Goal: Task Accomplishment & Management: Manage account settings

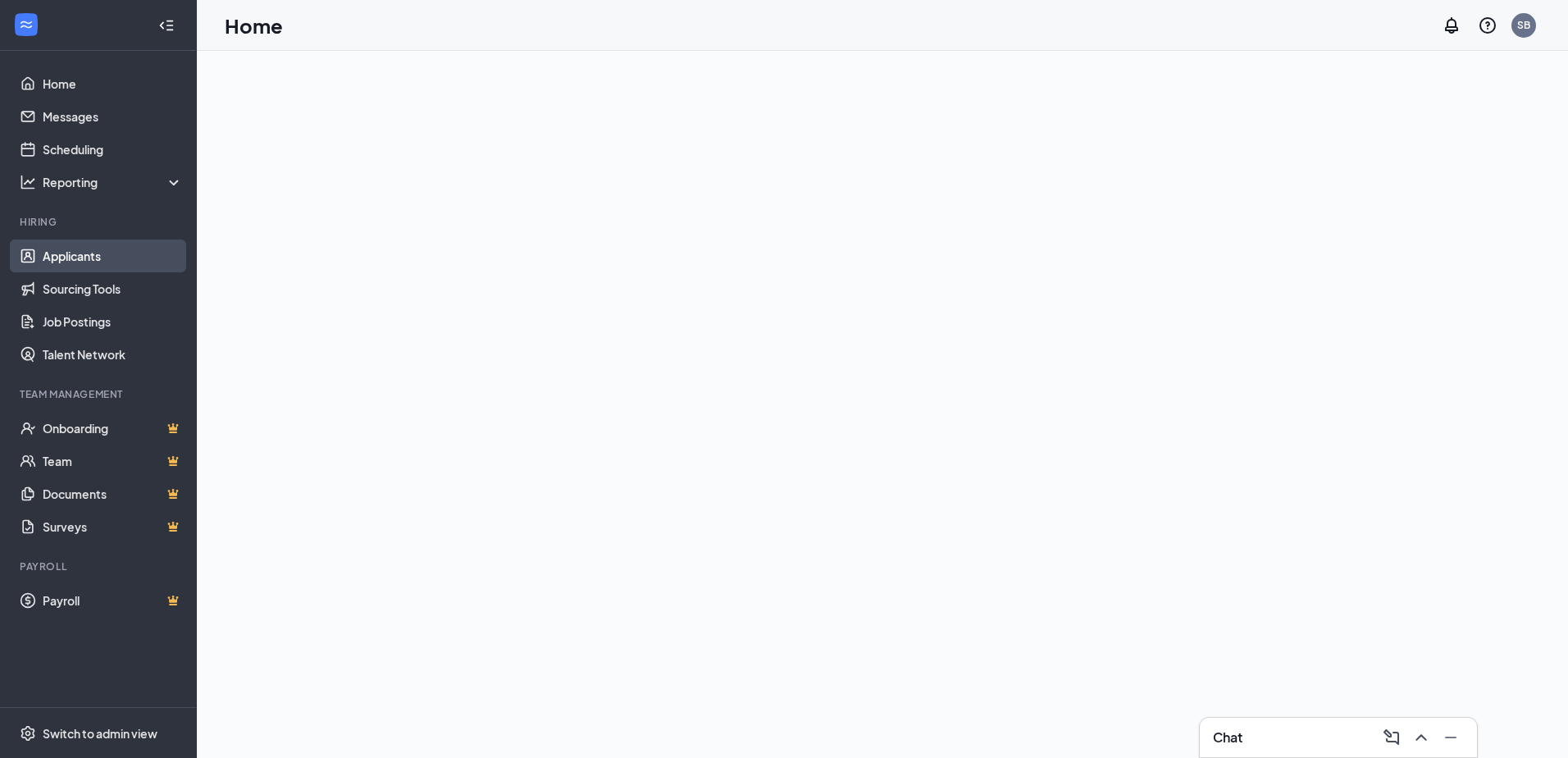
click at [81, 254] on link "Applicants" at bounding box center [113, 255] width 141 height 33
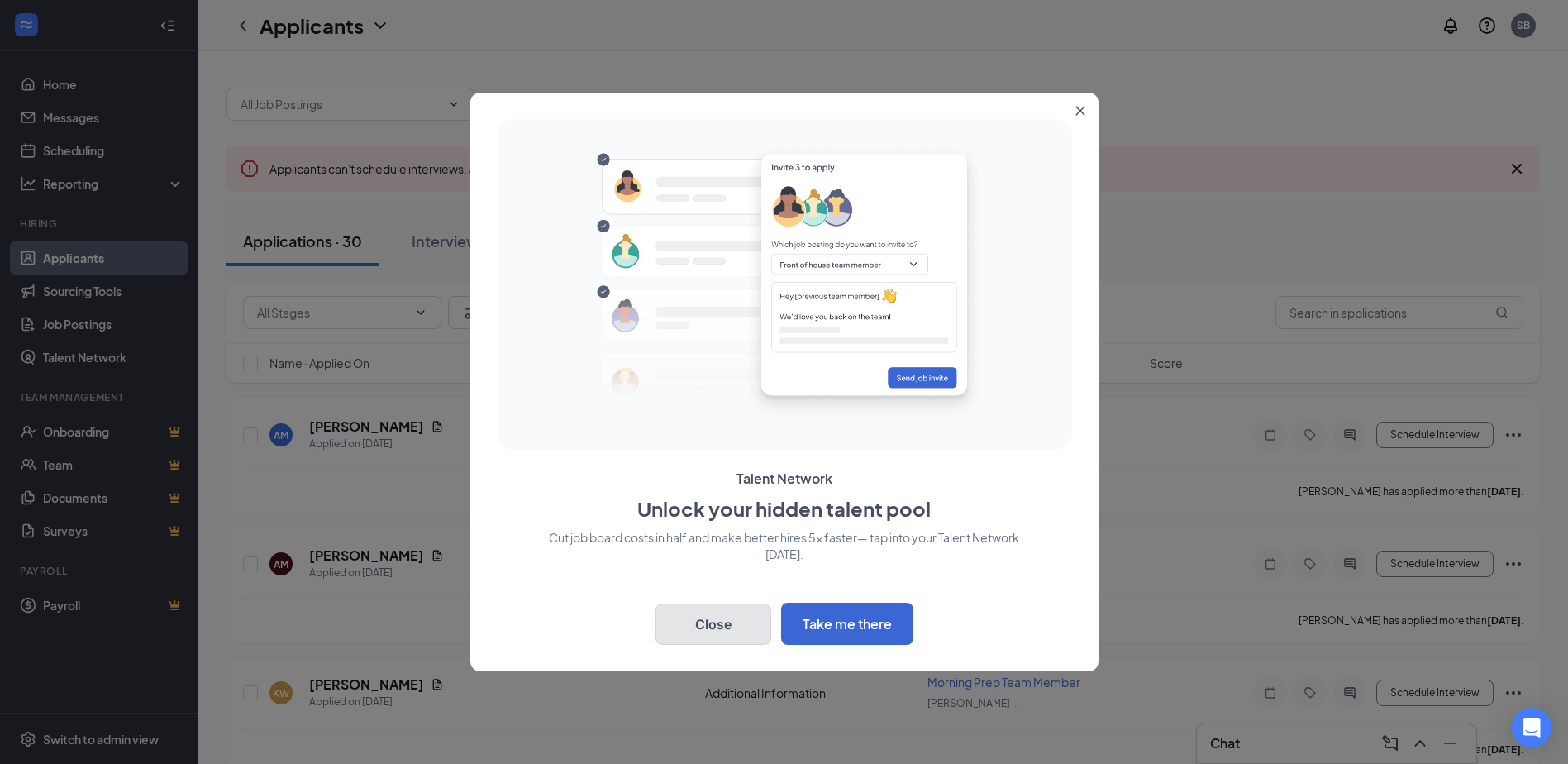
click at [722, 623] on button "Close" at bounding box center [713, 624] width 115 height 42
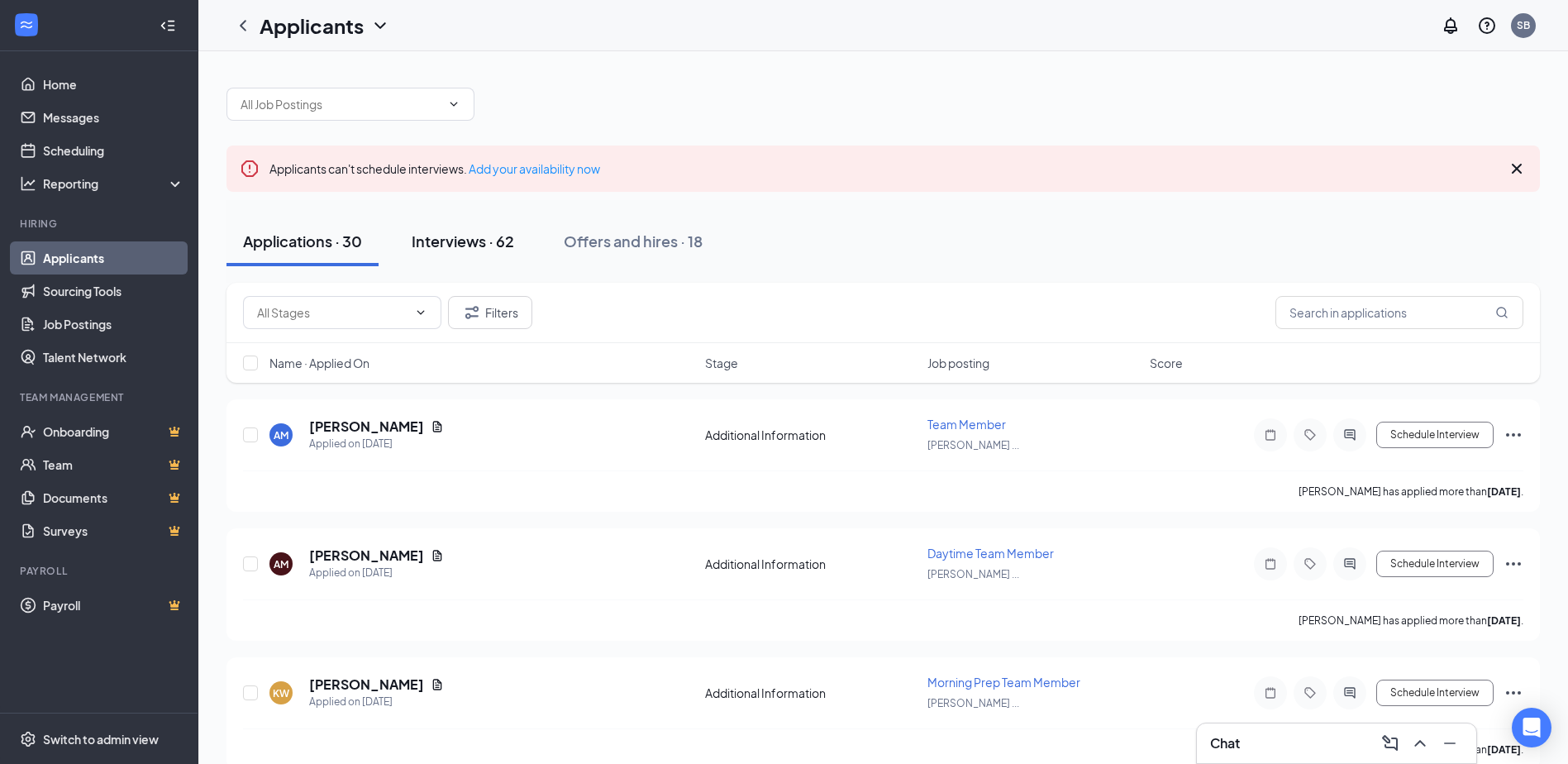
click at [489, 240] on div "Interviews · 62" at bounding box center [463, 241] width 103 height 20
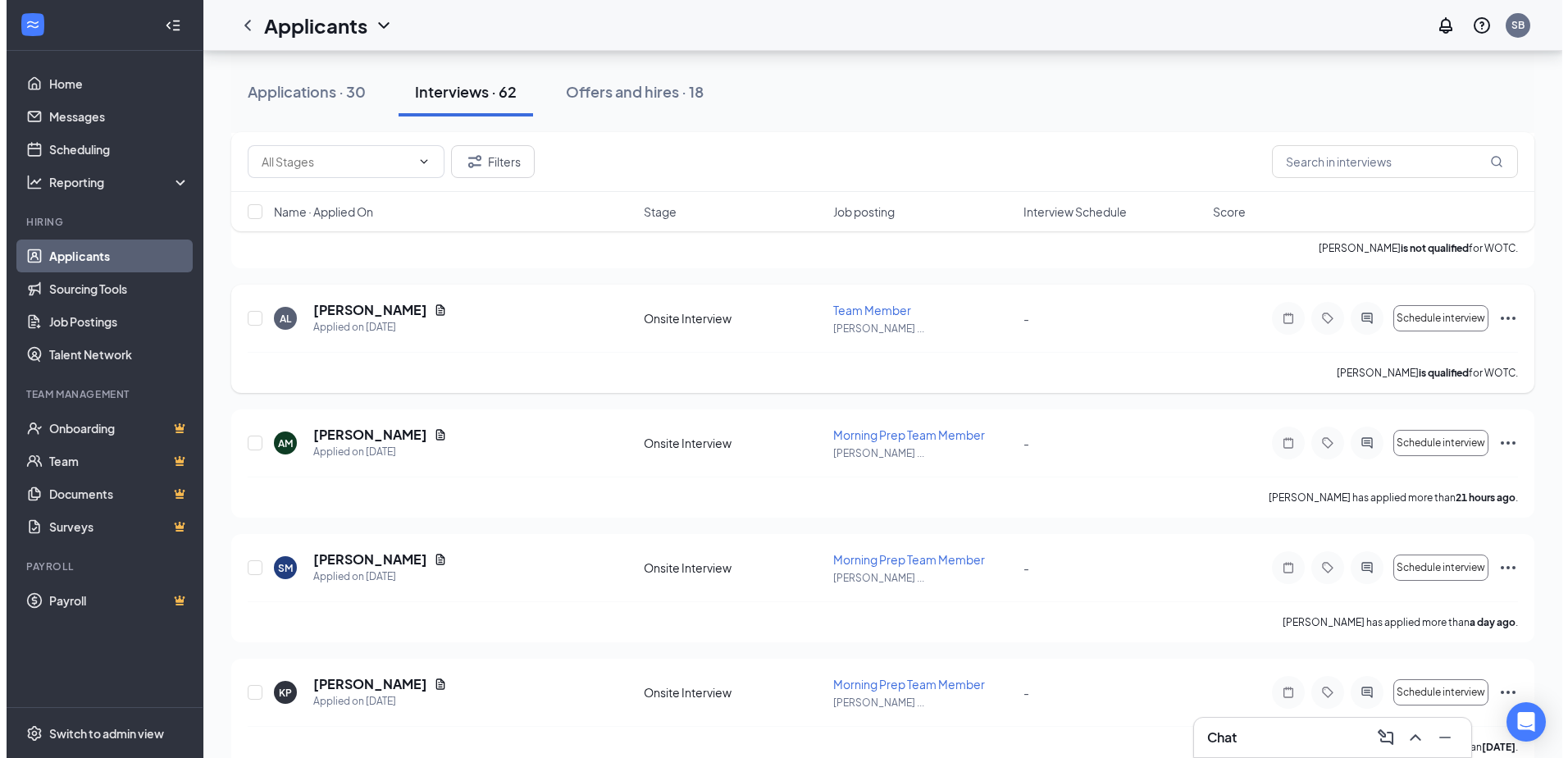
scroll to position [410, 0]
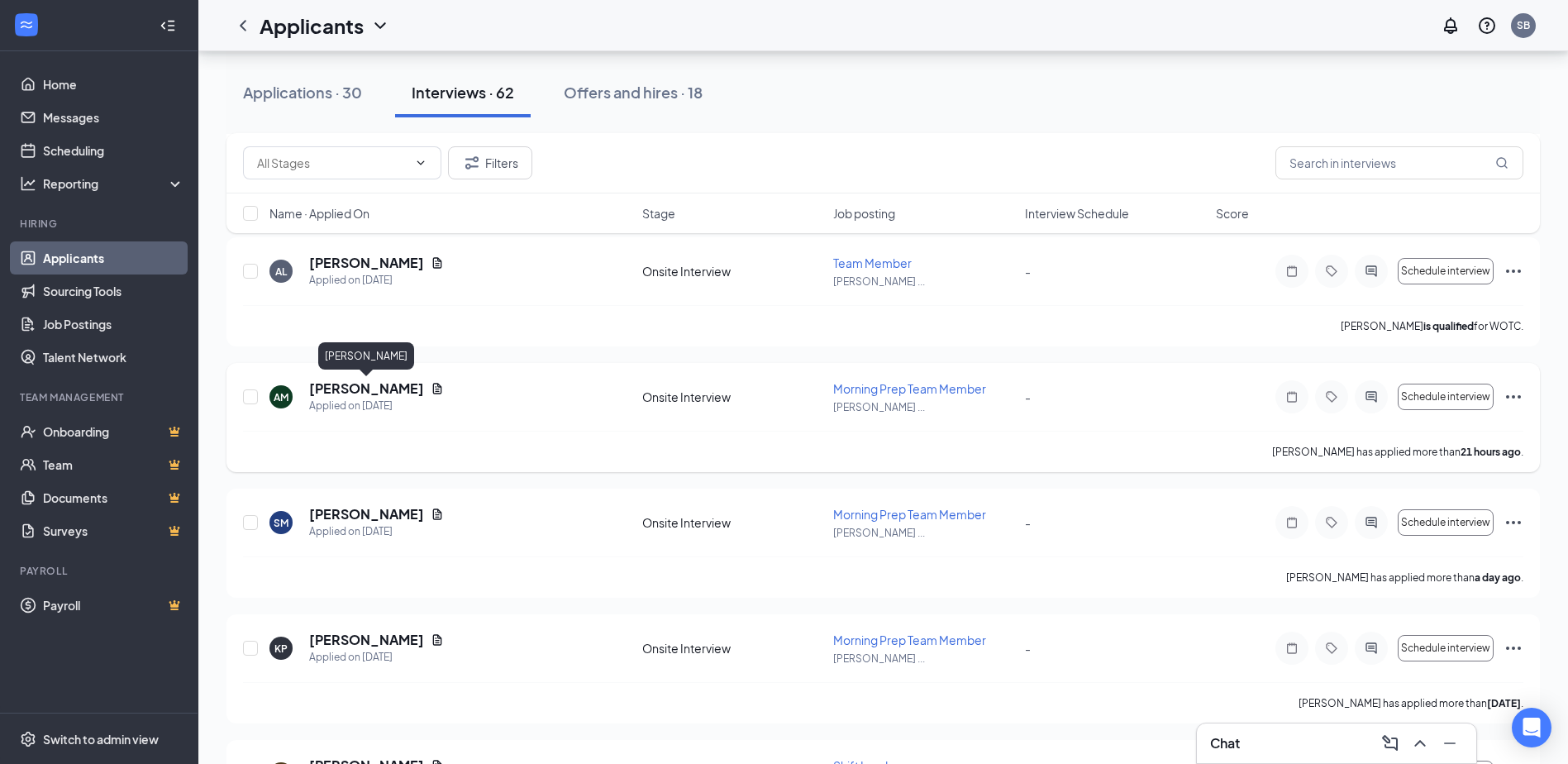
click at [402, 388] on h5 "[PERSON_NAME]" at bounding box center [366, 388] width 115 height 18
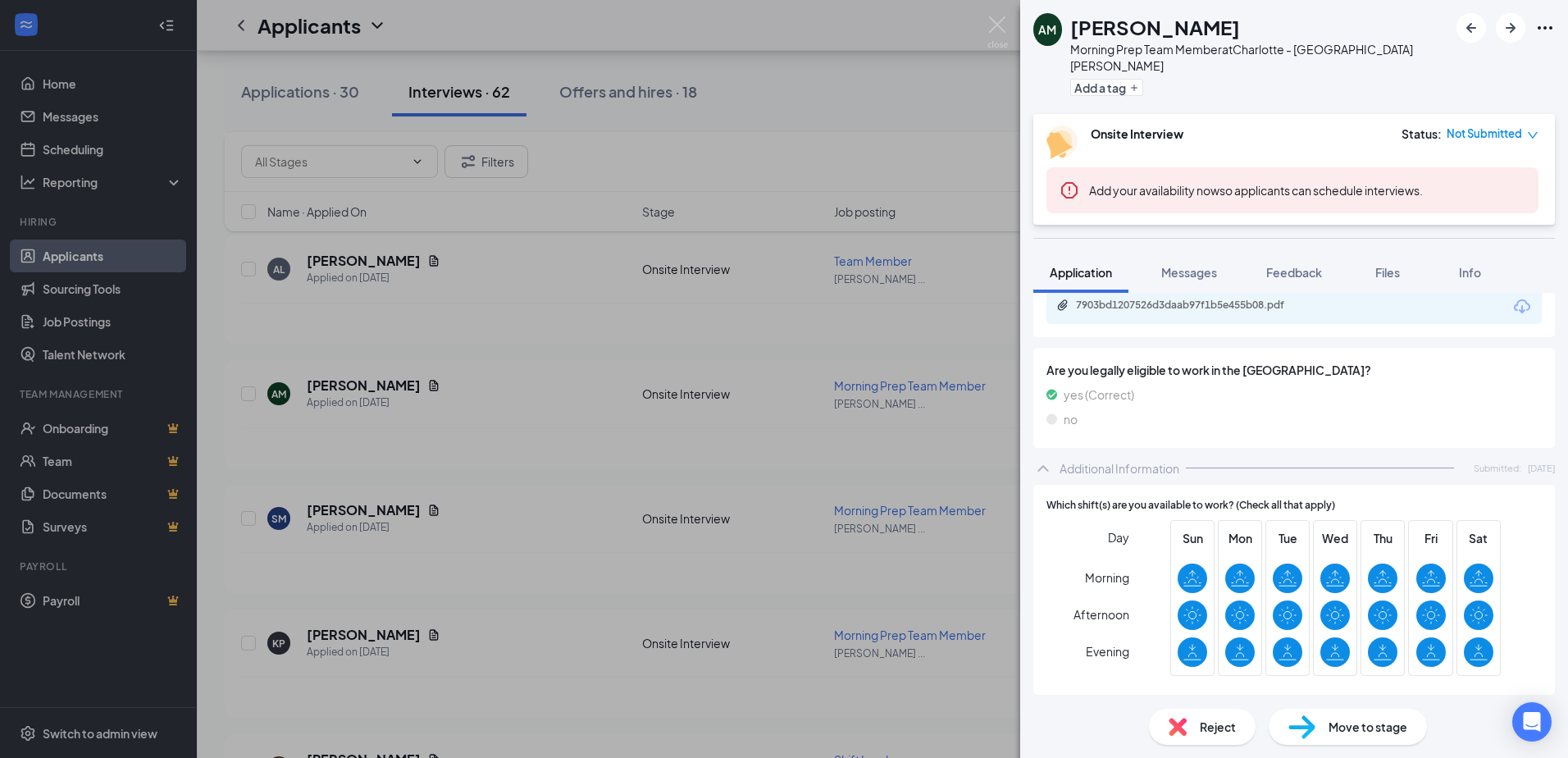
scroll to position [310, 0]
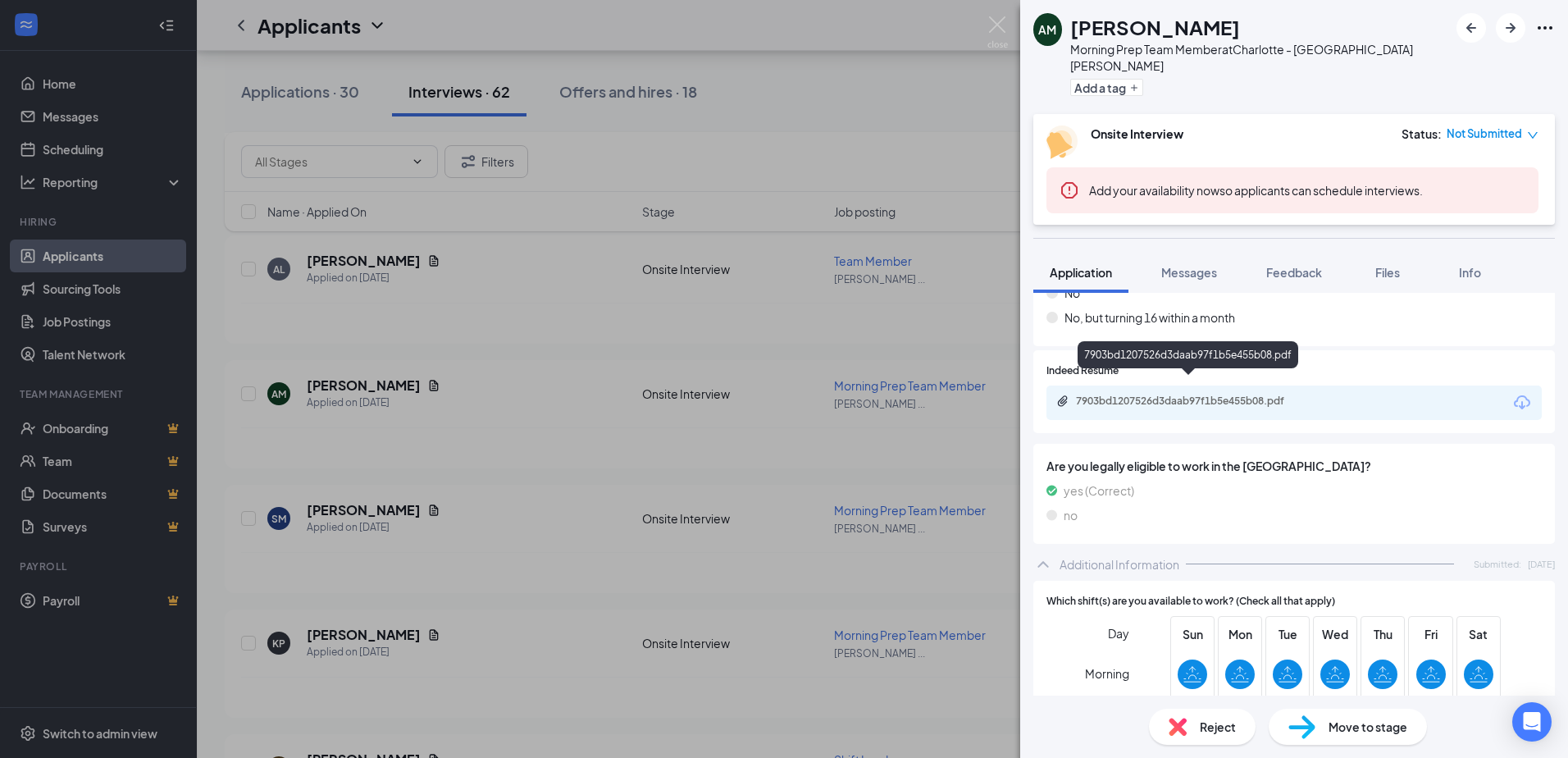
click at [1194, 394] on div "7903bd1207526d3daab97f1b5e455b08.pdf" at bounding box center [1191, 401] width 230 height 13
click at [1217, 734] on span "Reject" at bounding box center [1218, 726] width 36 height 18
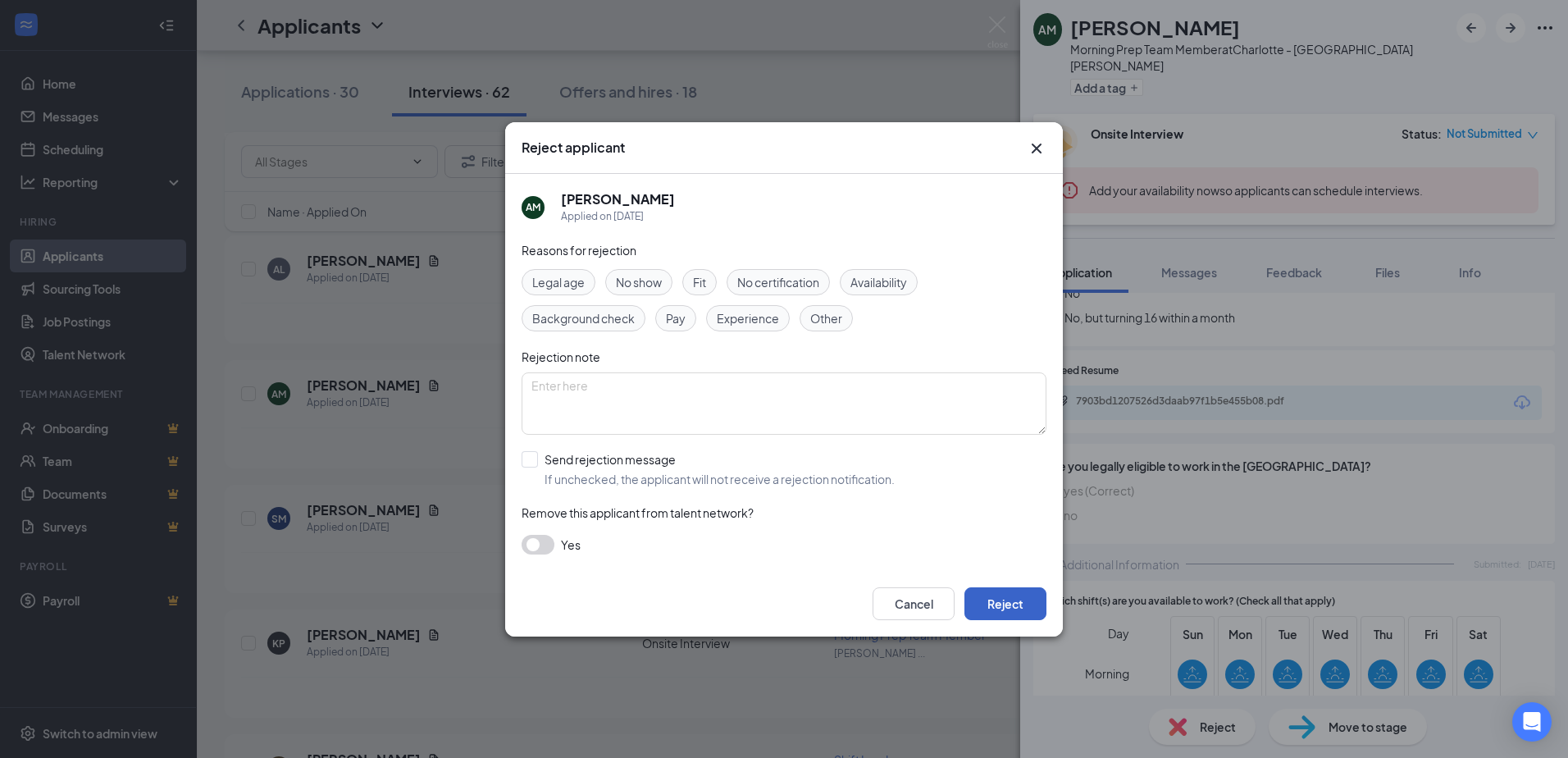
click at [1011, 599] on button "Reject" at bounding box center [1005, 603] width 82 height 33
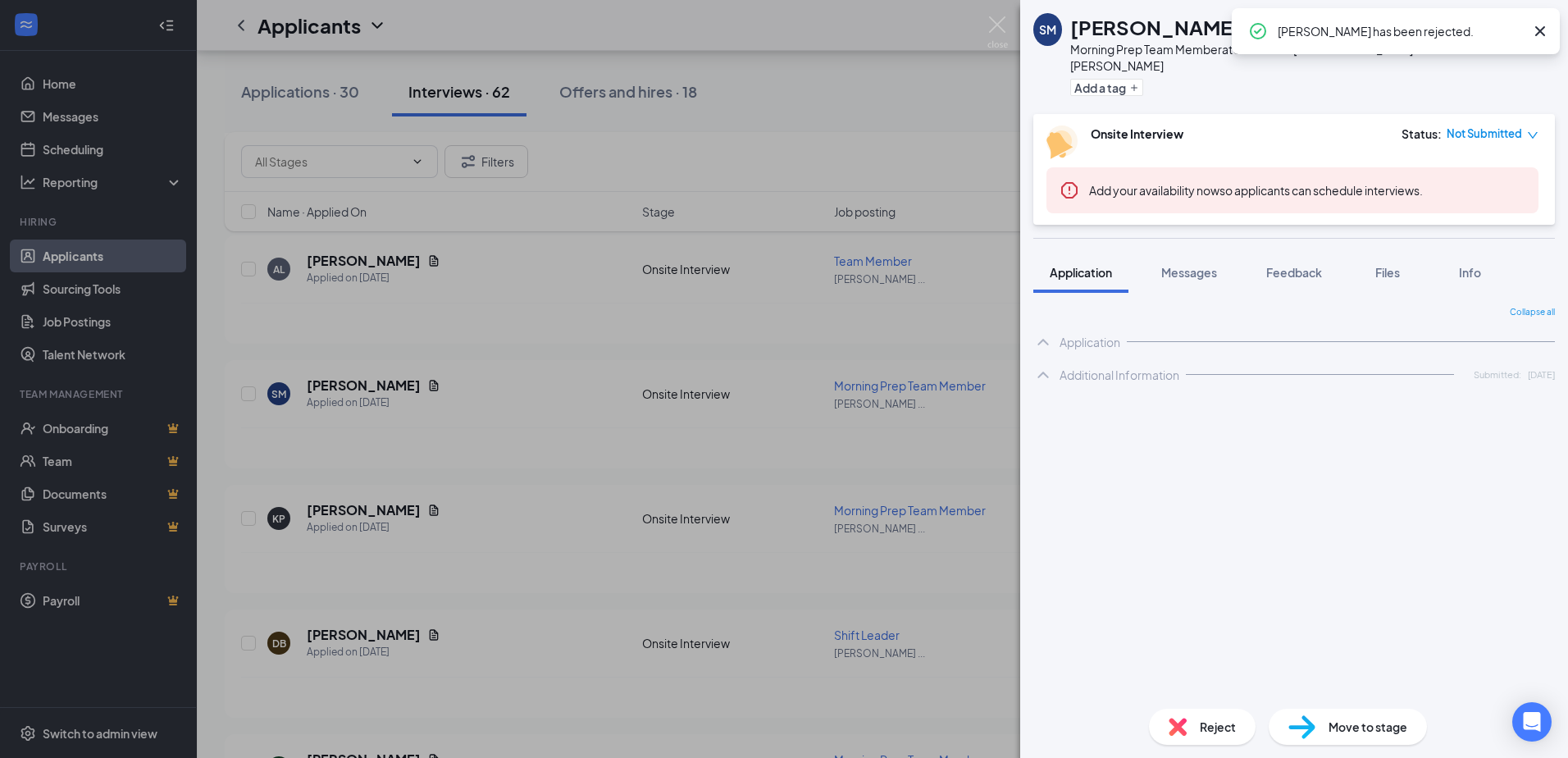
click at [547, 358] on div "SM [PERSON_NAME] Morning Prep Team Member at [GEOGRAPHIC_DATA][PERSON_NAME] Add…" at bounding box center [784, 379] width 1568 height 758
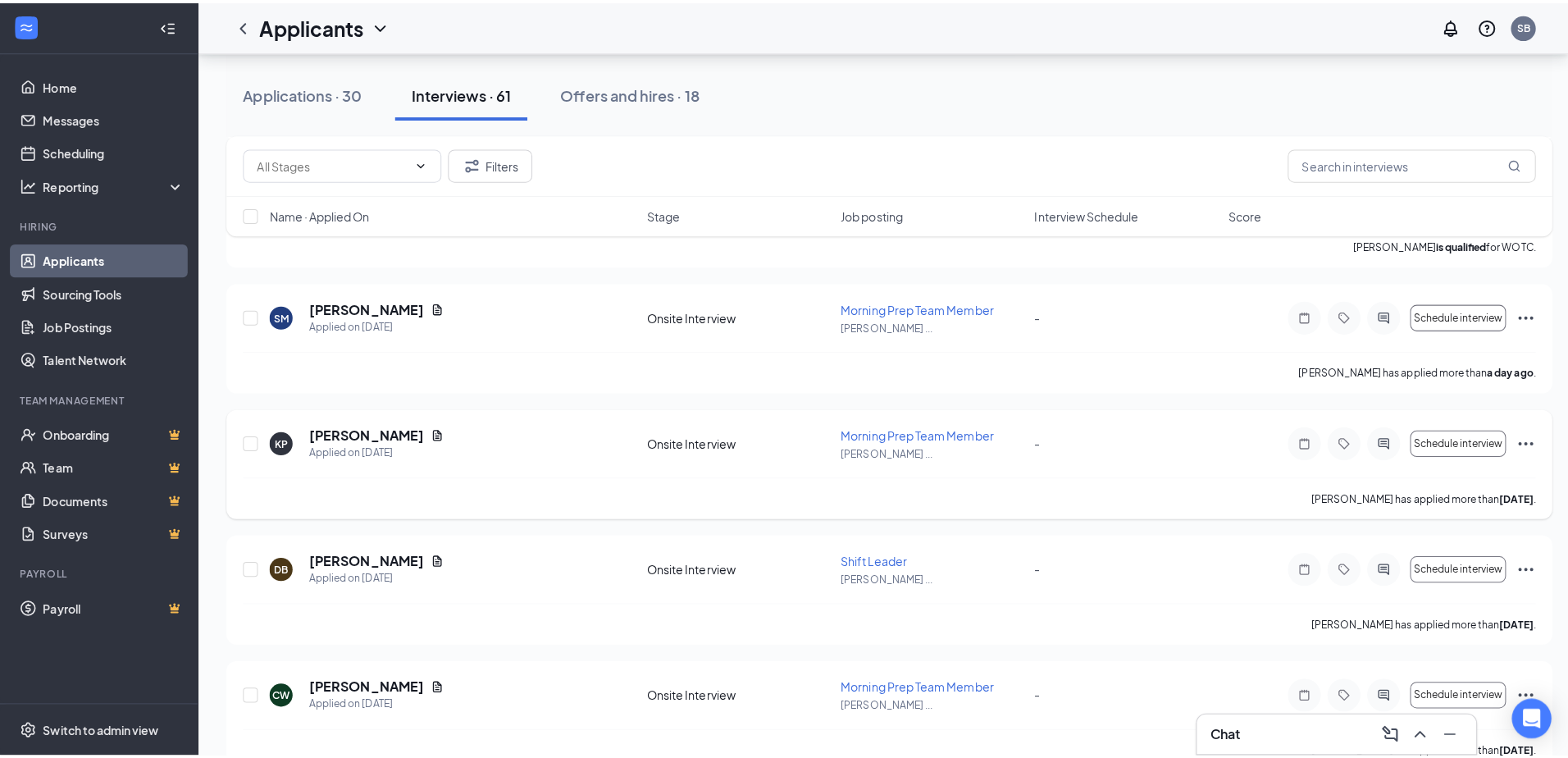
scroll to position [492, 0]
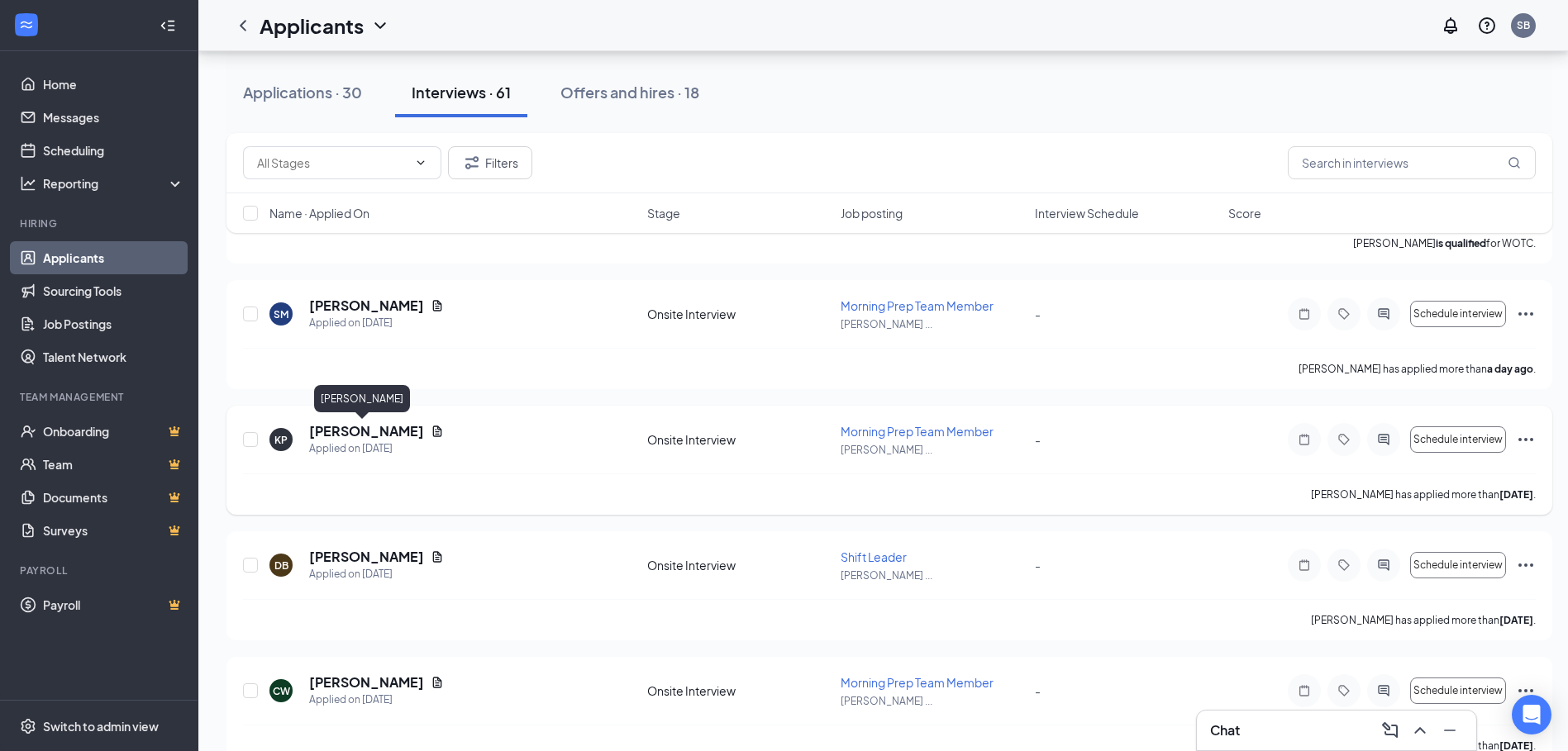
click at [375, 431] on h5 "[PERSON_NAME]" at bounding box center [366, 431] width 115 height 18
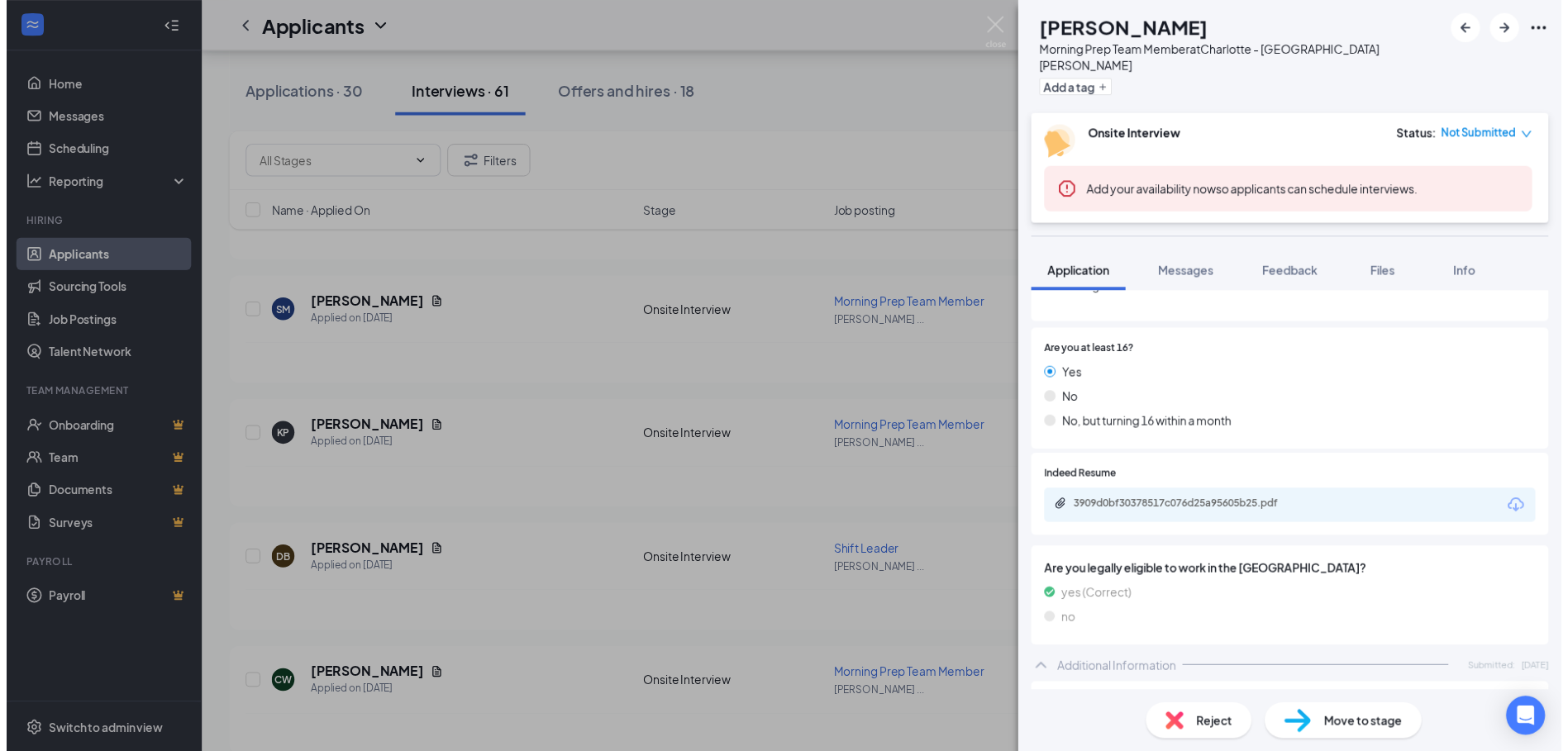
scroll to position [165, 0]
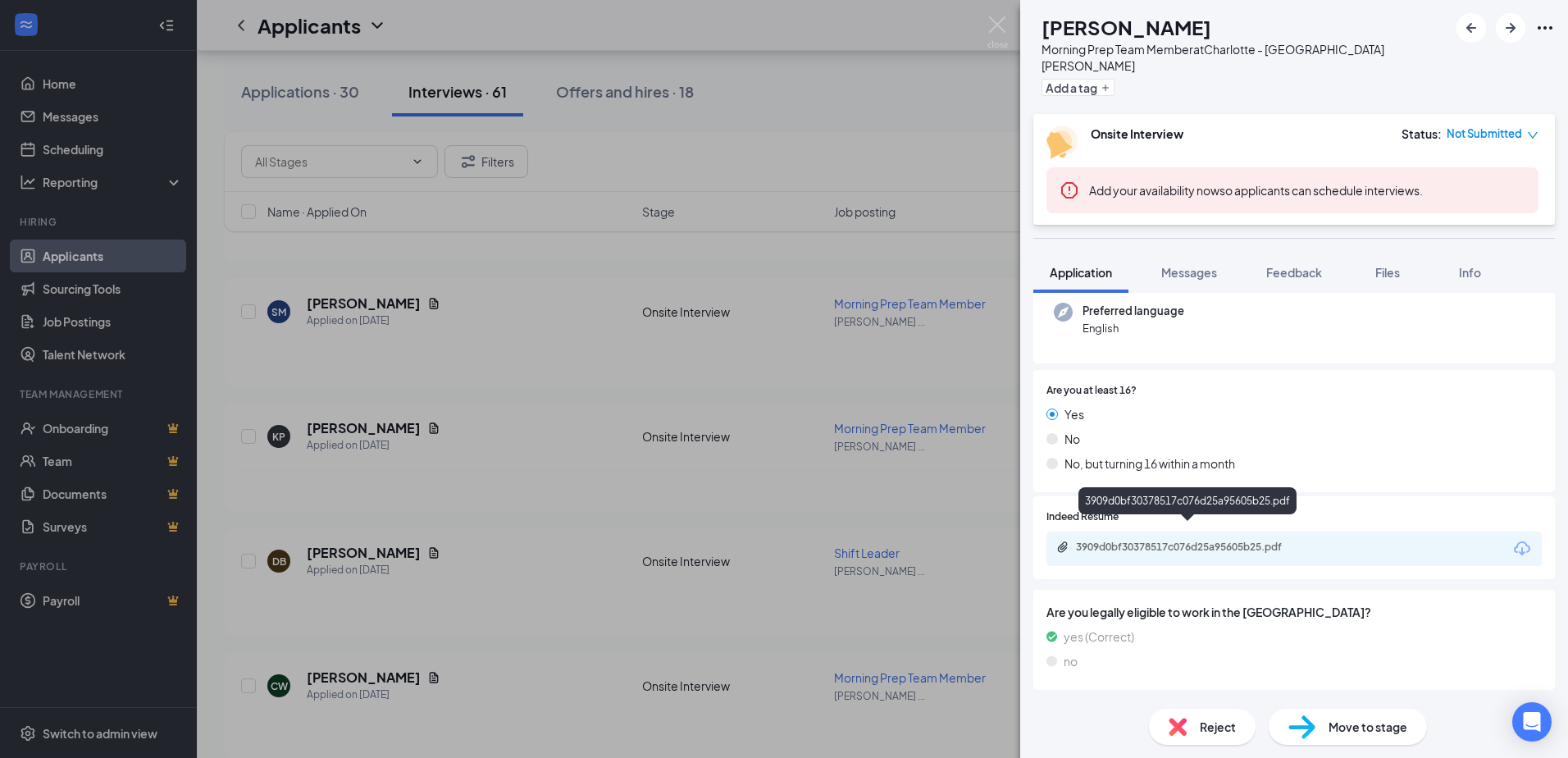
click at [1187, 541] on div "3909d0bf30378517c076d25a95605b25.pdf" at bounding box center [1191, 547] width 230 height 13
click at [595, 388] on div "KP [PERSON_NAME] Morning Prep Team Member at [GEOGRAPHIC_DATA][PERSON_NAME] Add…" at bounding box center [784, 379] width 1568 height 758
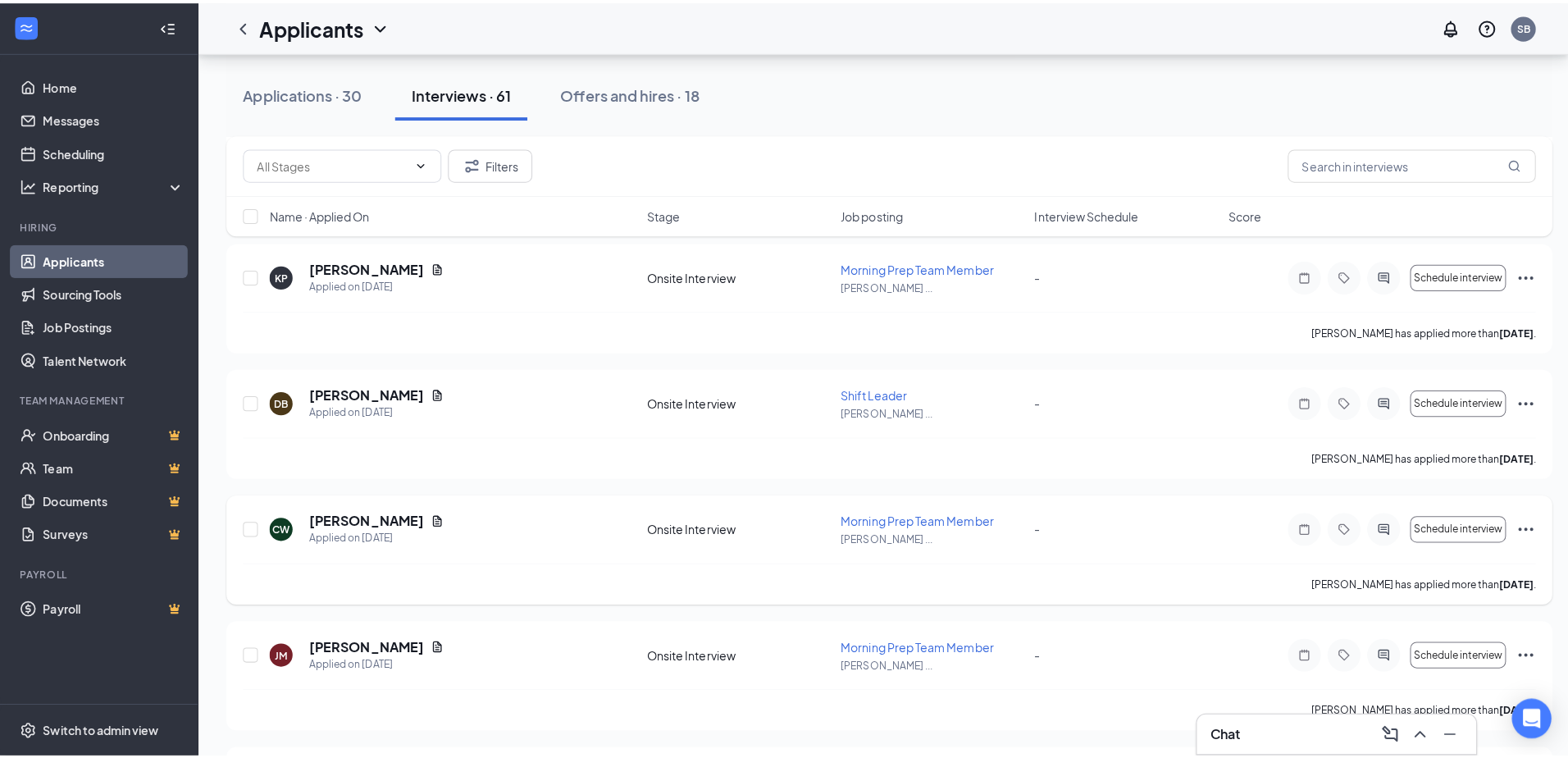
scroll to position [738, 0]
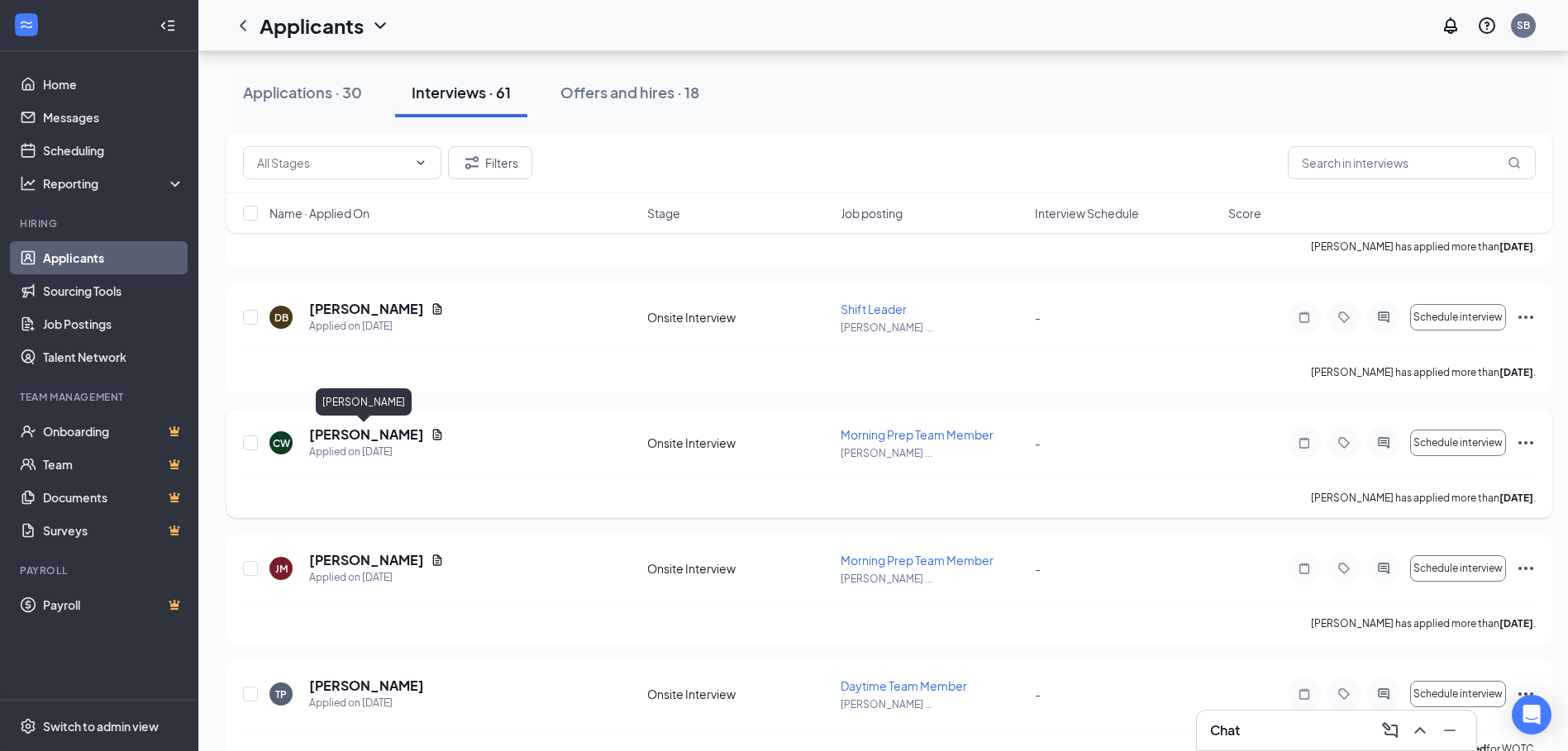
click at [382, 434] on h5 "[PERSON_NAME]" at bounding box center [366, 434] width 115 height 18
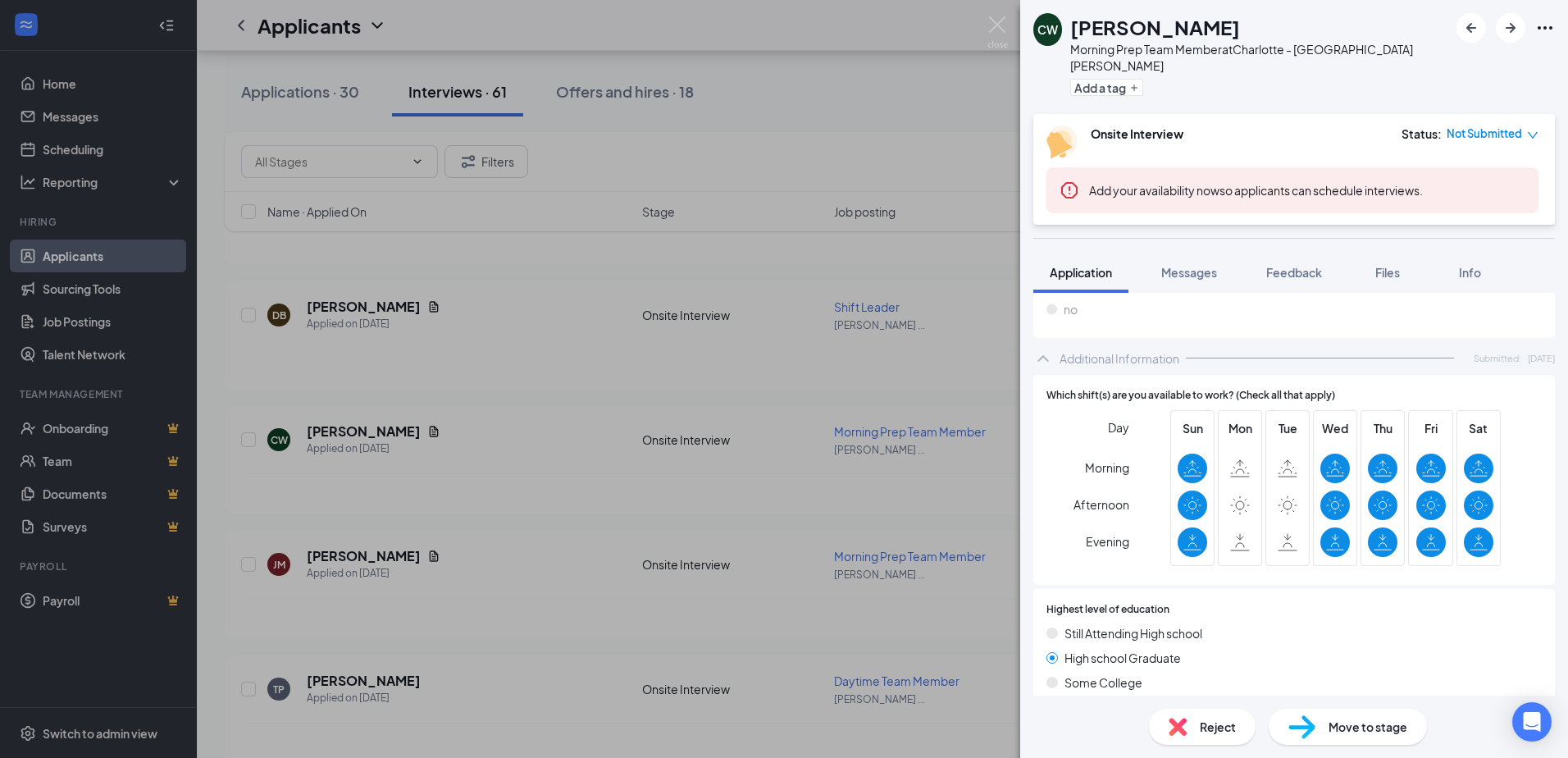
scroll to position [228, 0]
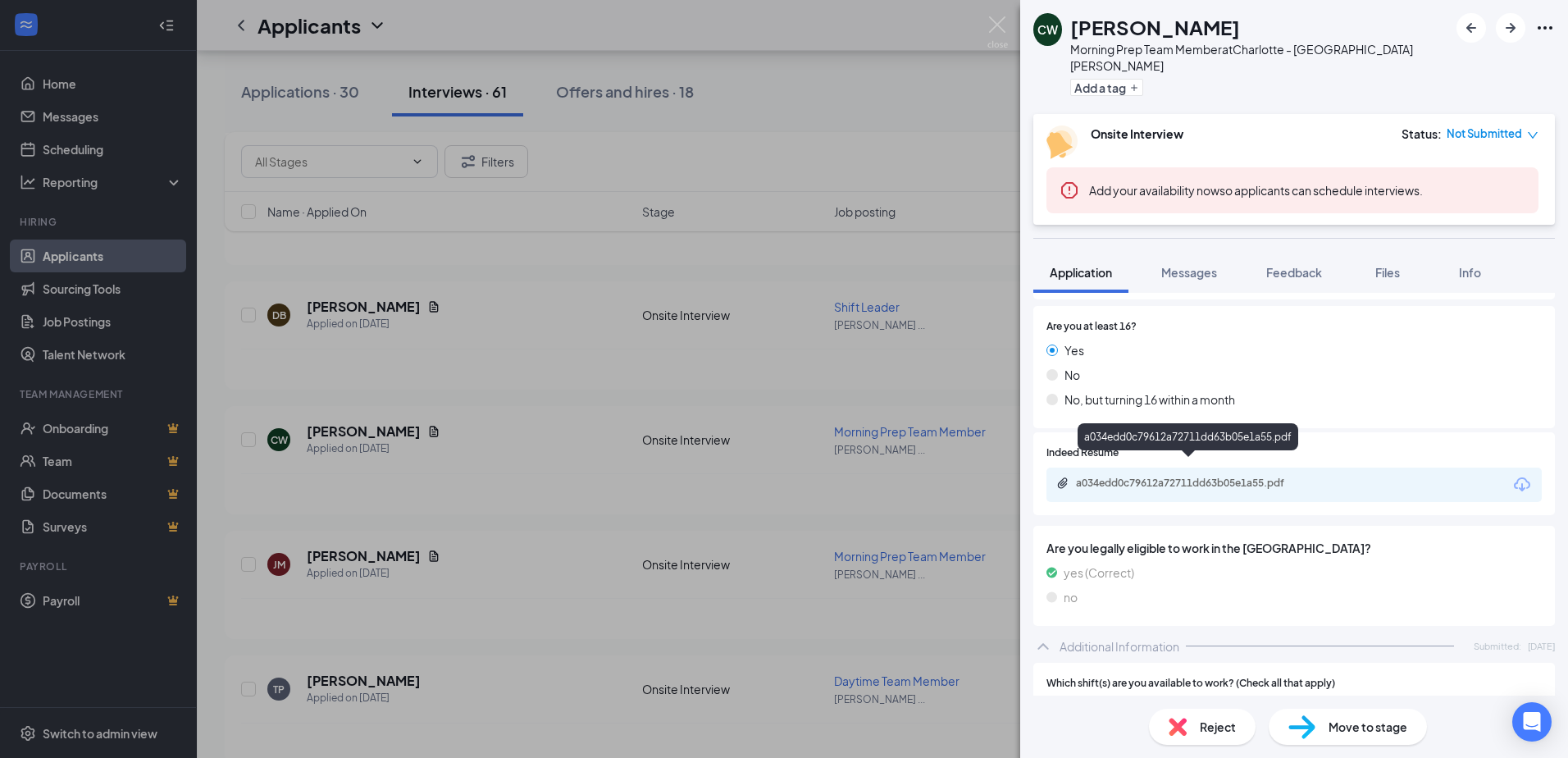
click at [1187, 477] on div "a034edd0c79612a72711dd63b05e1a55.pdf" at bounding box center [1191, 483] width 230 height 13
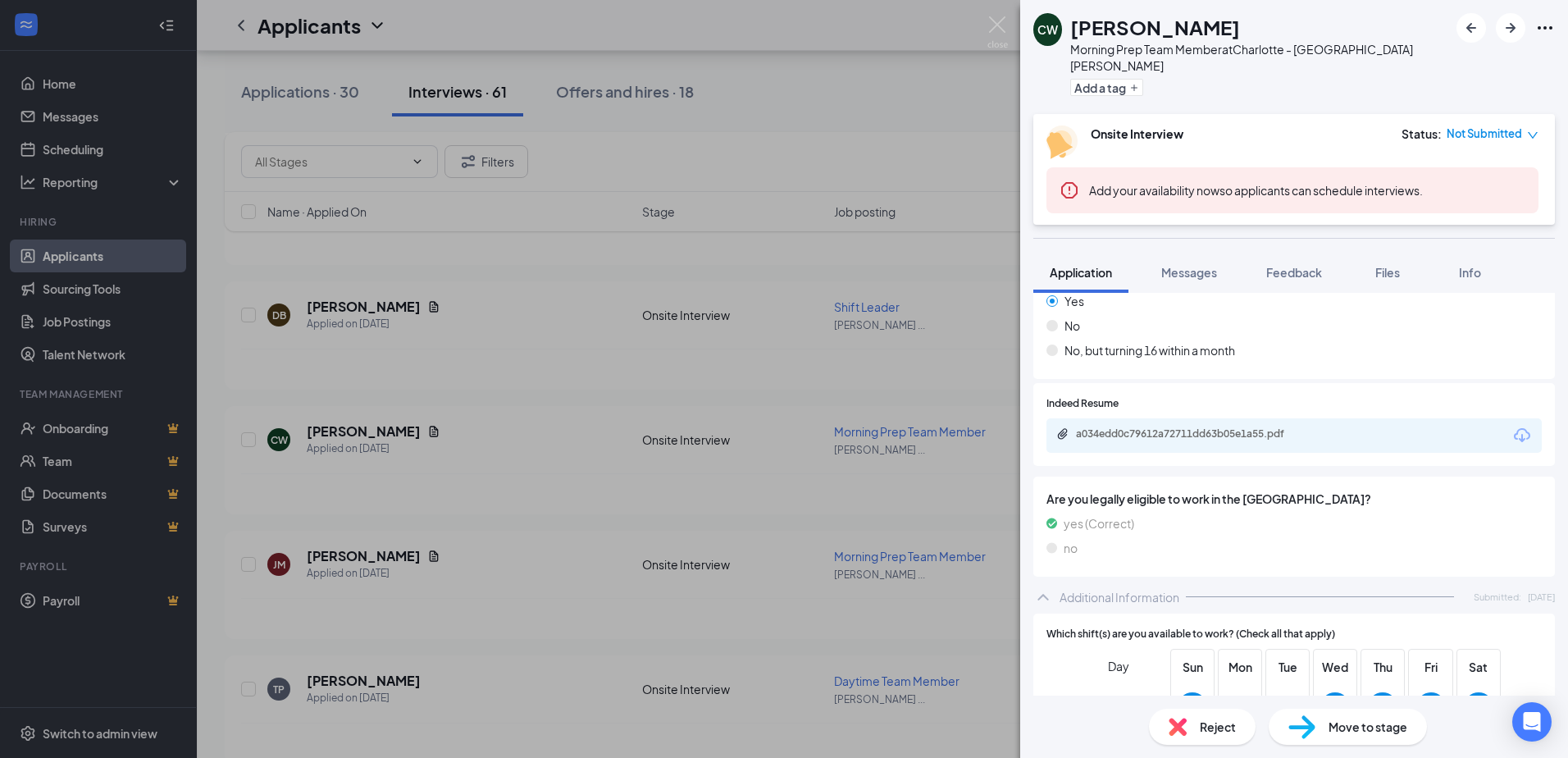
scroll to position [0, 0]
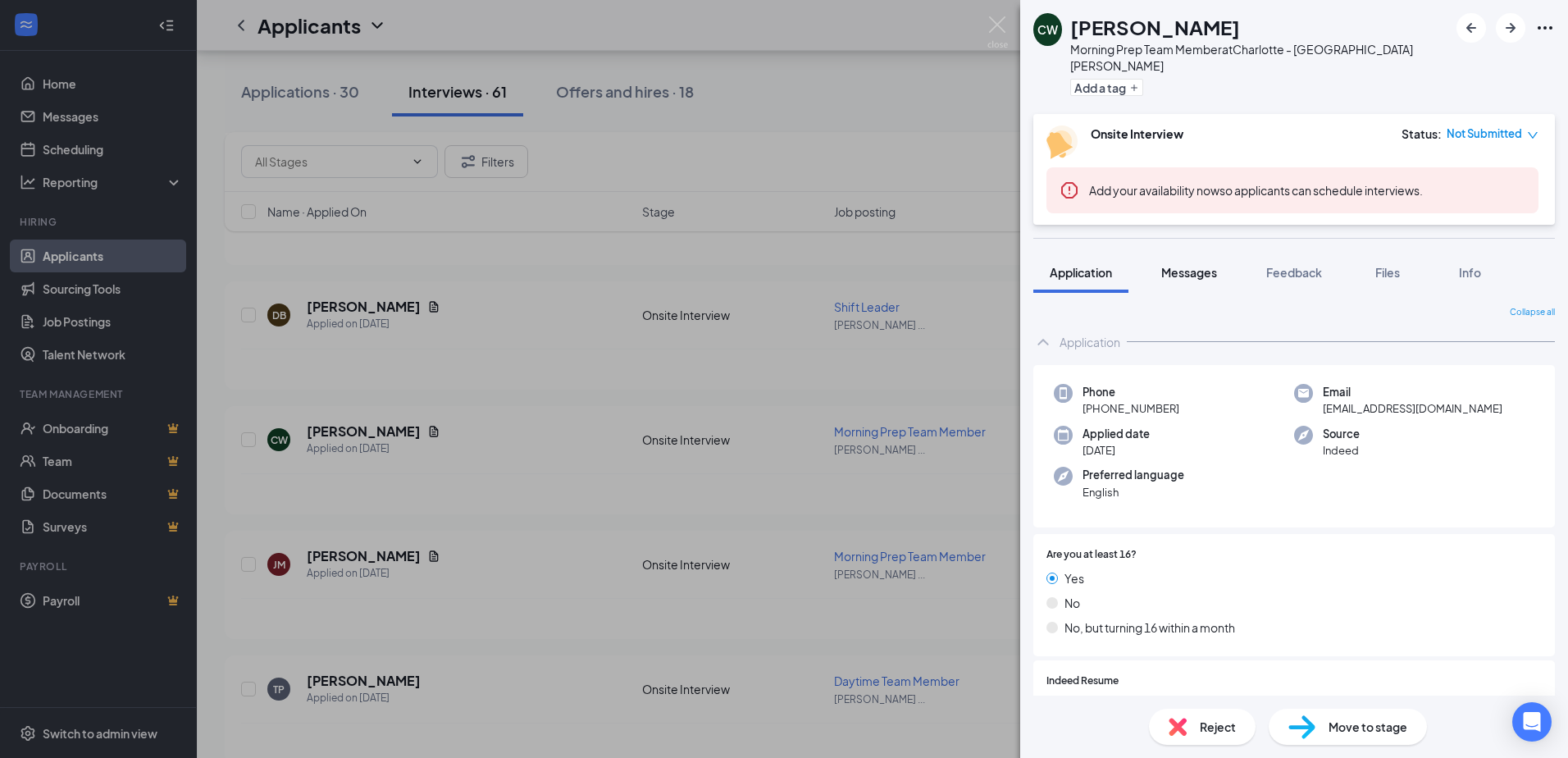
click at [1191, 265] on span "Messages" at bounding box center [1189, 273] width 56 height 15
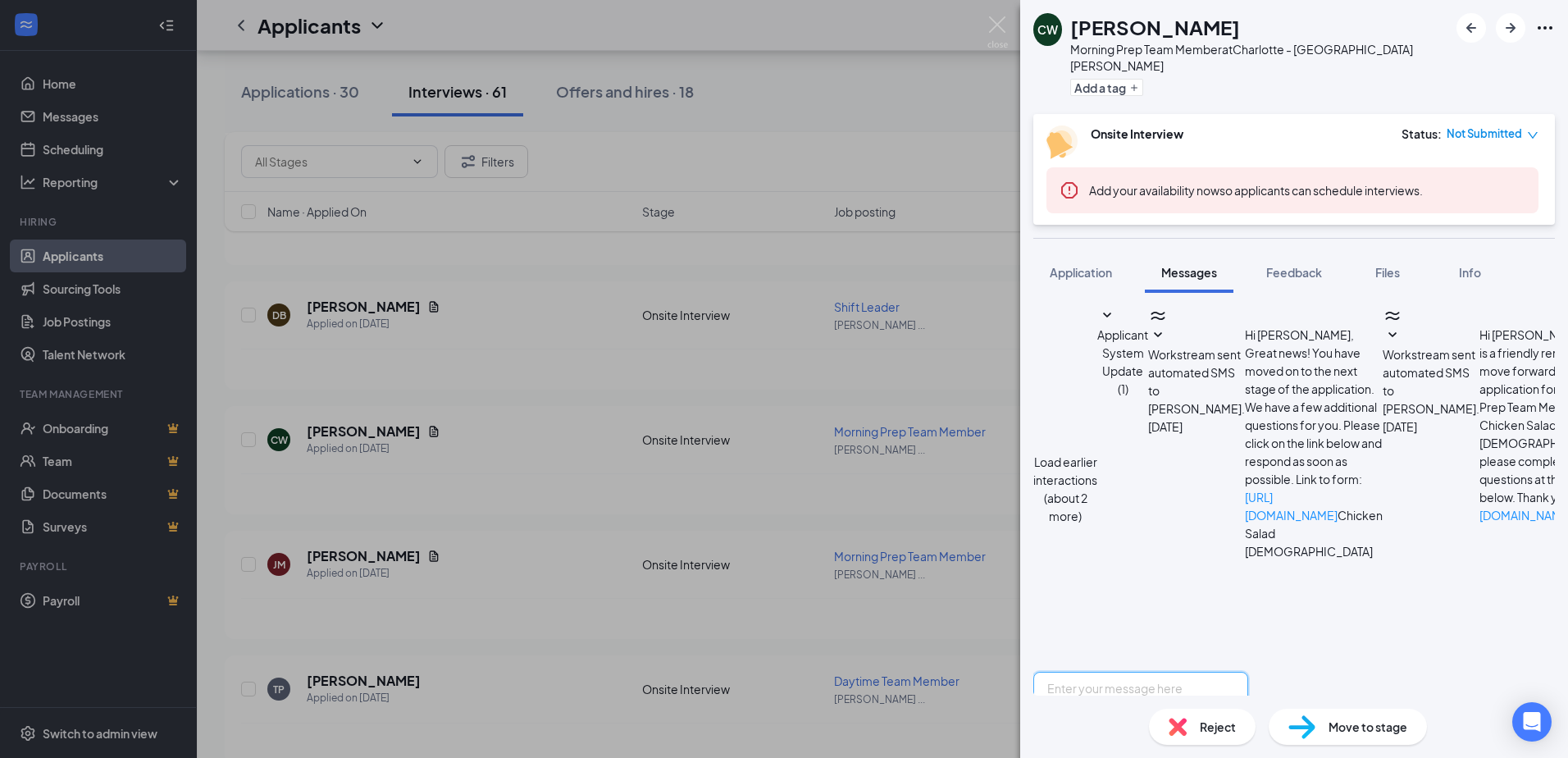
click at [1206, 672] on textarea at bounding box center [1140, 721] width 215 height 99
type textarea "Hello, this is [PERSON_NAME] the GM here at Chicken Salad [DEMOGRAPHIC_DATA]. I…"
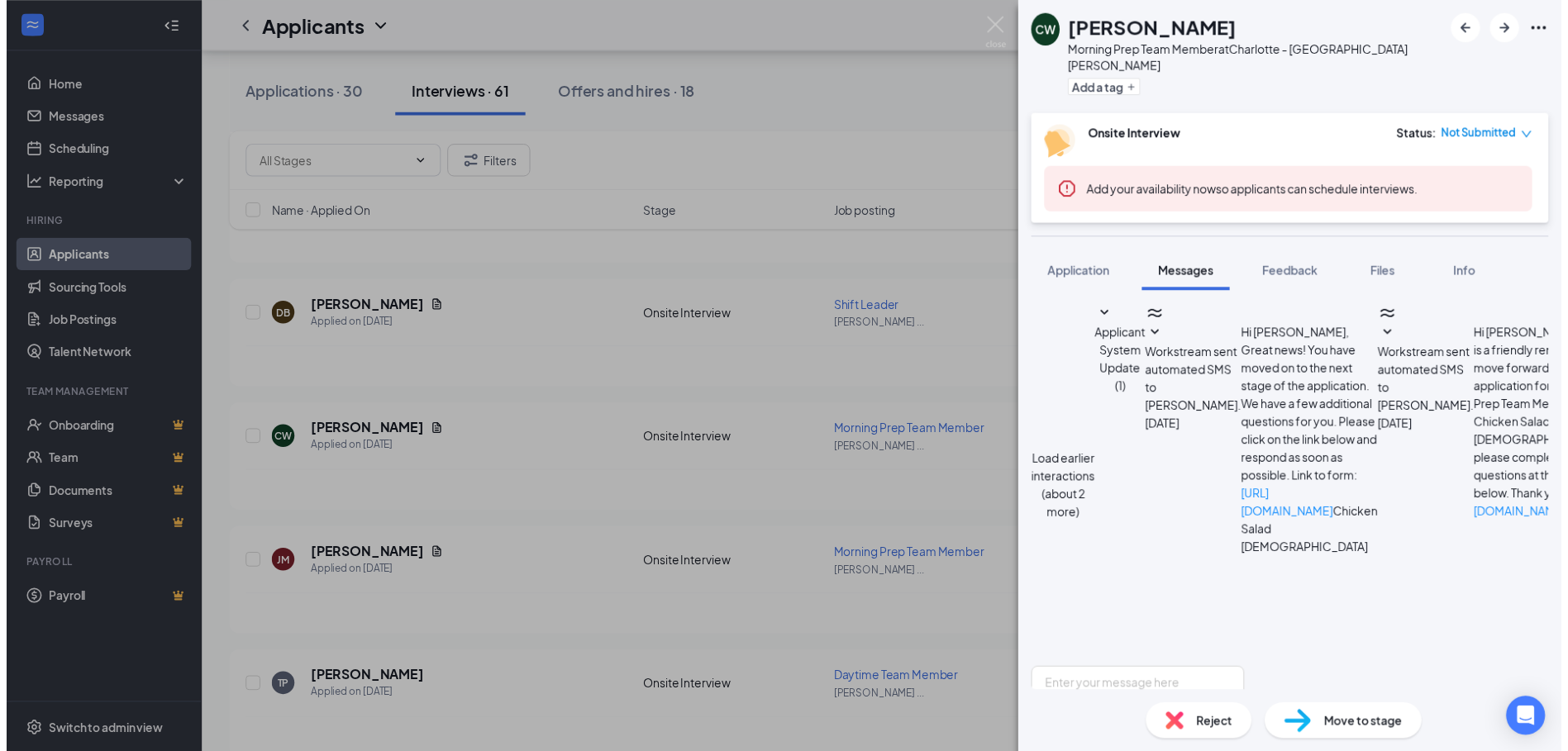
scroll to position [625, 0]
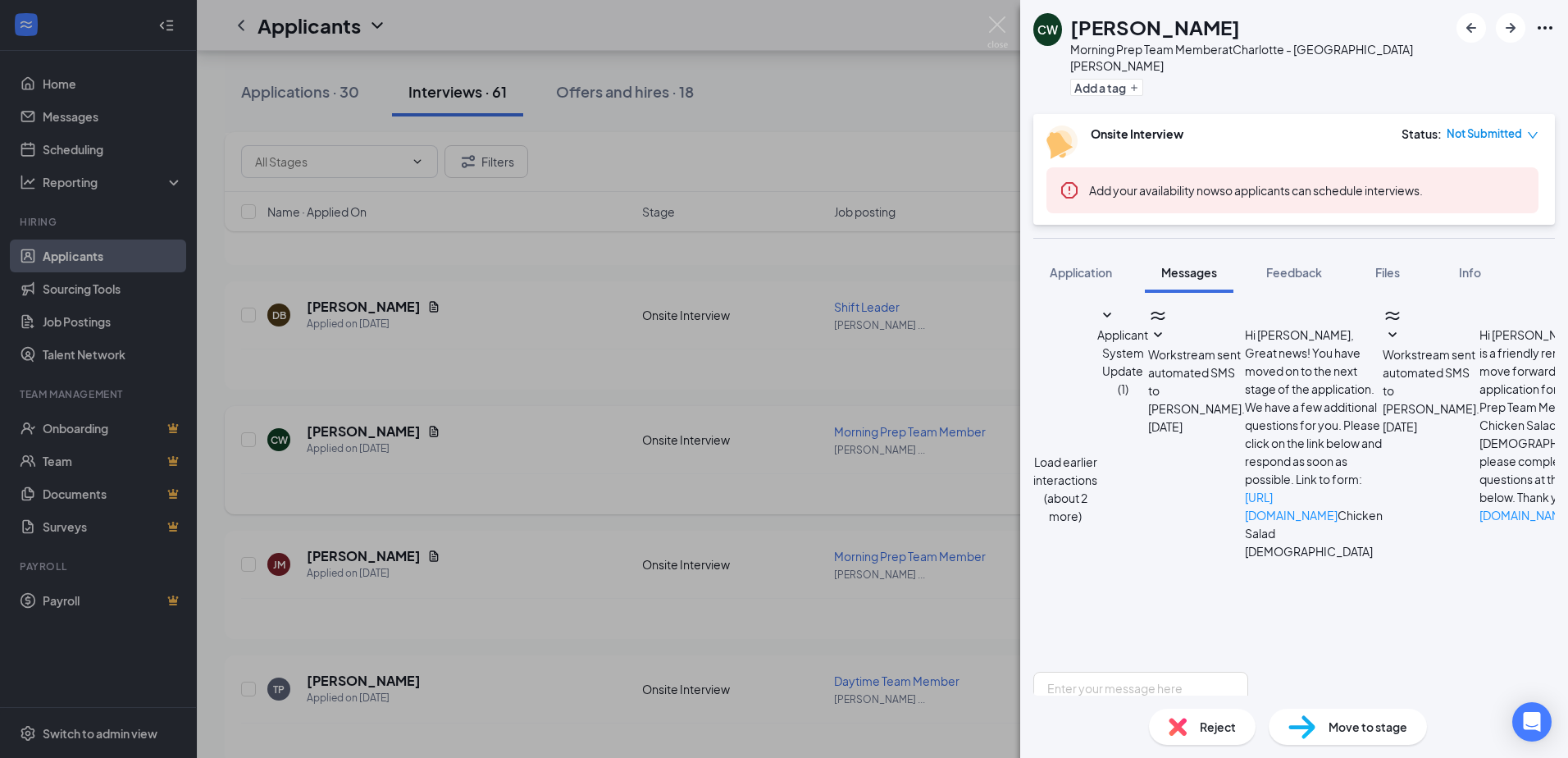
drag, startPoint x: 505, startPoint y: 398, endPoint x: 528, endPoint y: 475, distance: 80.4
click at [507, 398] on div "CW [PERSON_NAME] Morning Prep Team Member at [GEOGRAPHIC_DATA] [PERSON_NAME][GE…" at bounding box center [784, 379] width 1568 height 758
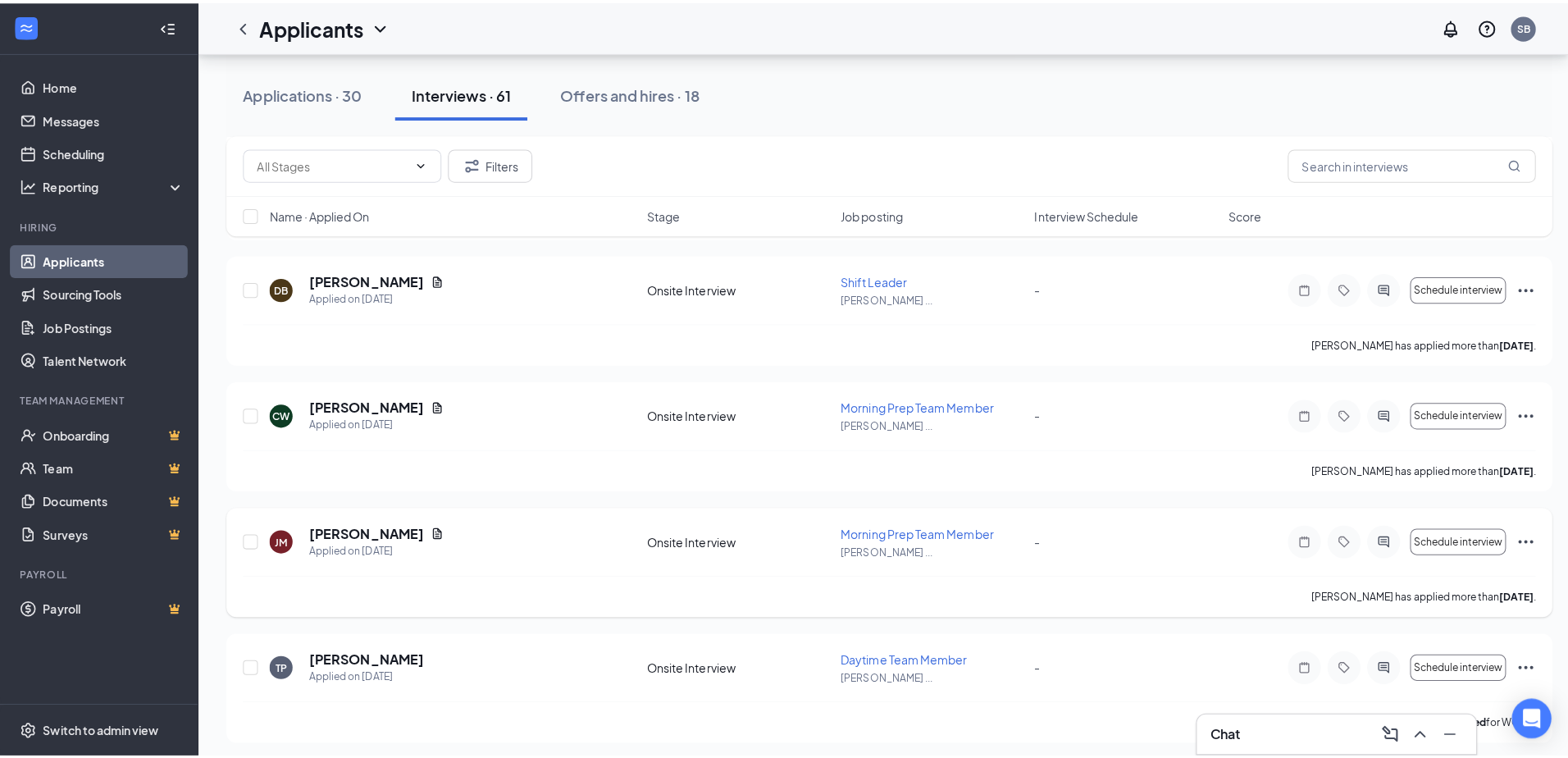
scroll to position [902, 0]
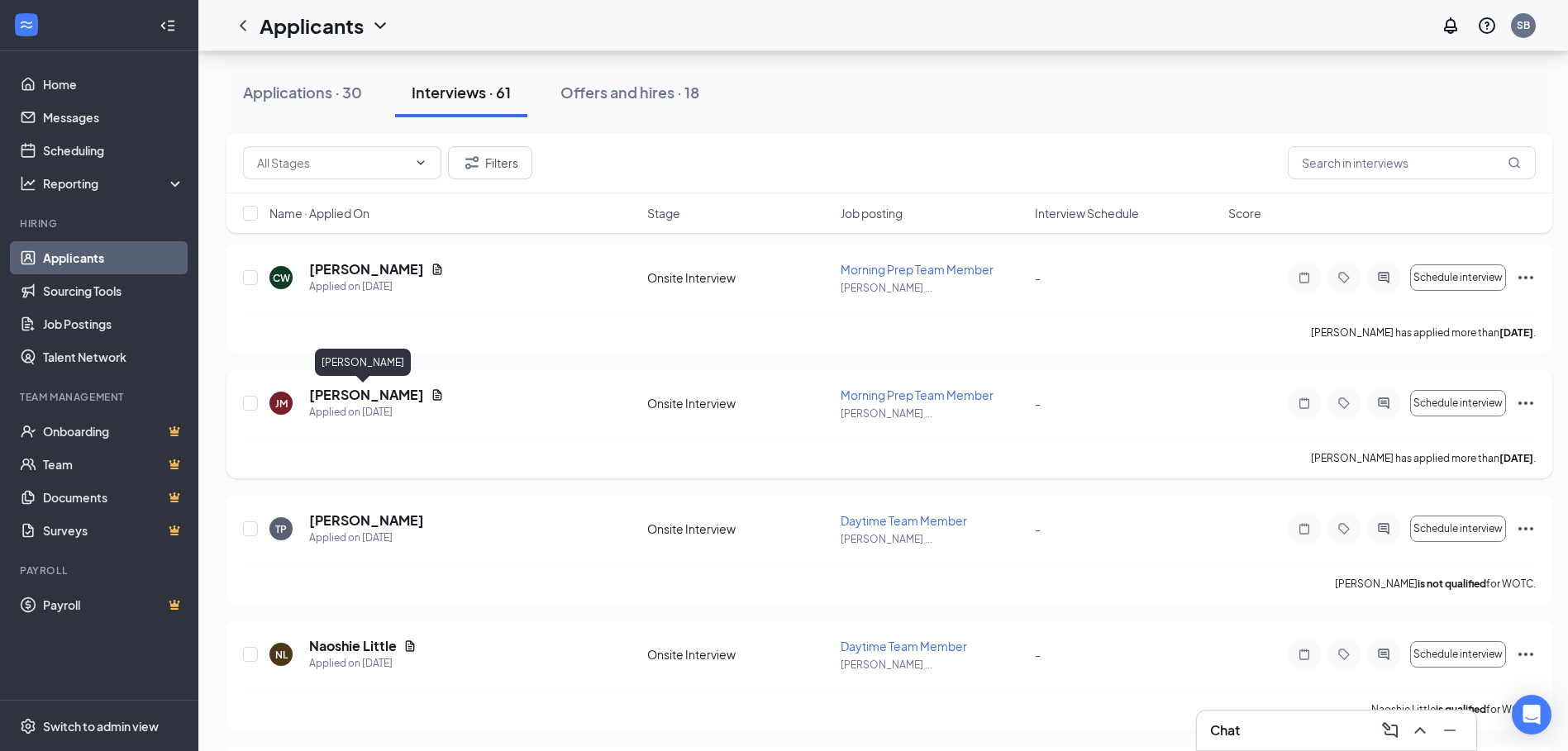
drag, startPoint x: 384, startPoint y: 395, endPoint x: 1095, endPoint y: 412, distance: 711.2
click at [384, 394] on h5 "[PERSON_NAME]" at bounding box center [366, 395] width 115 height 18
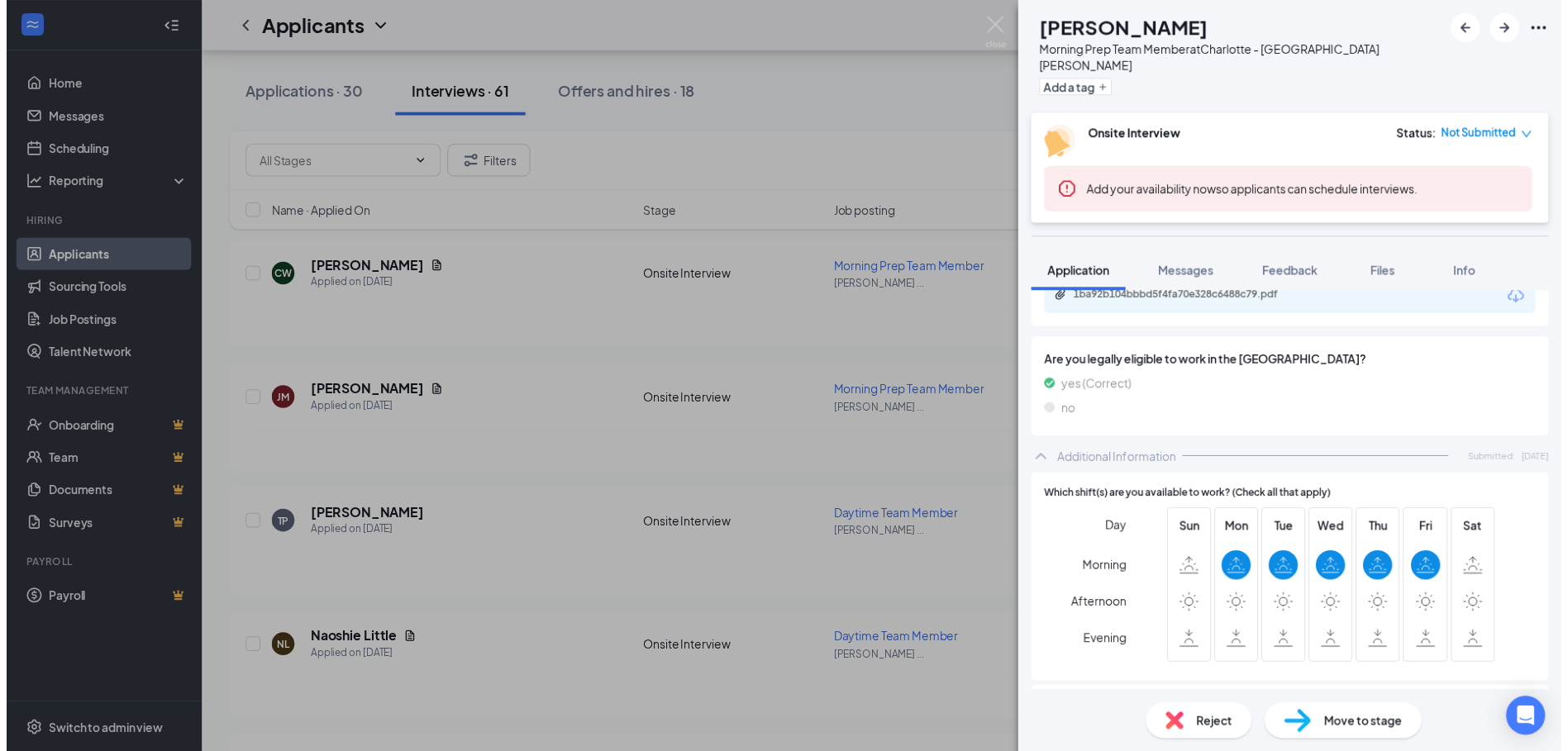
scroll to position [385, 0]
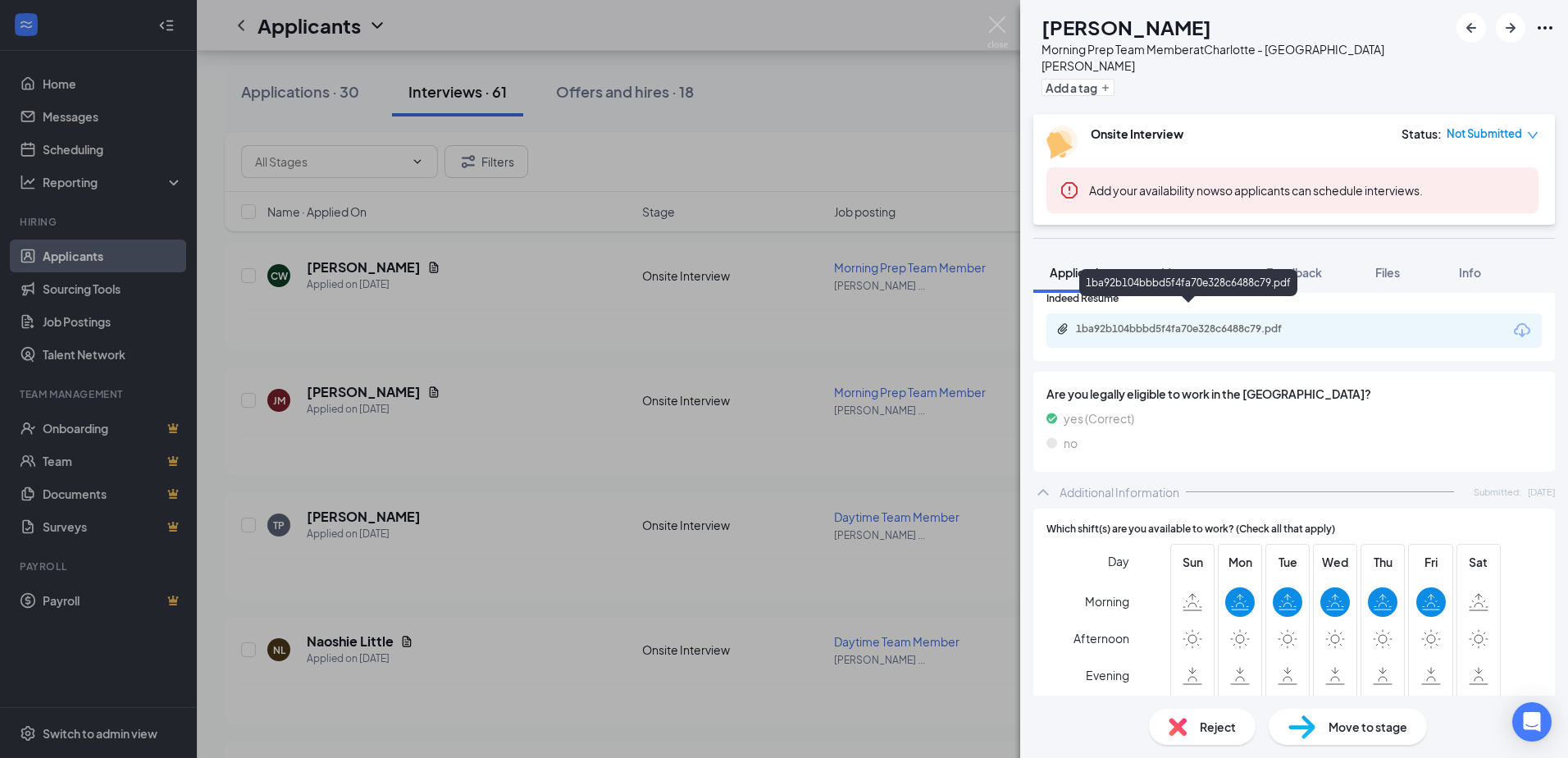
click at [1222, 323] on div "1ba92b104bbbd5f4fa70e328c6488c79.pdf" at bounding box center [1191, 329] width 230 height 13
click at [534, 248] on div "[PERSON_NAME] [PERSON_NAME] Morning Prep Team Member at [GEOGRAPHIC_DATA][PERSO…" at bounding box center [784, 379] width 1568 height 758
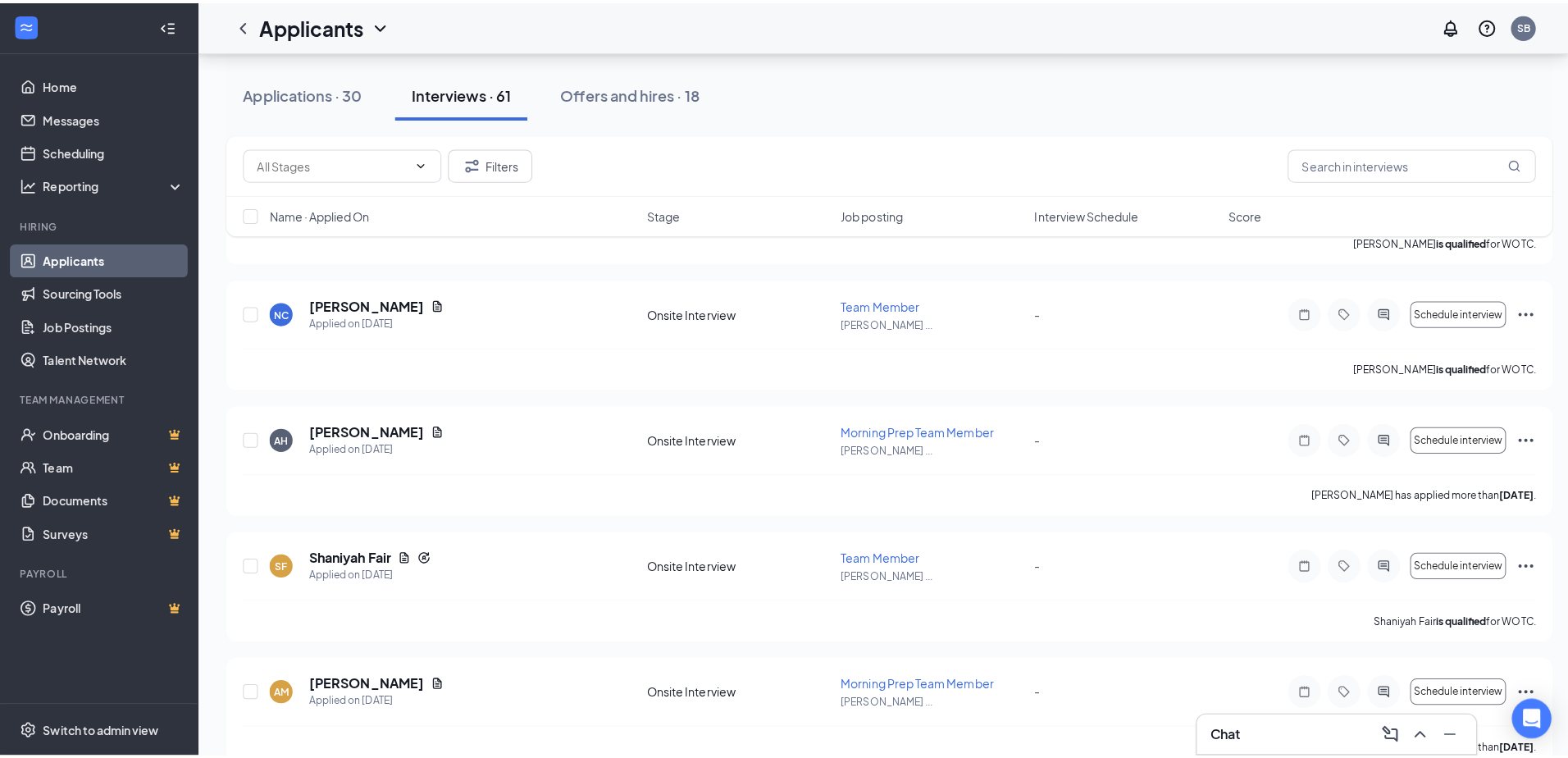
scroll to position [1641, 0]
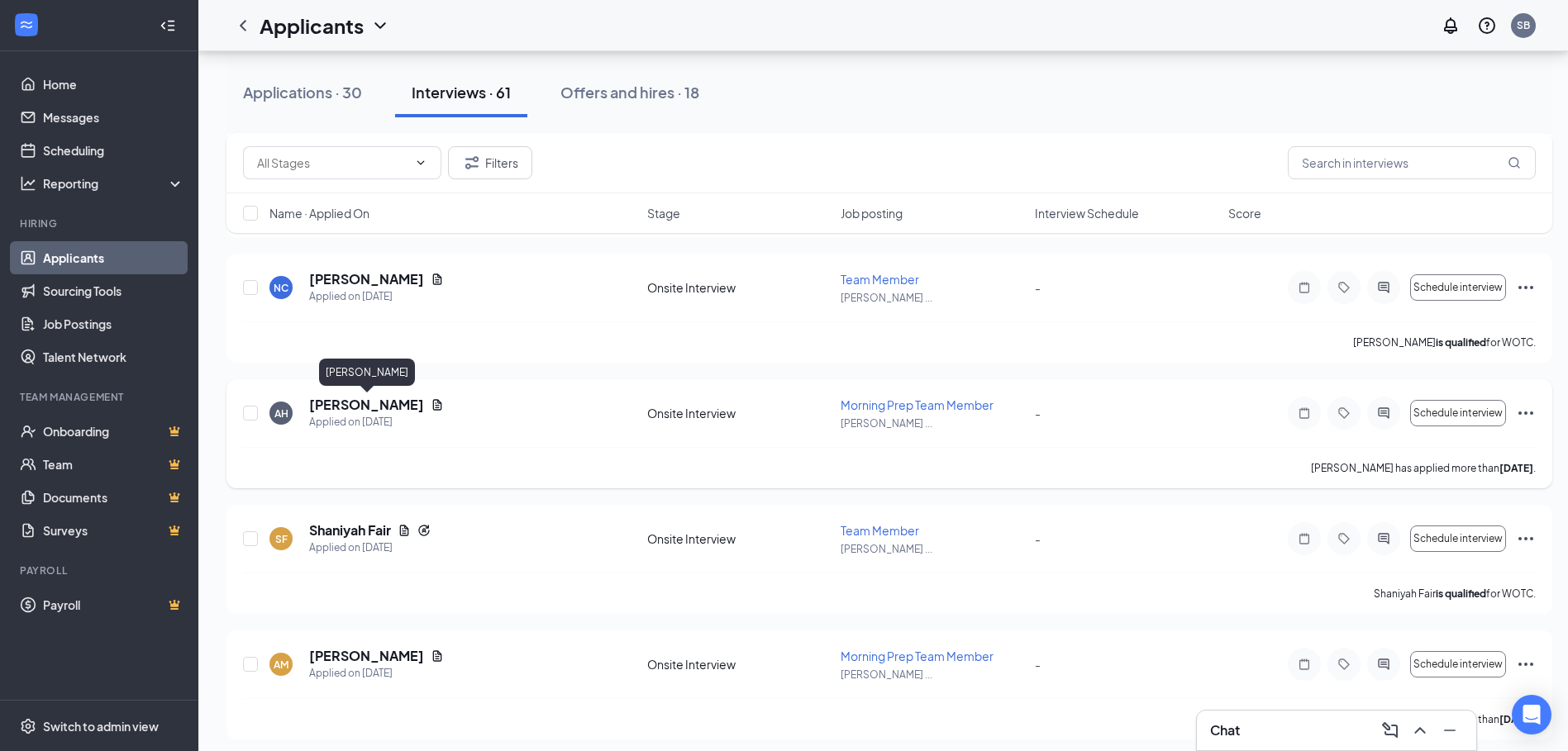
click at [408, 402] on h5 "[PERSON_NAME]" at bounding box center [366, 404] width 115 height 18
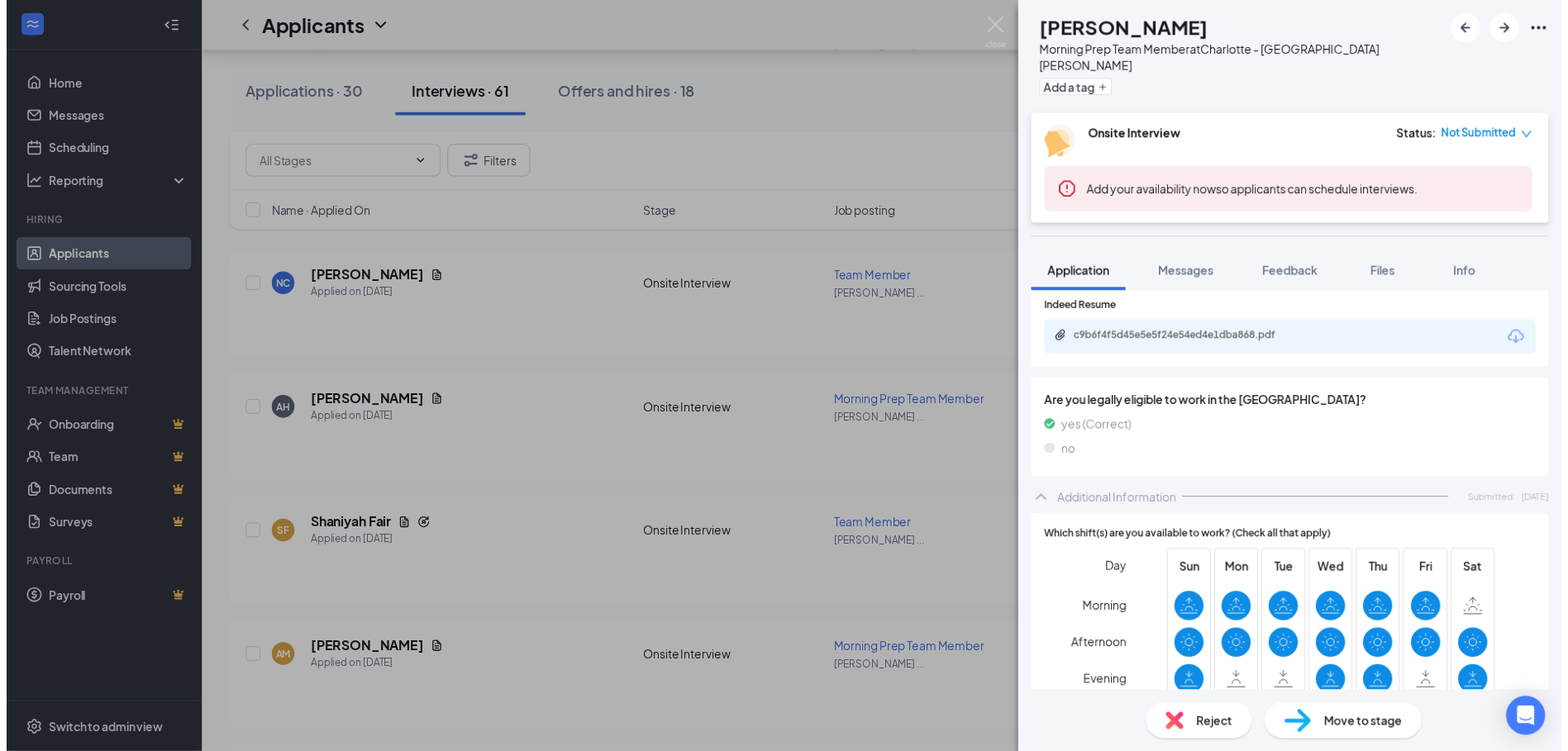
scroll to position [248, 0]
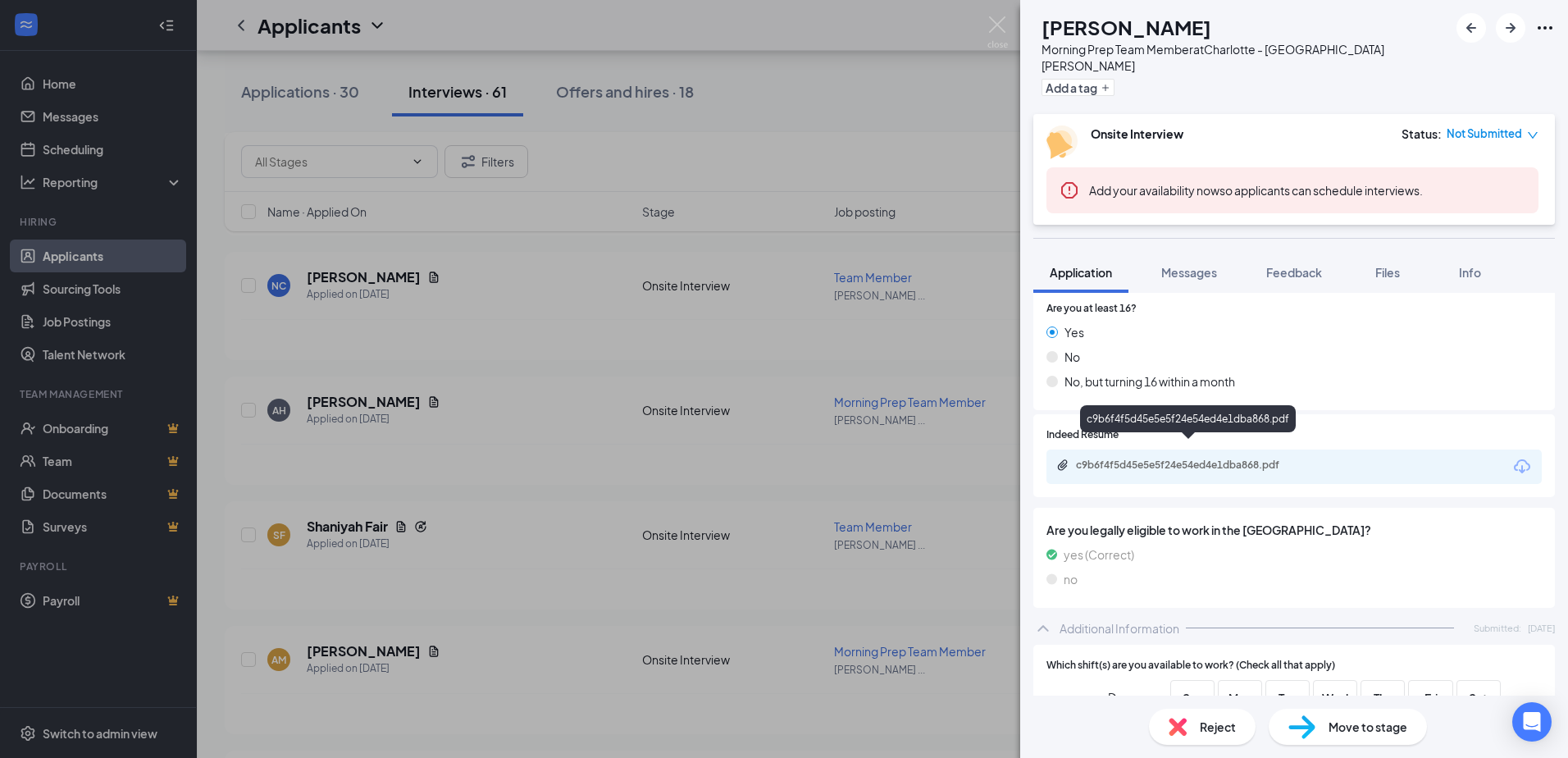
click at [1207, 458] on div "c9b6f4f5d45e5e5f24e54ed4e1dba868.pdf" at bounding box center [1191, 465] width 230 height 13
click at [703, 396] on div "[PERSON_NAME] Morning Prep Team Member at [GEOGRAPHIC_DATA][PERSON_NAME] Add a …" at bounding box center [784, 379] width 1568 height 758
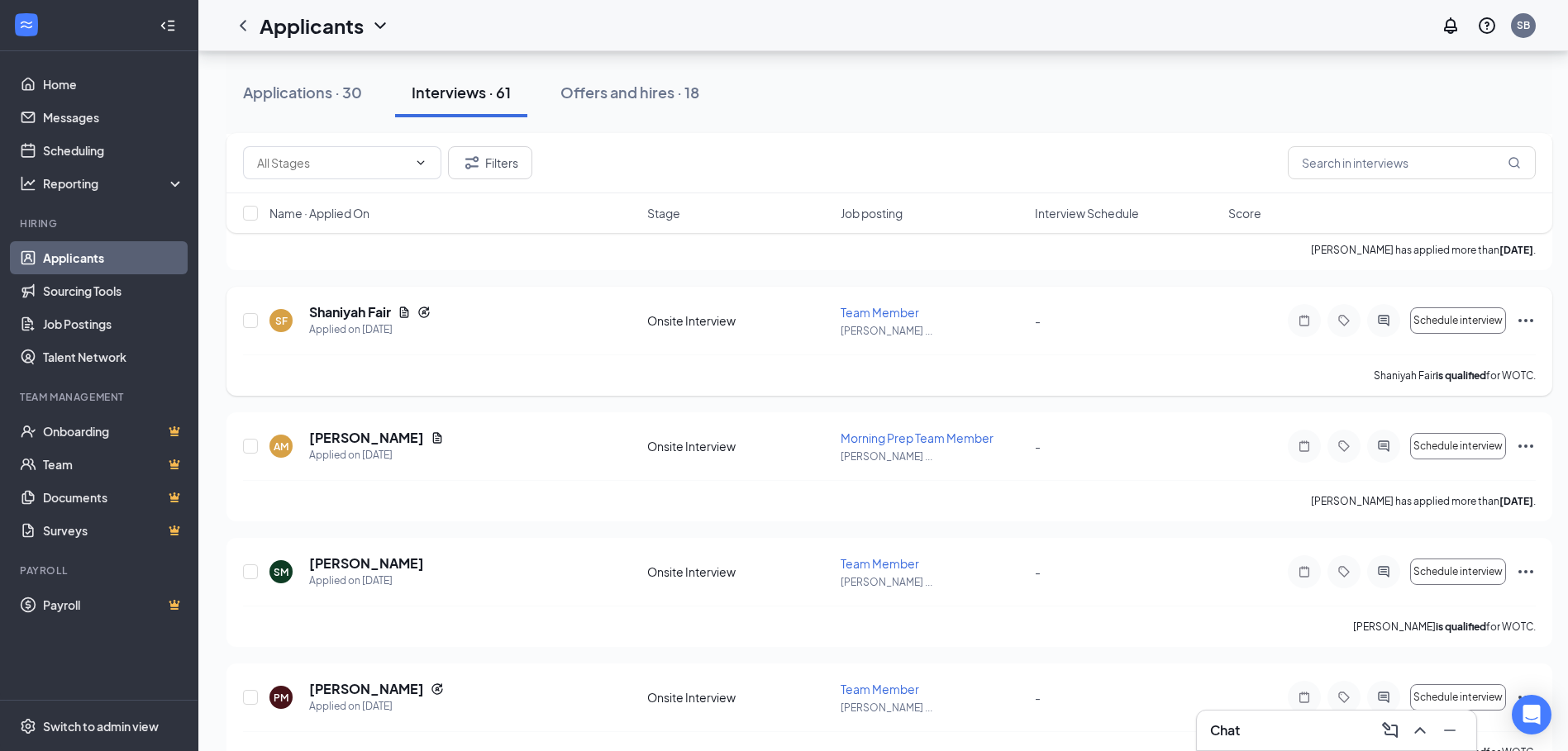
scroll to position [1901, 0]
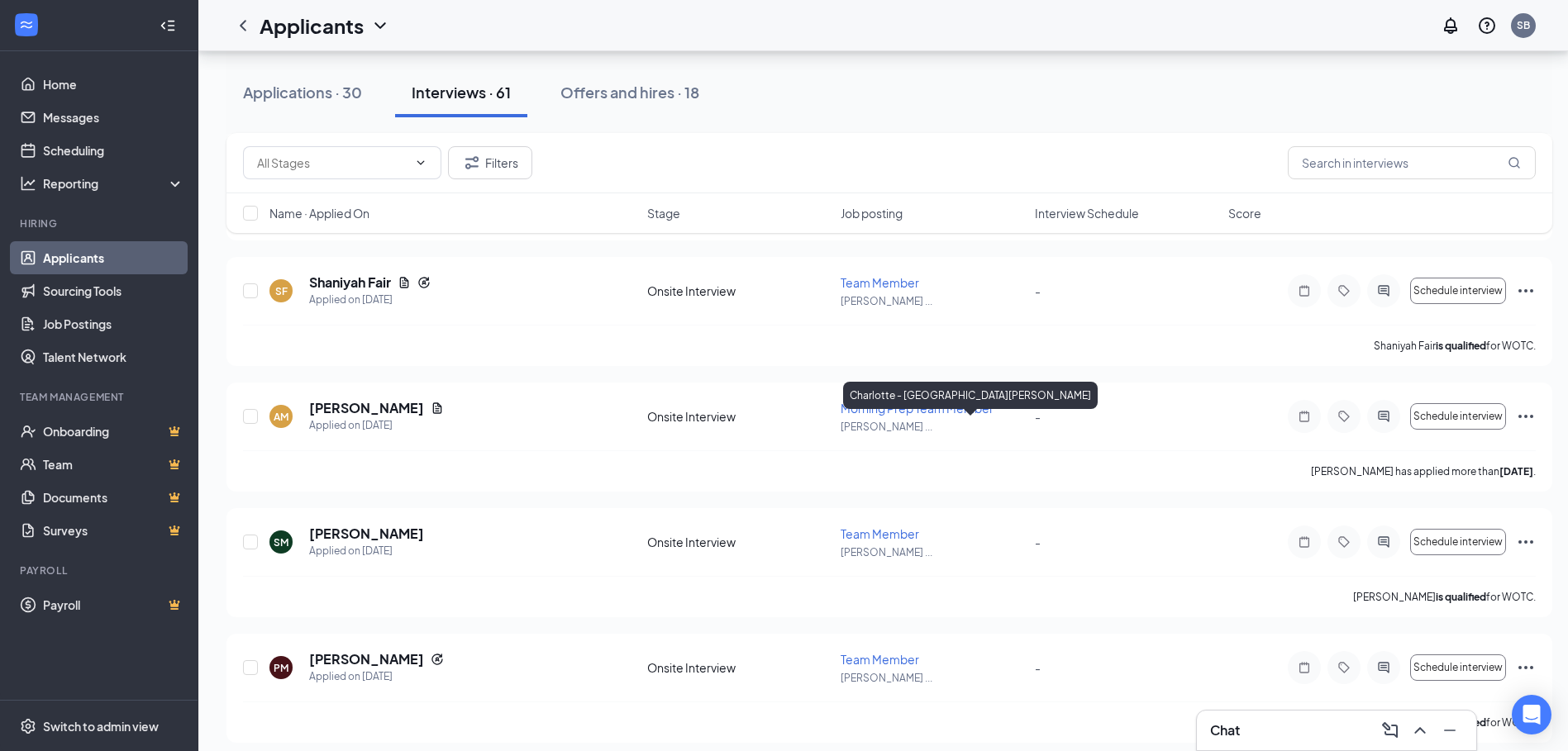
click at [964, 412] on div "Charlotte - [GEOGRAPHIC_DATA][PERSON_NAME]" at bounding box center [970, 399] width 255 height 34
drag, startPoint x: 964, startPoint y: 412, endPoint x: 947, endPoint y: 453, distance: 44.4
click at [939, 485] on div "[PERSON_NAME] has applied more than [DATE] ." at bounding box center [889, 471] width 1293 height 42
click at [978, 409] on span "Morning Prep Team Member" at bounding box center [917, 408] width 153 height 15
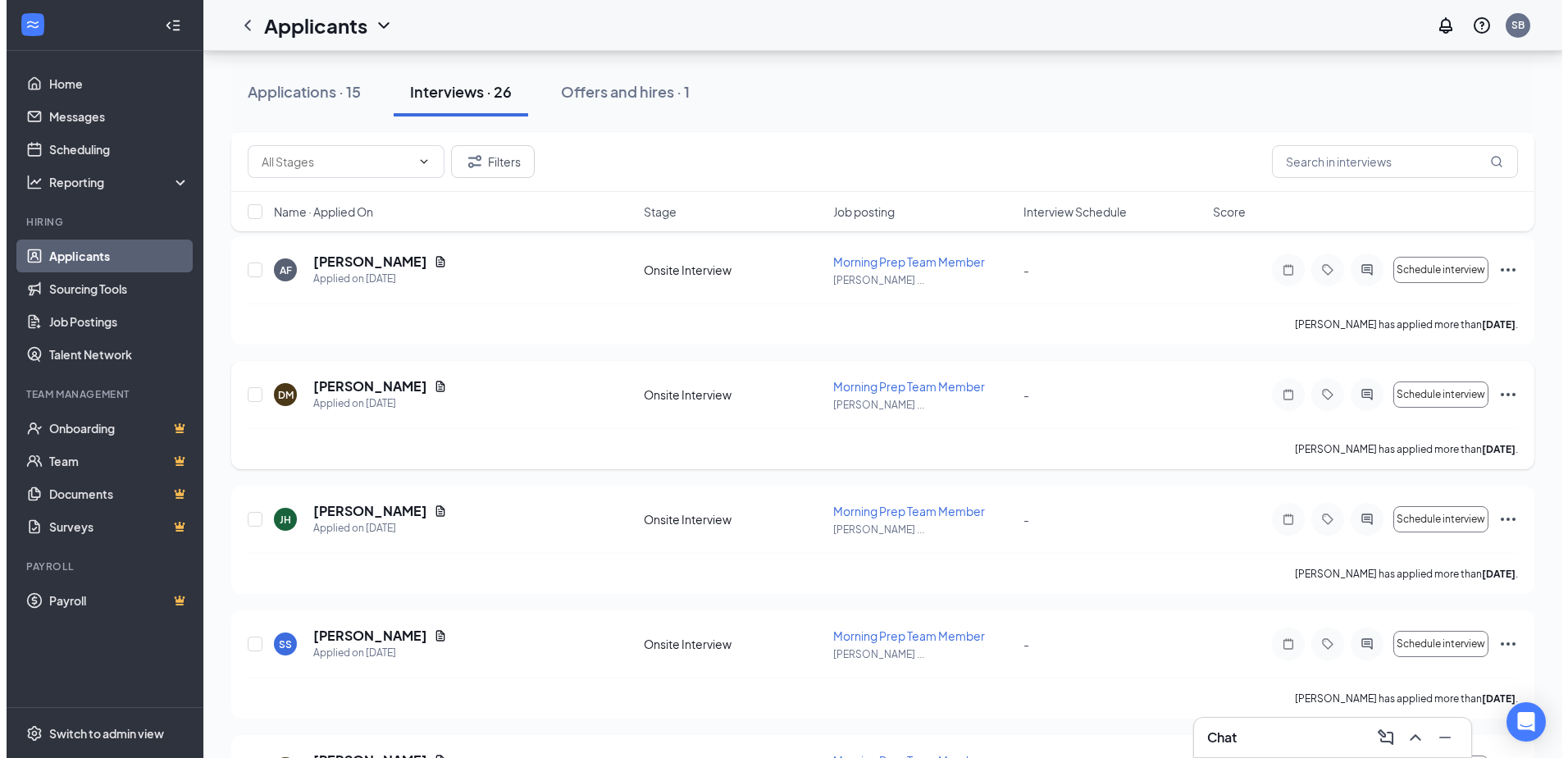
scroll to position [985, 0]
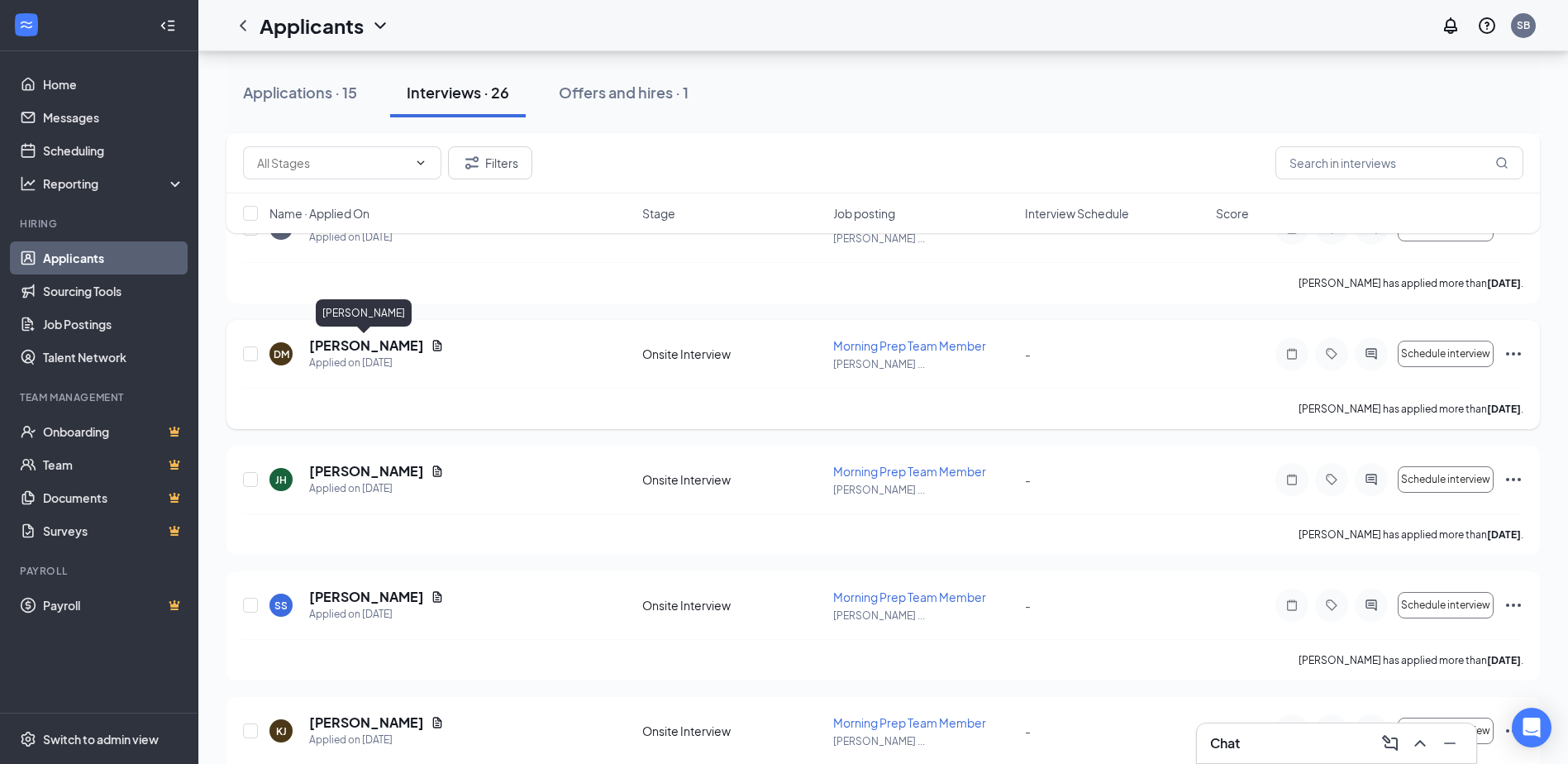
click at [389, 344] on h5 "[PERSON_NAME]" at bounding box center [366, 345] width 115 height 18
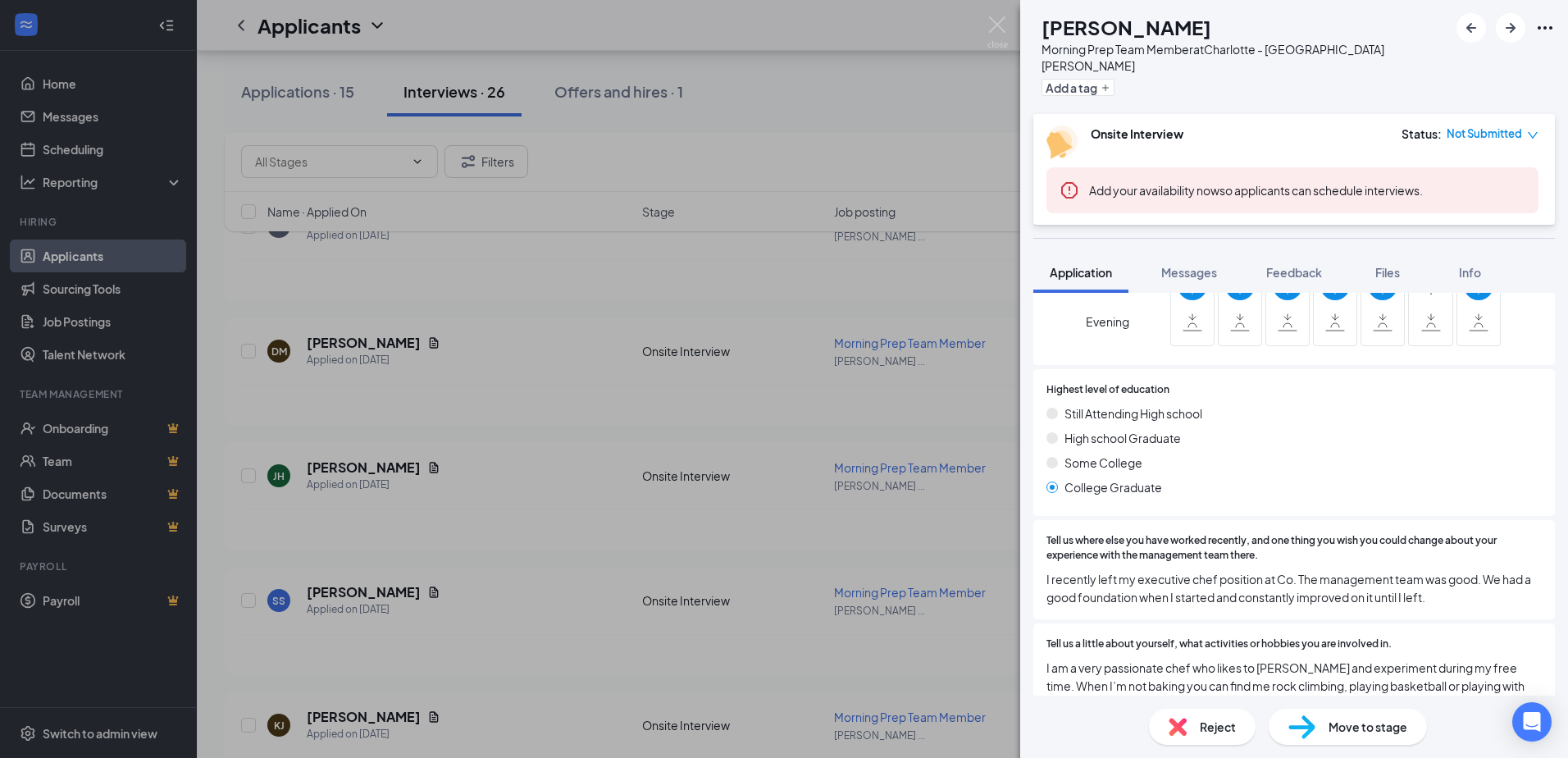
scroll to position [820, 0]
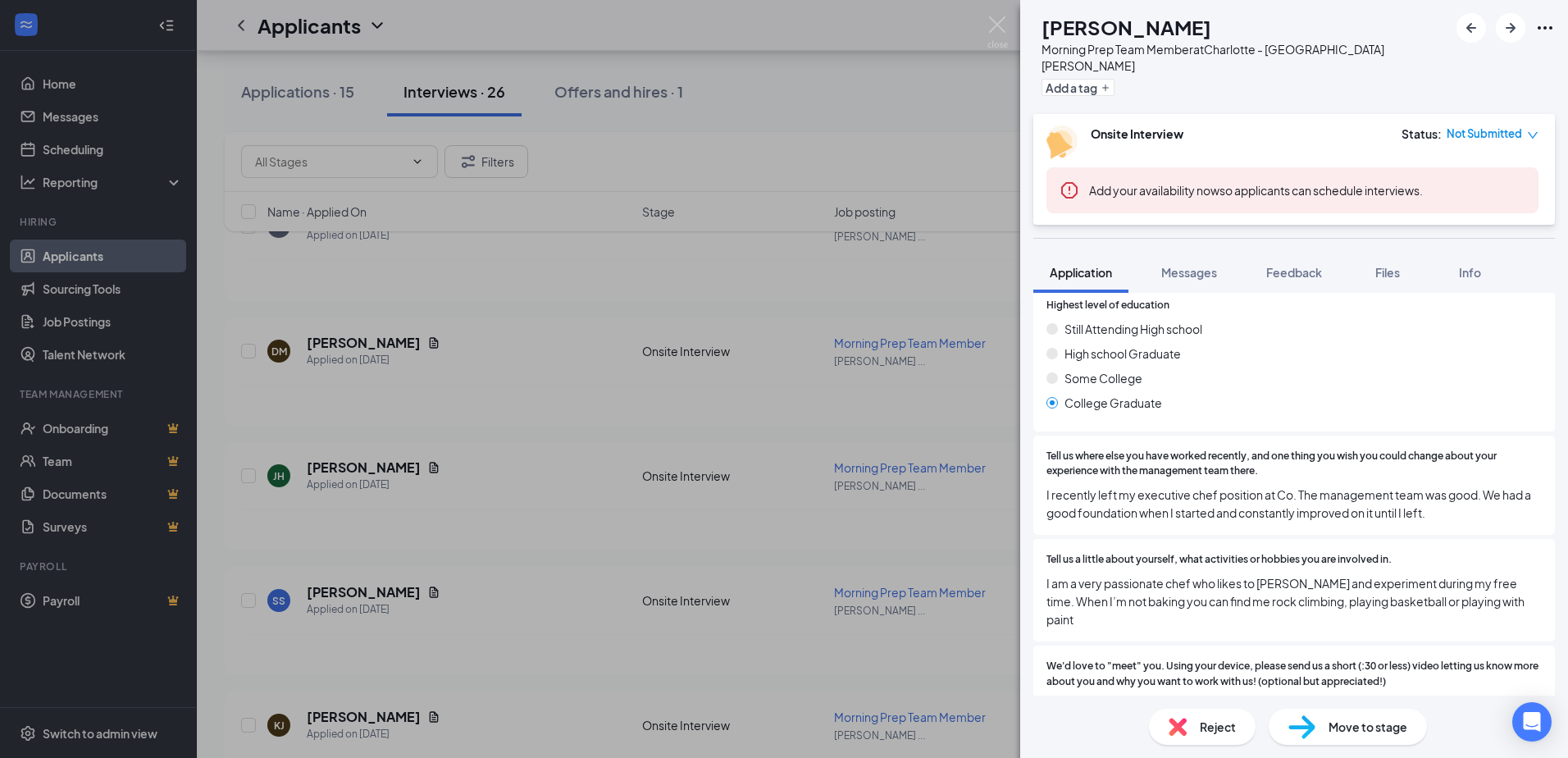
click at [579, 407] on div "DM [PERSON_NAME] Morning Prep Team Member at [GEOGRAPHIC_DATA] - Pineville [PER…" at bounding box center [784, 379] width 1568 height 758
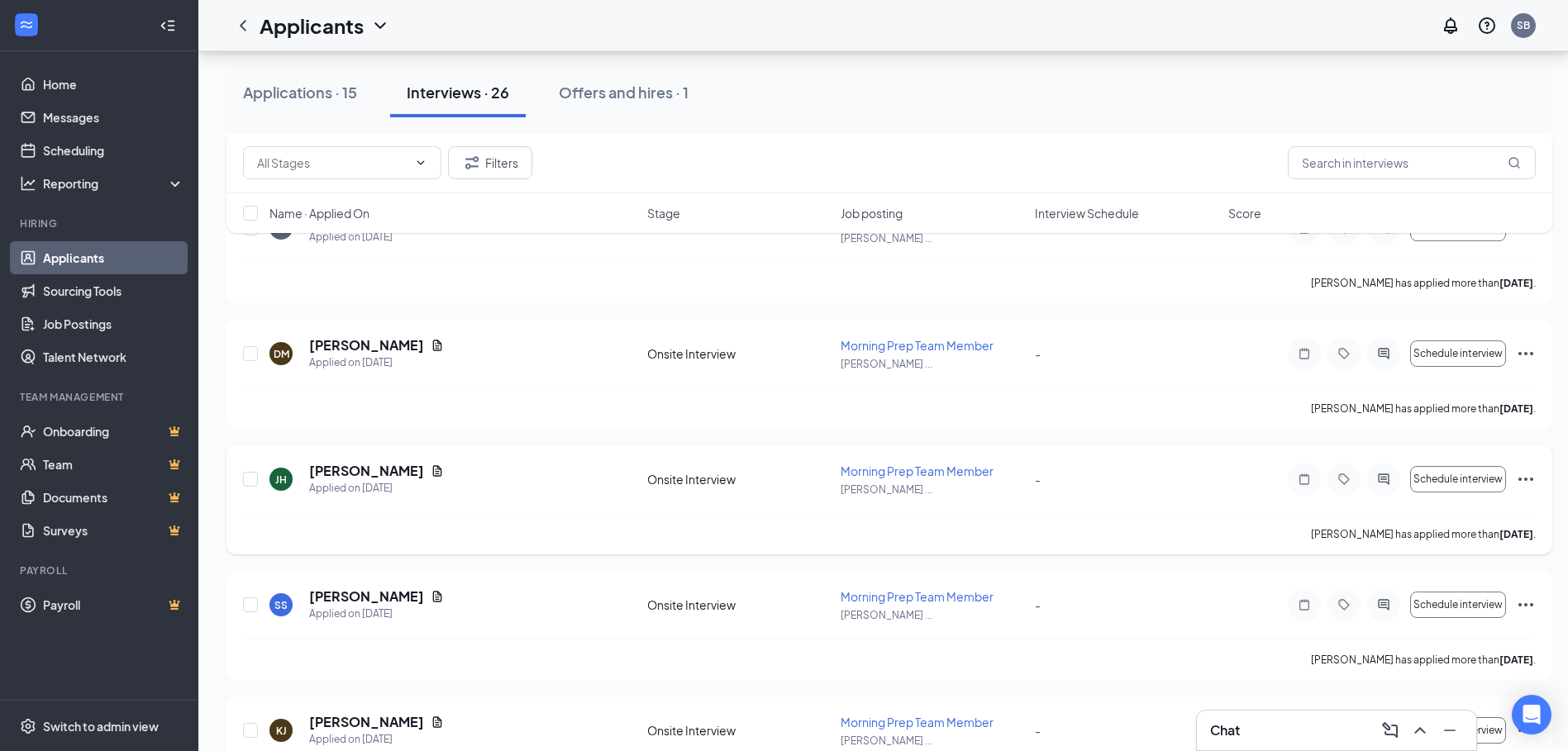
click at [361, 469] on h5 "[PERSON_NAME]" at bounding box center [366, 470] width 115 height 18
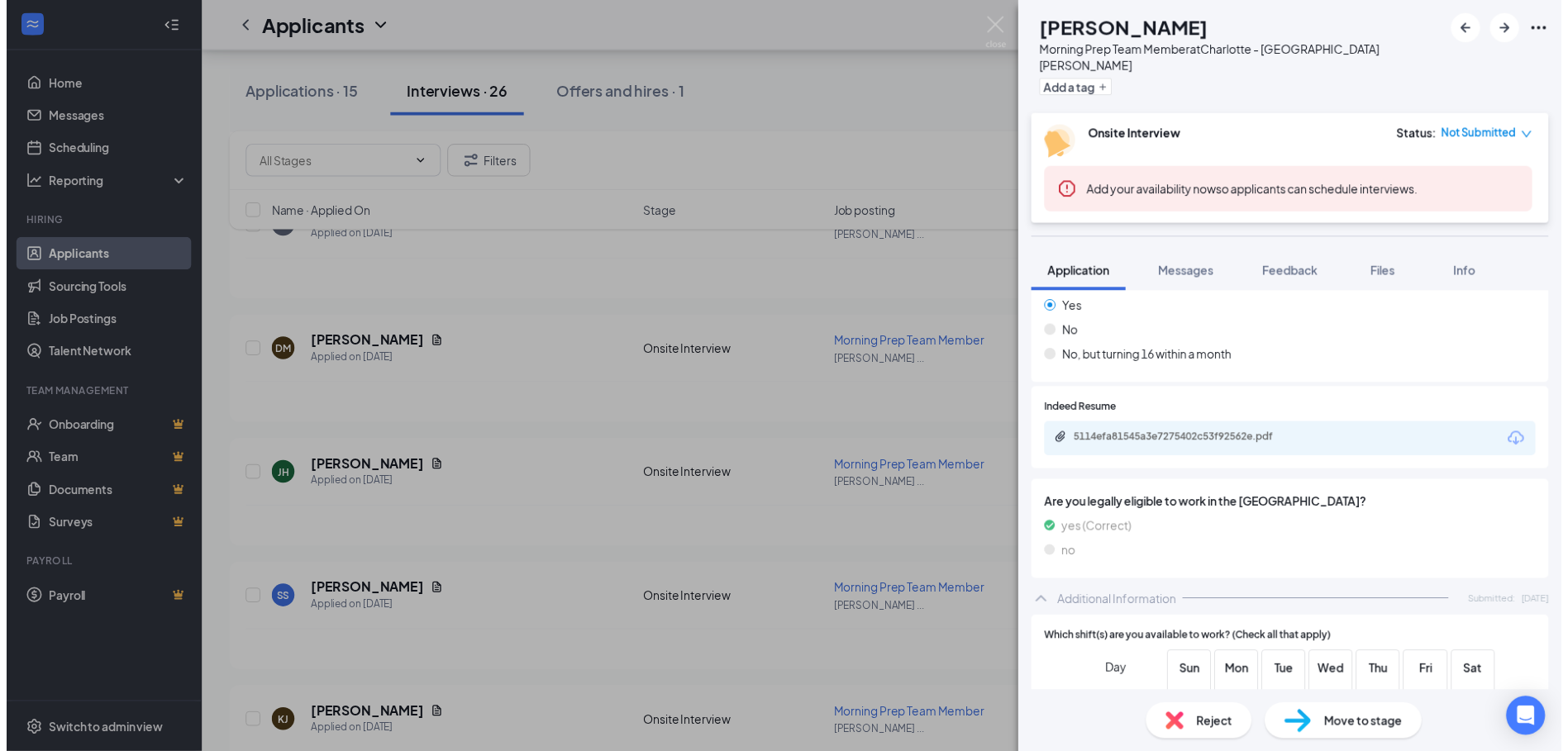
scroll to position [266, 0]
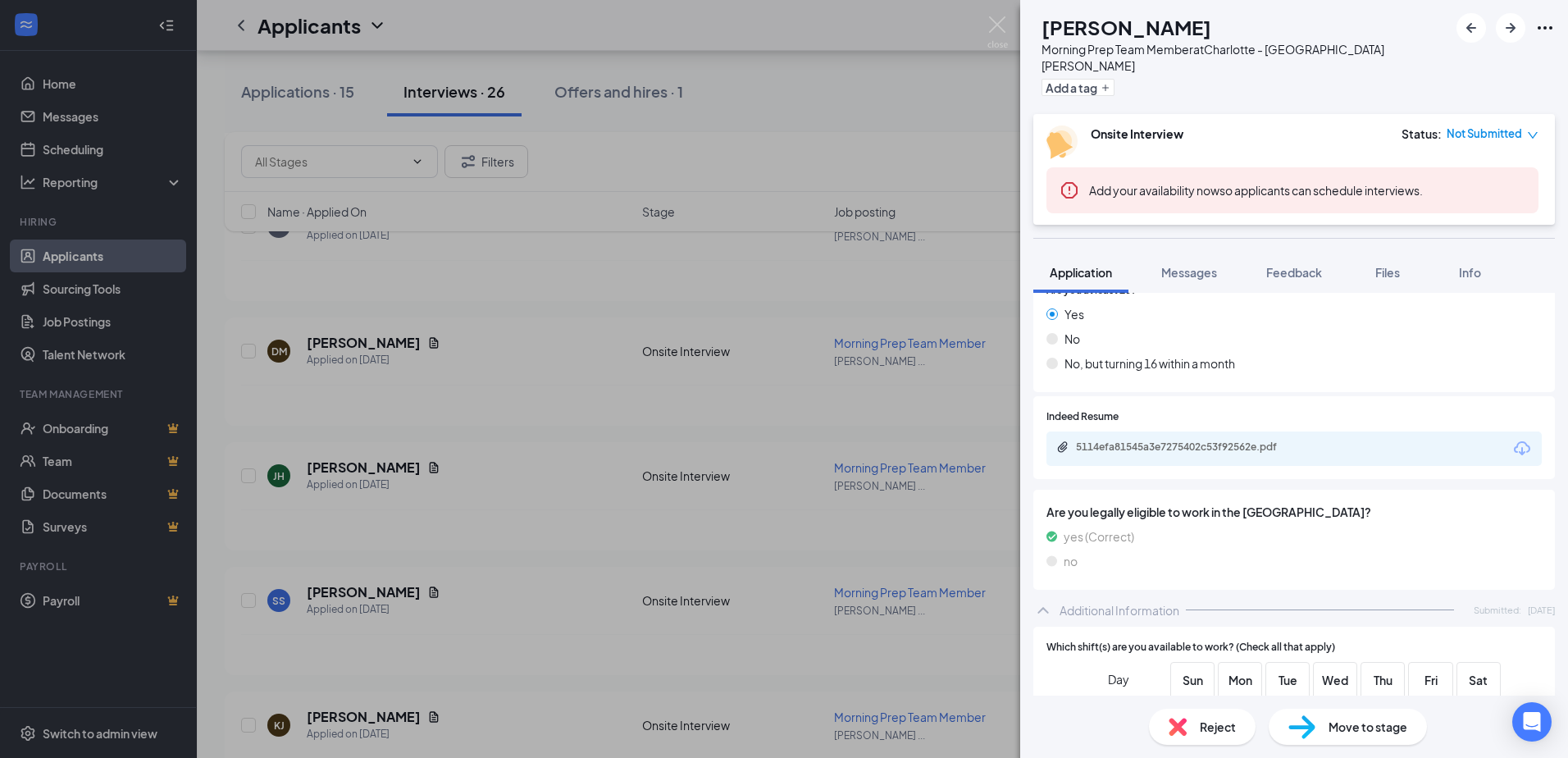
click at [1238, 431] on div "5114efa81545a3e7275402c53f92562e.pdf" at bounding box center [1294, 448] width 495 height 35
click at [1223, 440] on div "5114efa81545a3e7275402c53f92562e.pdf" at bounding box center [1191, 447] width 230 height 13
click at [517, 448] on div "[PERSON_NAME] Morning Prep Team Member at [GEOGRAPHIC_DATA] - Pineville [PERSON…" at bounding box center [784, 379] width 1568 height 758
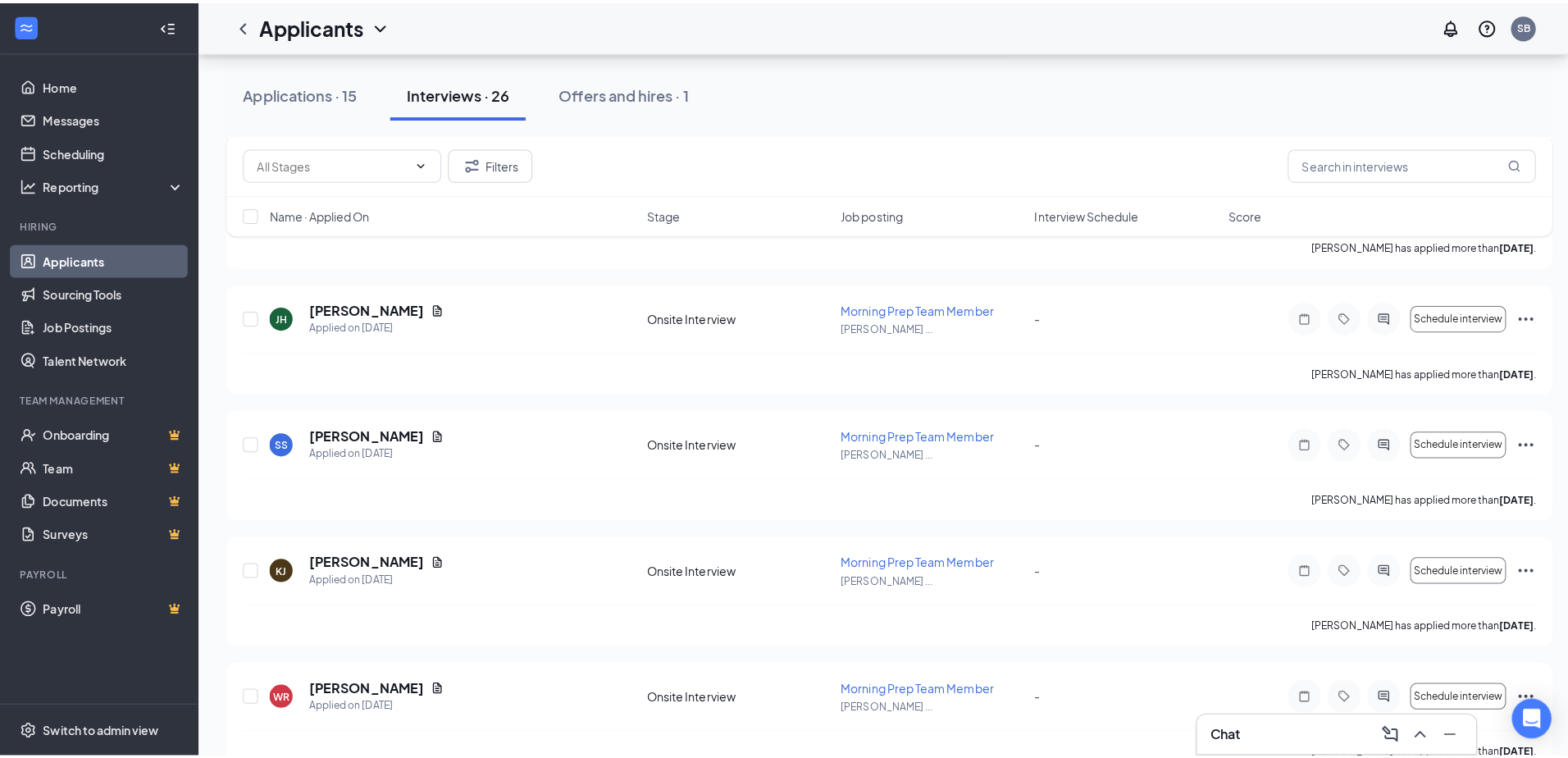
scroll to position [1312, 0]
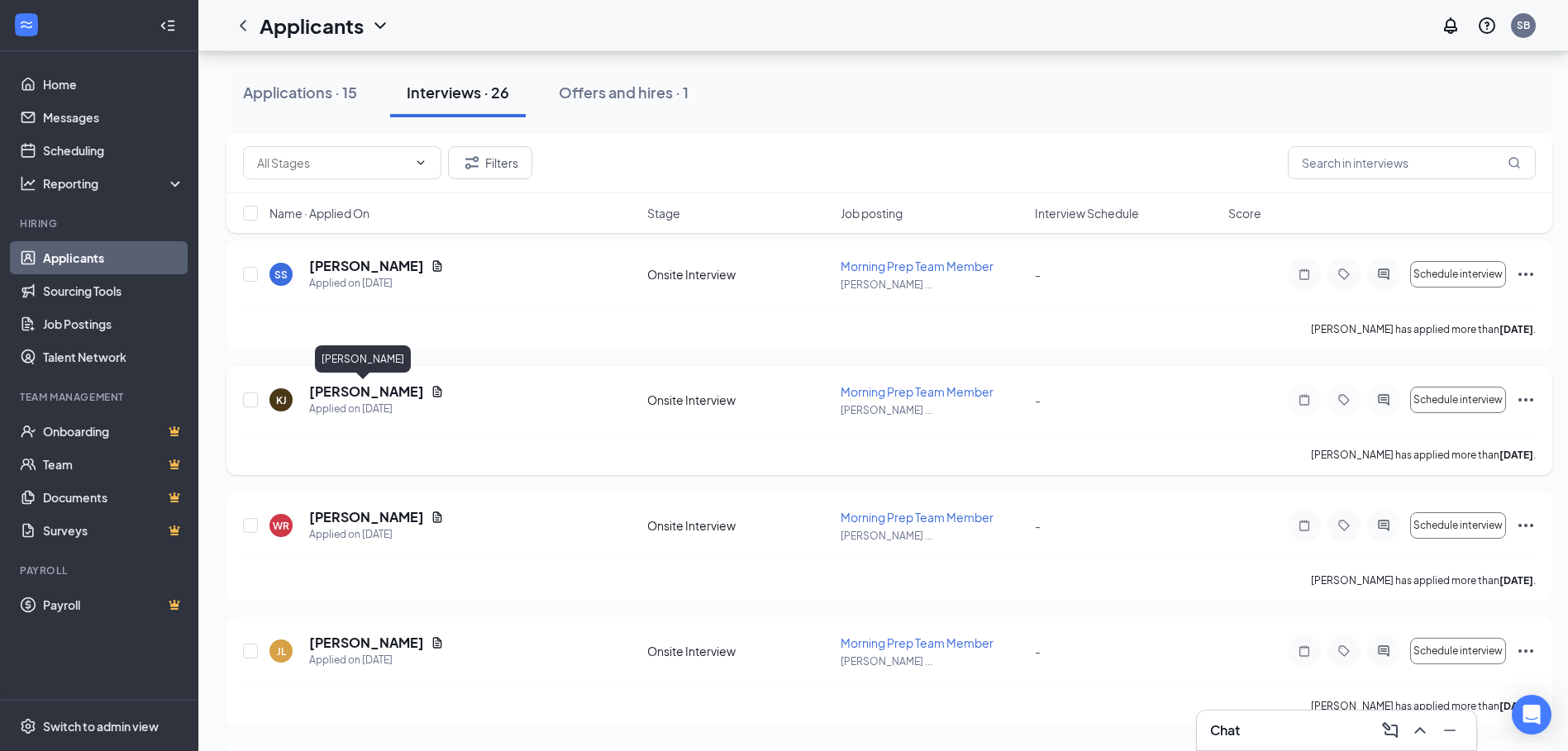
click at [372, 390] on h5 "[PERSON_NAME]" at bounding box center [366, 391] width 115 height 18
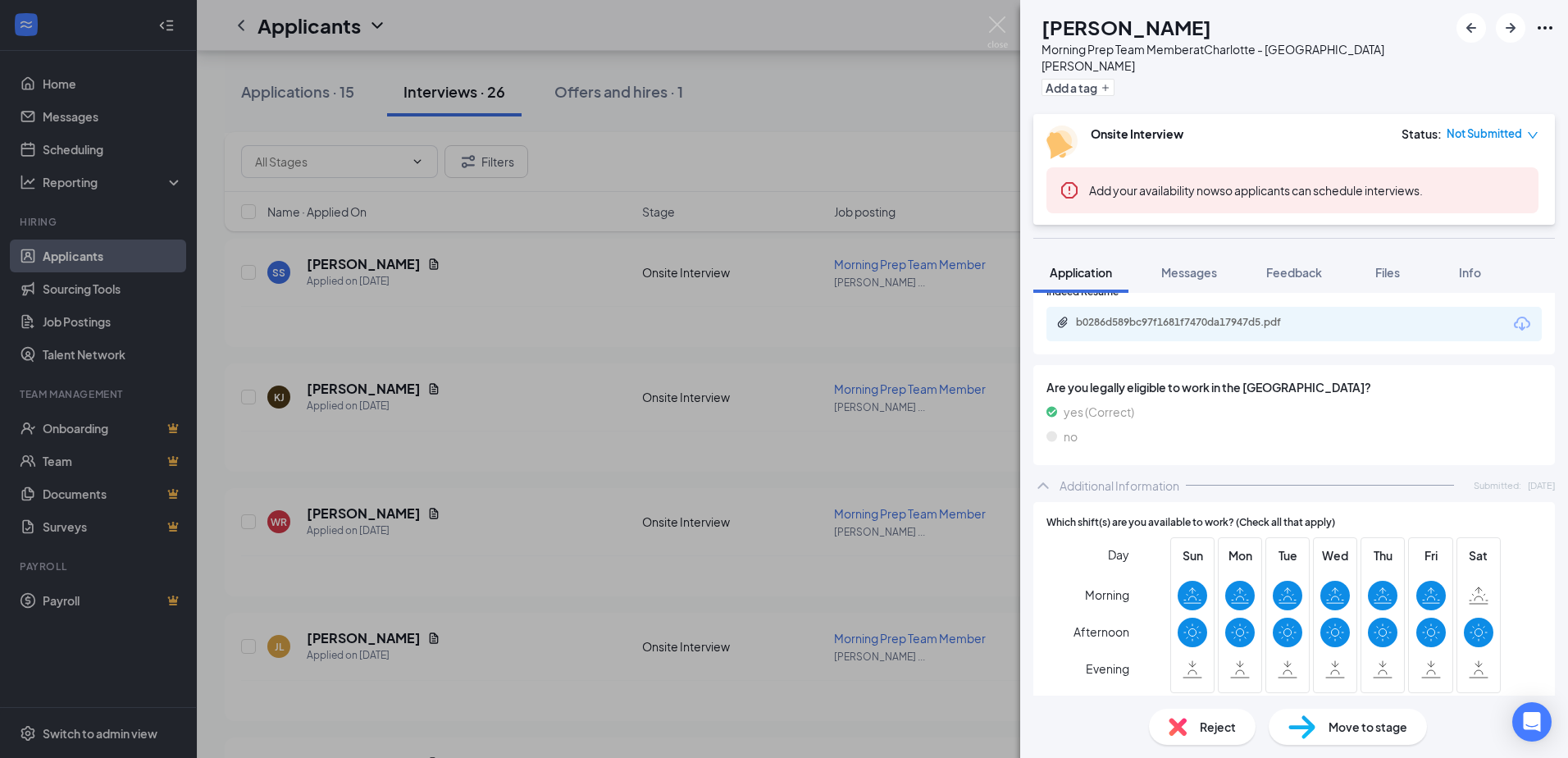
scroll to position [410, 0]
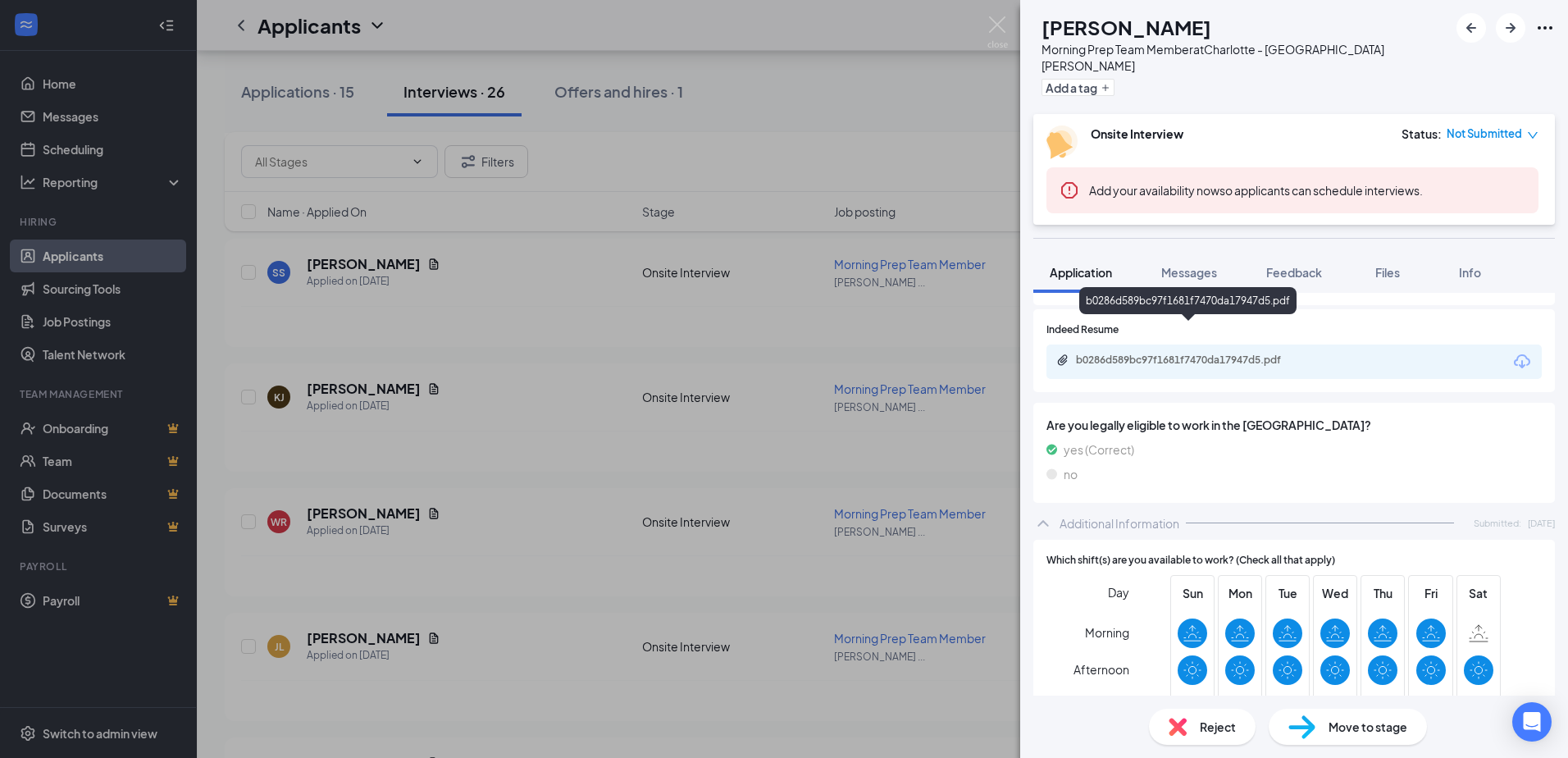
click at [1202, 354] on div "b0286d589bc97f1681f7470da17947d5.pdf" at bounding box center [1191, 360] width 230 height 13
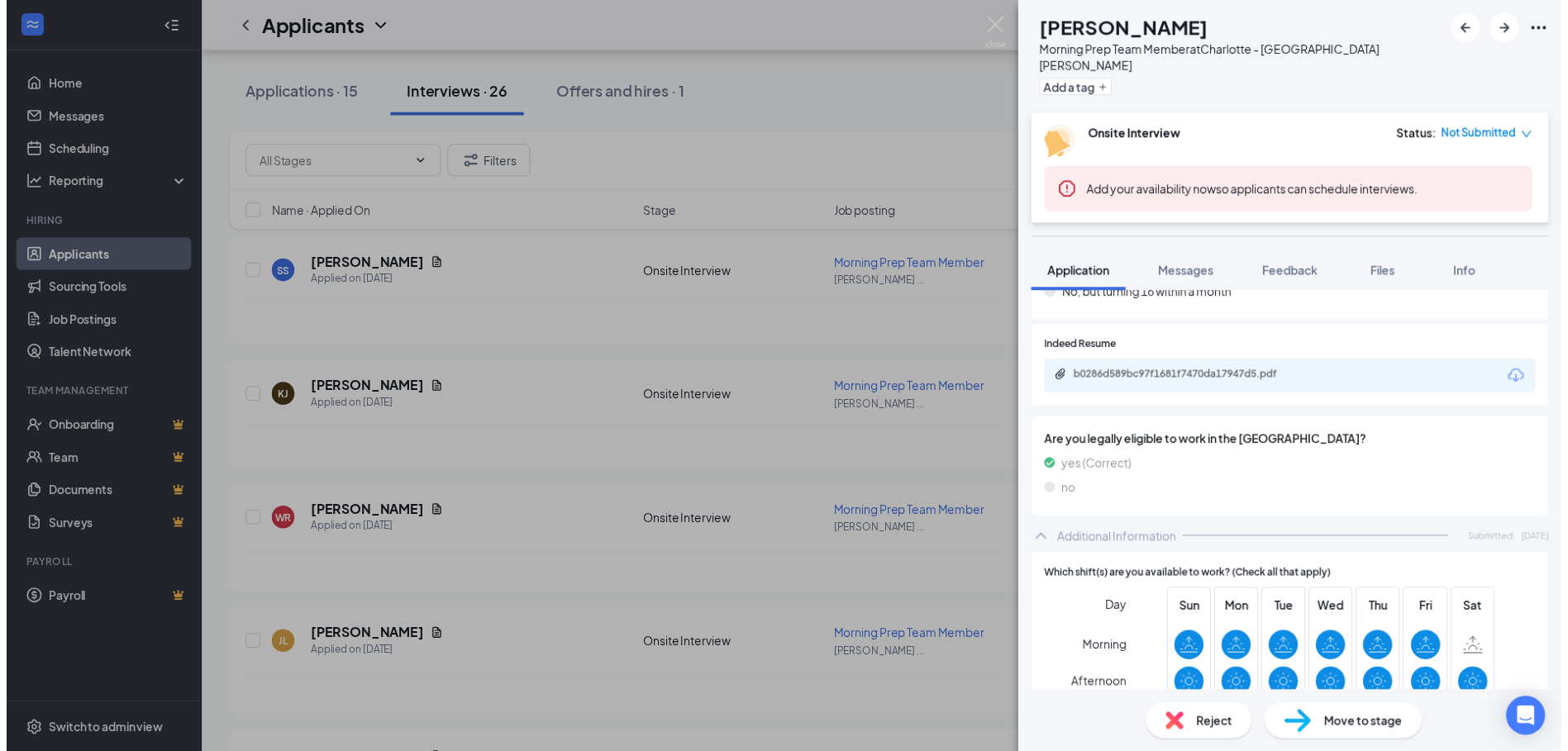
scroll to position [187, 0]
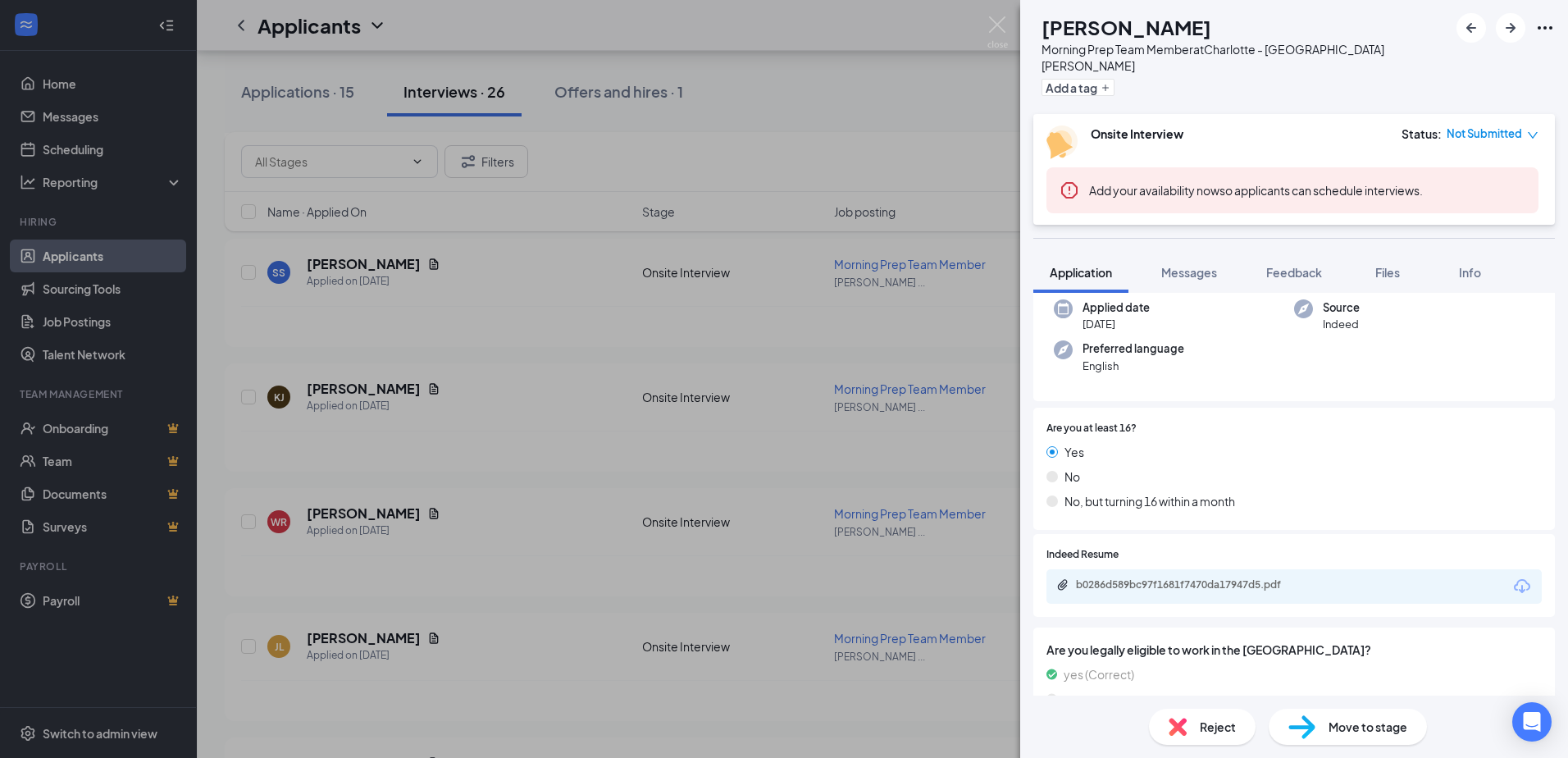
drag, startPoint x: 600, startPoint y: 352, endPoint x: 1497, endPoint y: 599, distance: 930.4
click at [600, 351] on div "[PERSON_NAME] [PERSON_NAME] Morning Prep Team Member at [GEOGRAPHIC_DATA][PERSO…" at bounding box center [784, 379] width 1568 height 758
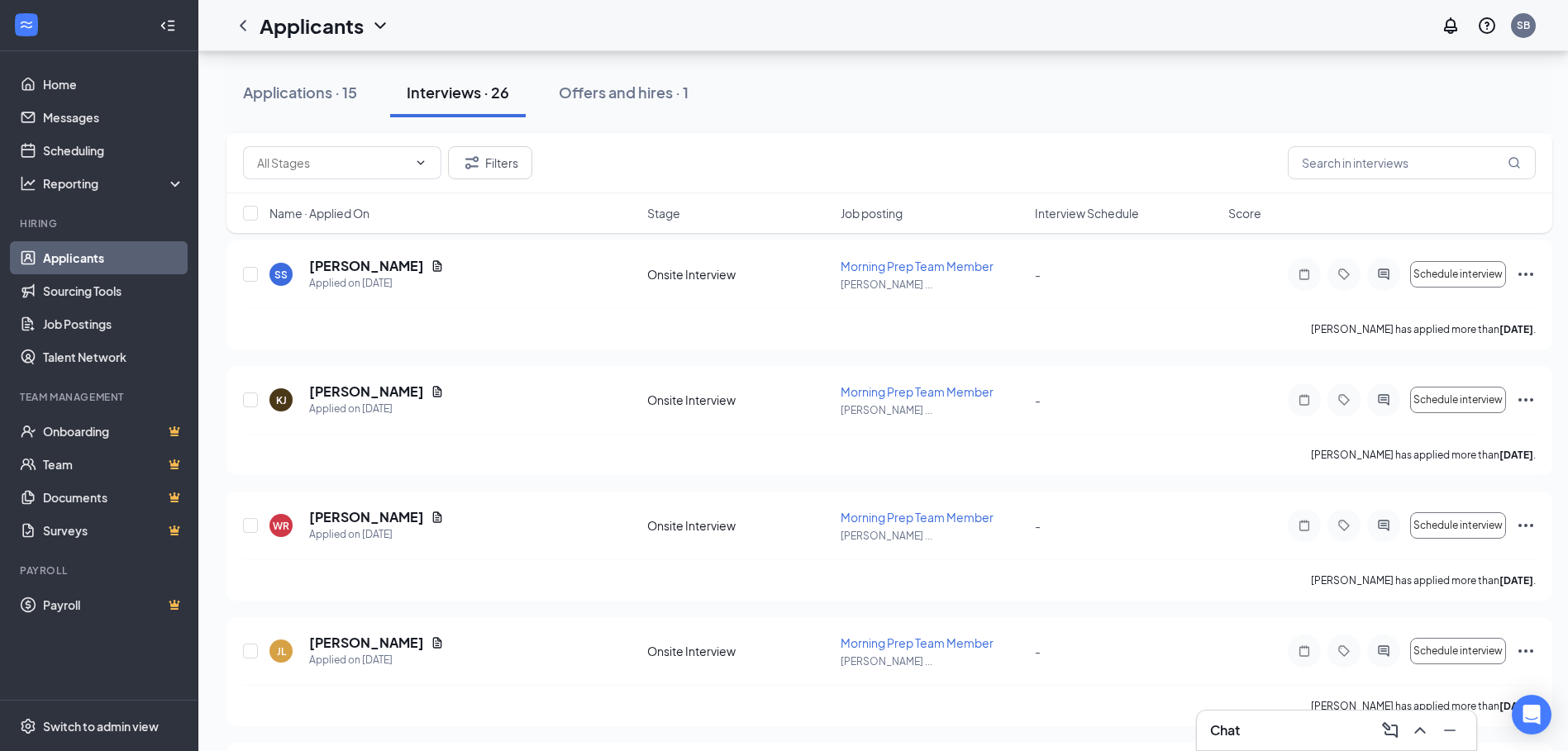
click at [1287, 728] on div "Chat" at bounding box center [1337, 730] width 253 height 26
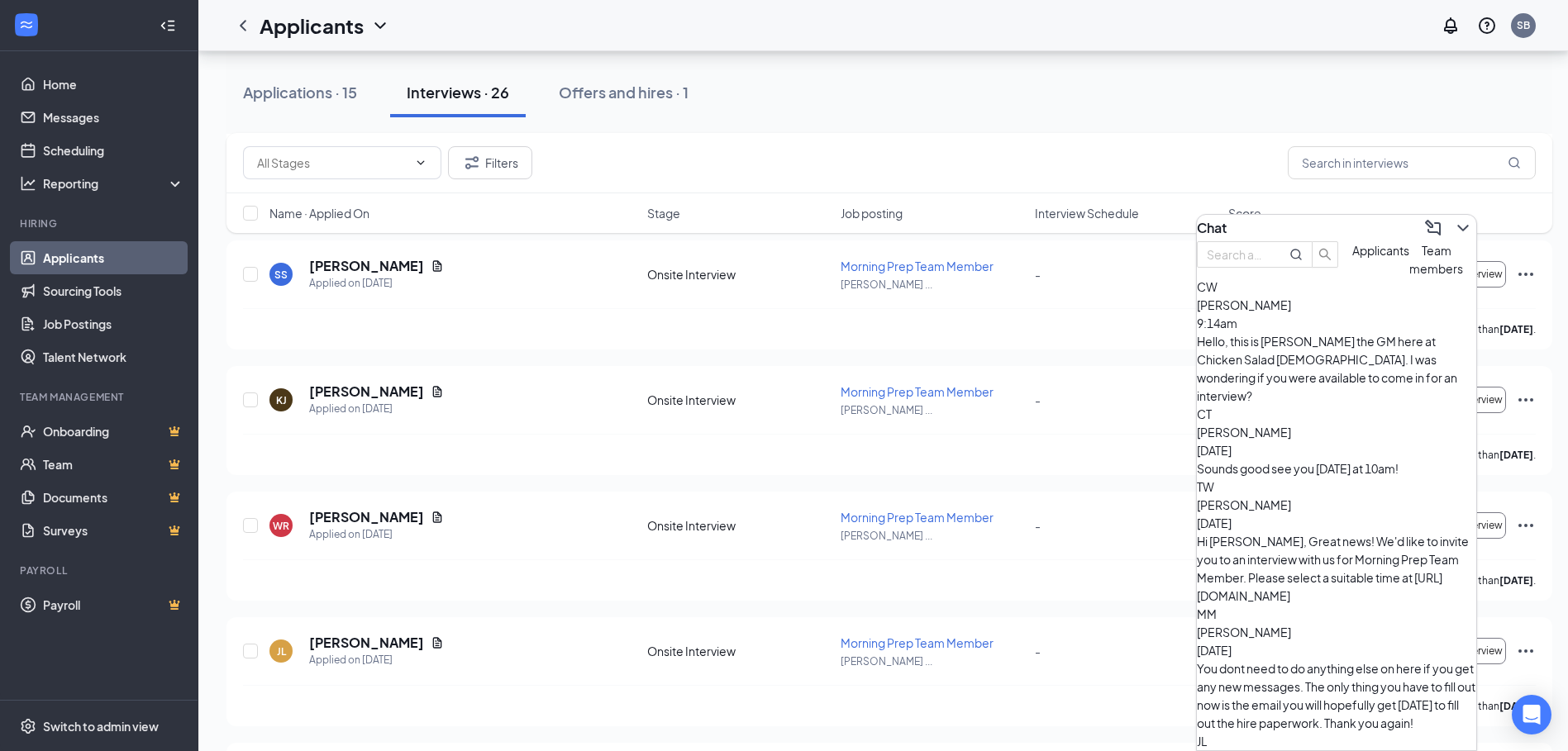
click at [1360, 376] on div "Hello, this is [PERSON_NAME] the GM here at Chicken Salad [DEMOGRAPHIC_DATA]. I…" at bounding box center [1336, 368] width 279 height 73
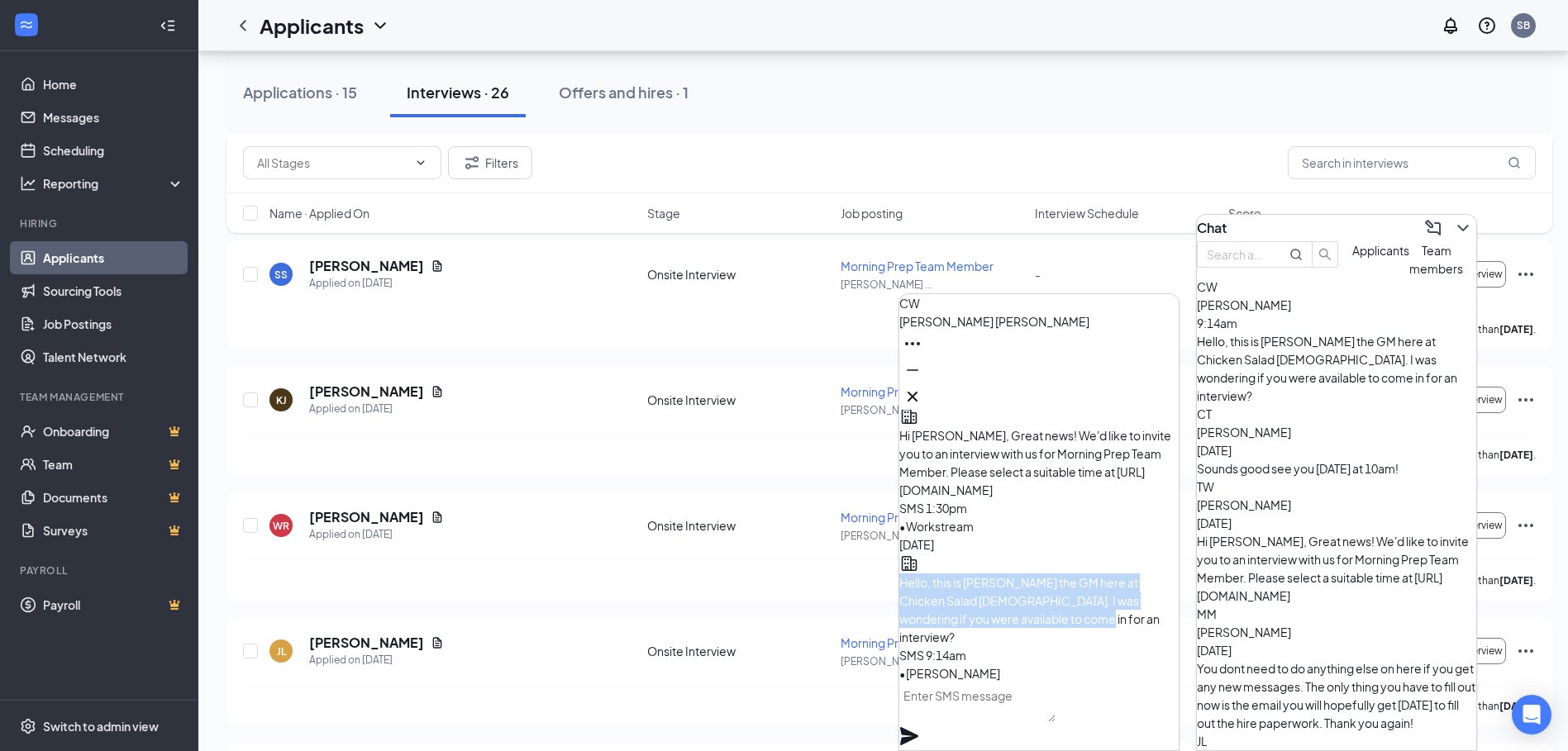
drag, startPoint x: 942, startPoint y: 583, endPoint x: 1093, endPoint y: 633, distance: 159.1
click at [1093, 633] on p "Hello, this is [PERSON_NAME] the GM here at Chicken Salad [DEMOGRAPHIC_DATA]. I…" at bounding box center [1039, 610] width 279 height 73
drag, startPoint x: 1093, startPoint y: 633, endPoint x: 1037, endPoint y: 622, distance: 57.1
copy span "Hello, this is [PERSON_NAME] the GM here at Chicken Salad [DEMOGRAPHIC_DATA]. I…"
click at [918, 392] on icon "Cross" at bounding box center [913, 397] width 10 height 10
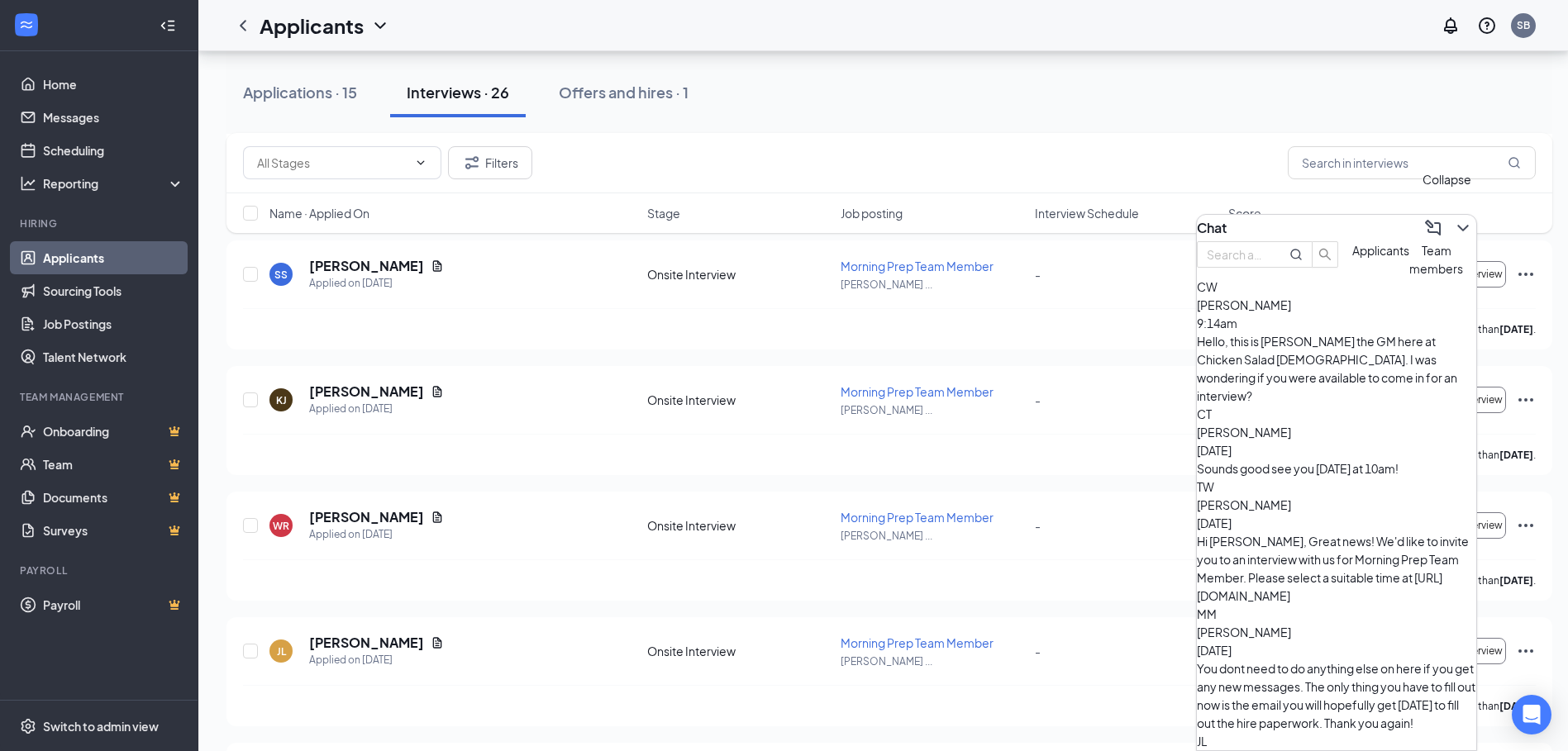
click at [1453, 220] on icon "ChevronDown" at bounding box center [1463, 227] width 20 height 20
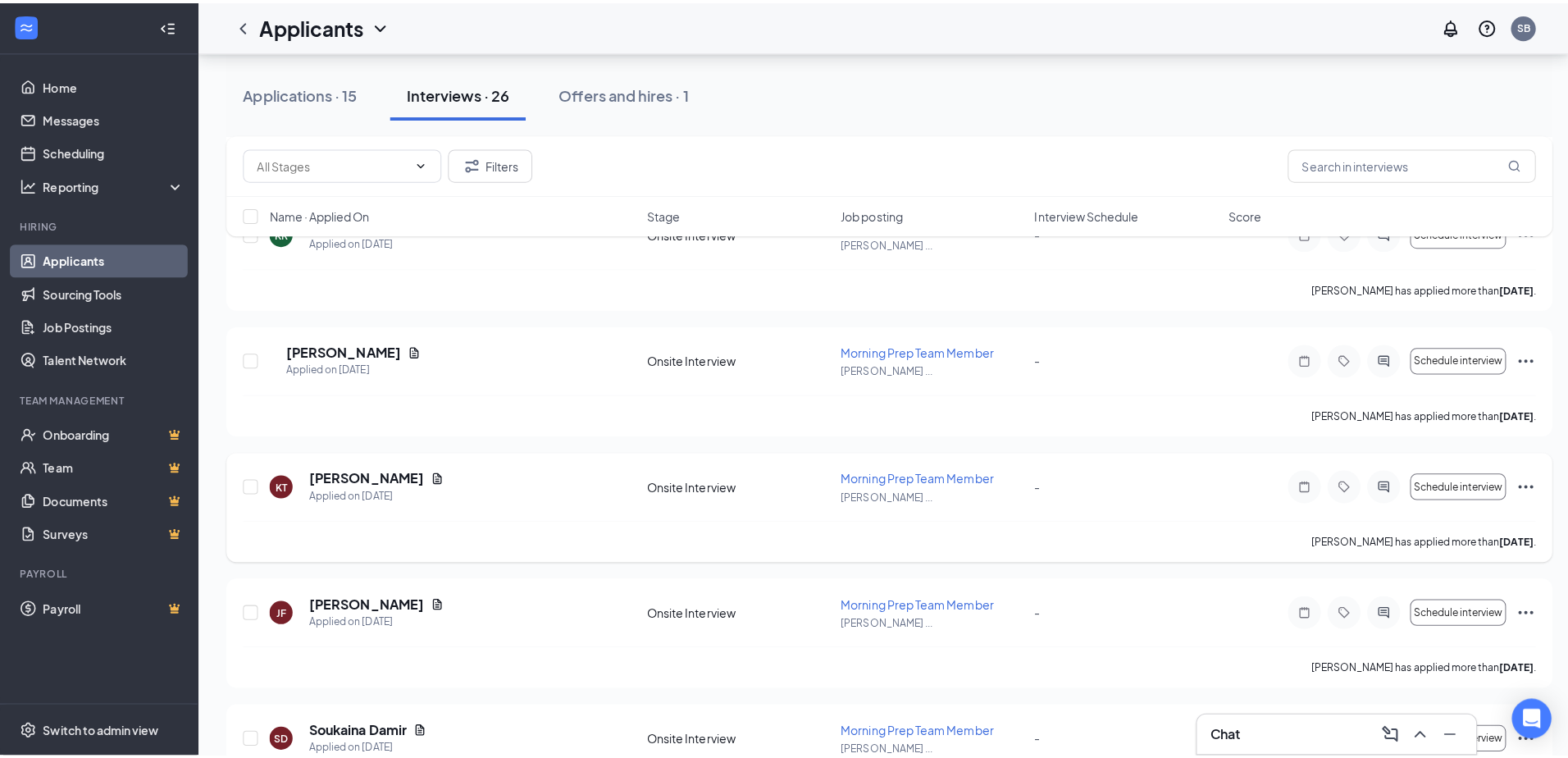
scroll to position [1887, 0]
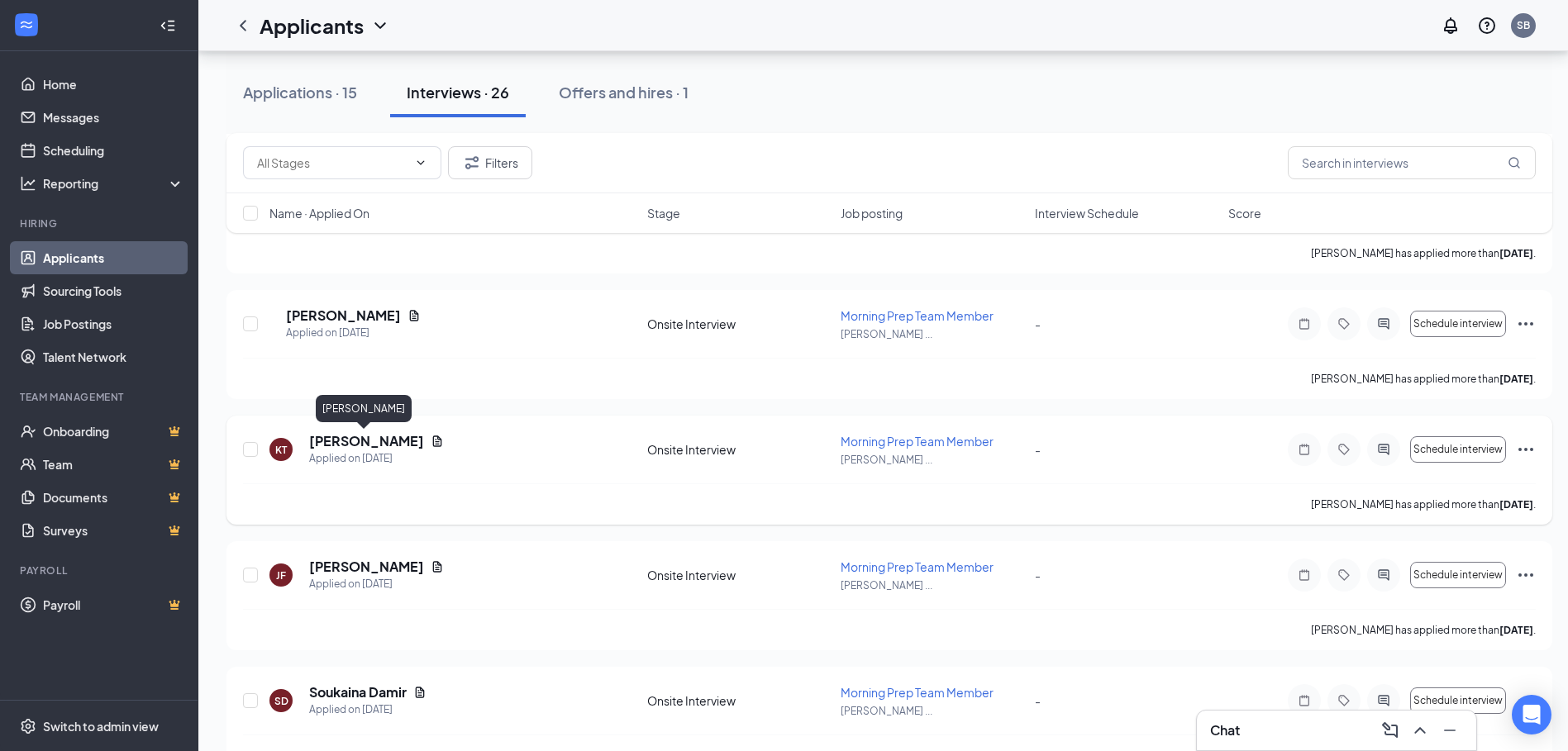
click at [390, 442] on h5 "[PERSON_NAME]" at bounding box center [366, 440] width 115 height 18
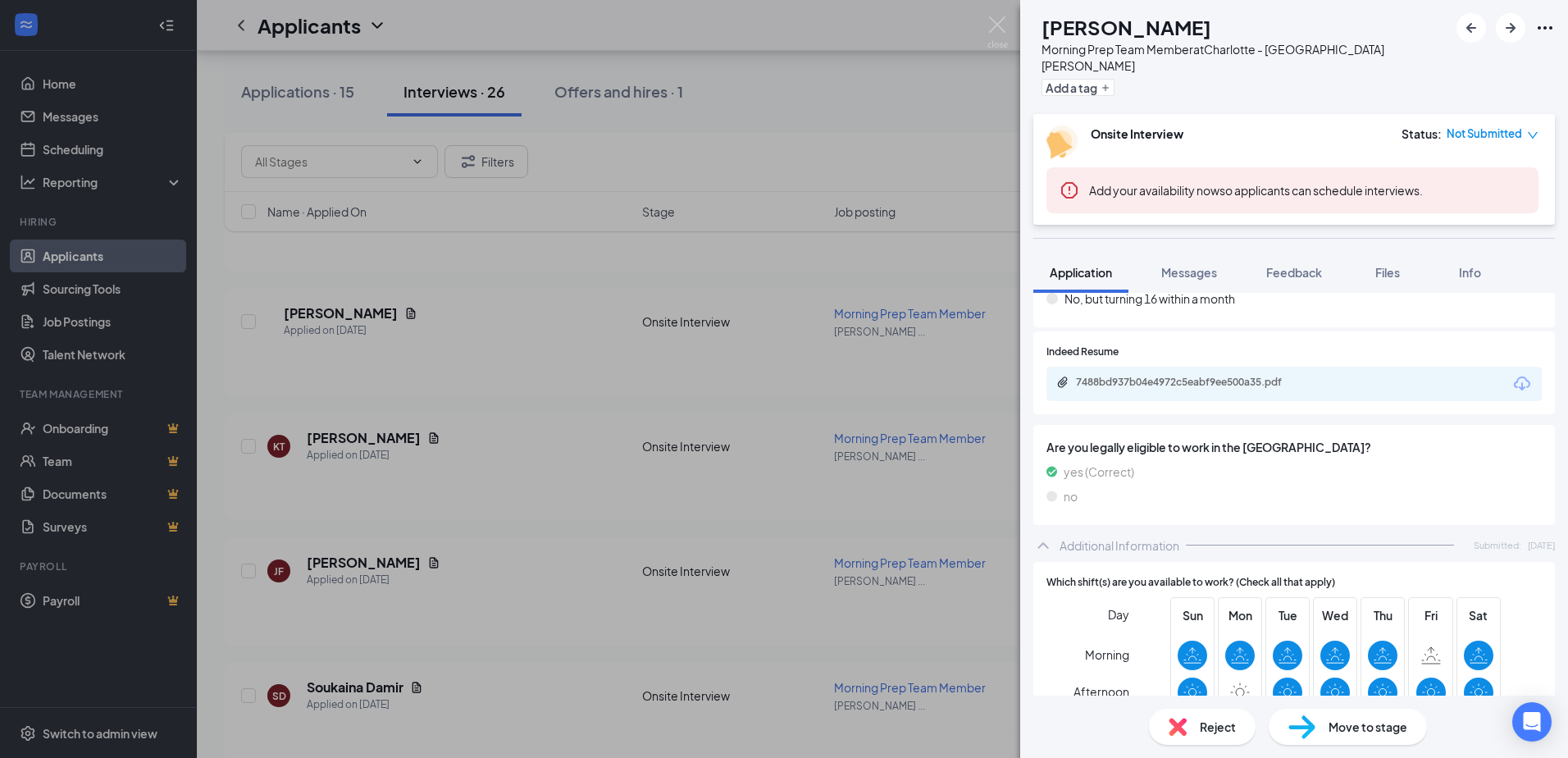
scroll to position [328, 0]
click at [1162, 376] on div "7488bd937b04e4972c5eabf9ee500a35.pdf" at bounding box center [1191, 383] width 230 height 13
click at [1195, 265] on span "Messages" at bounding box center [1189, 273] width 56 height 15
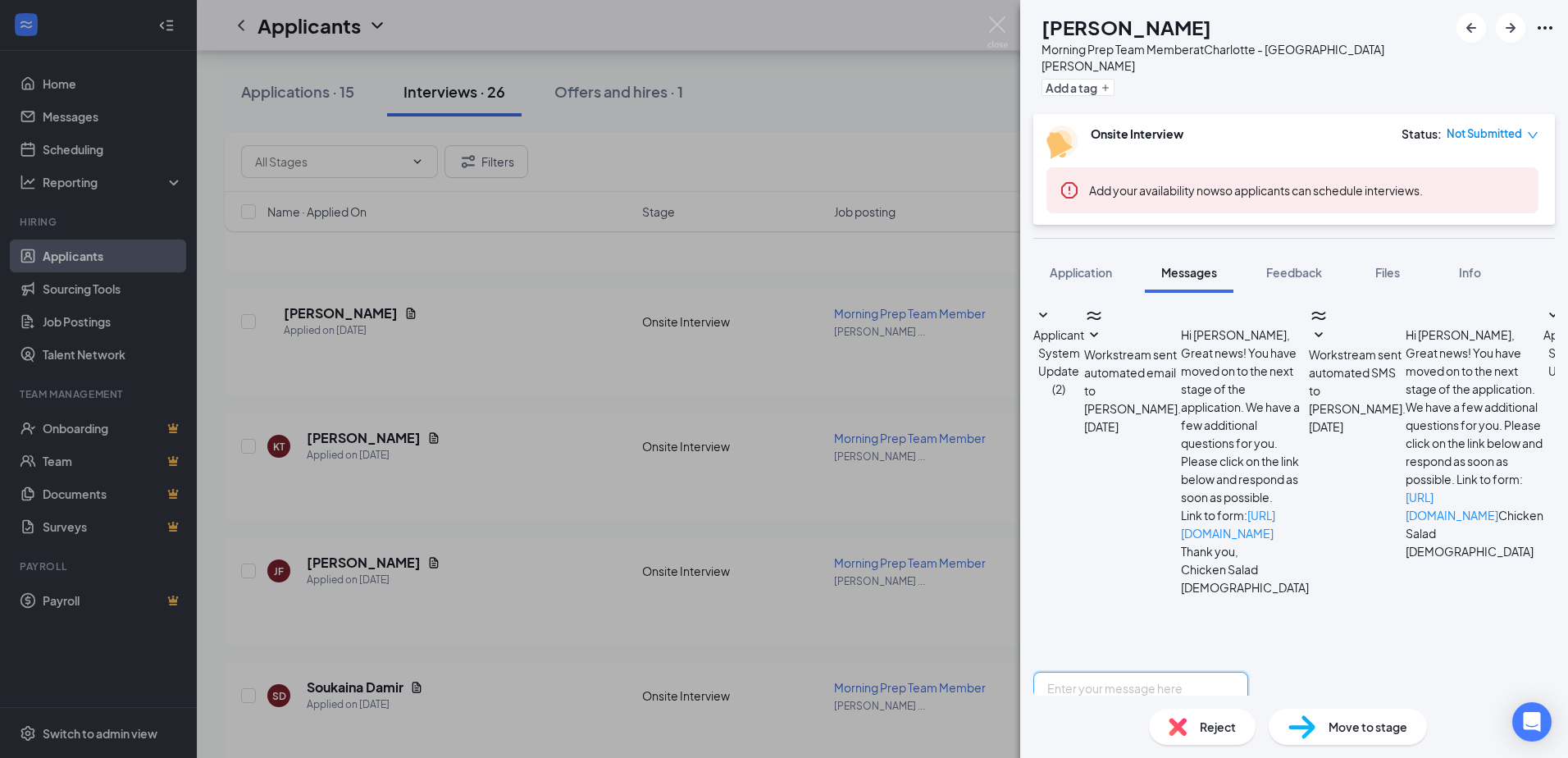
click at [1176, 672] on textarea at bounding box center [1140, 721] width 215 height 99
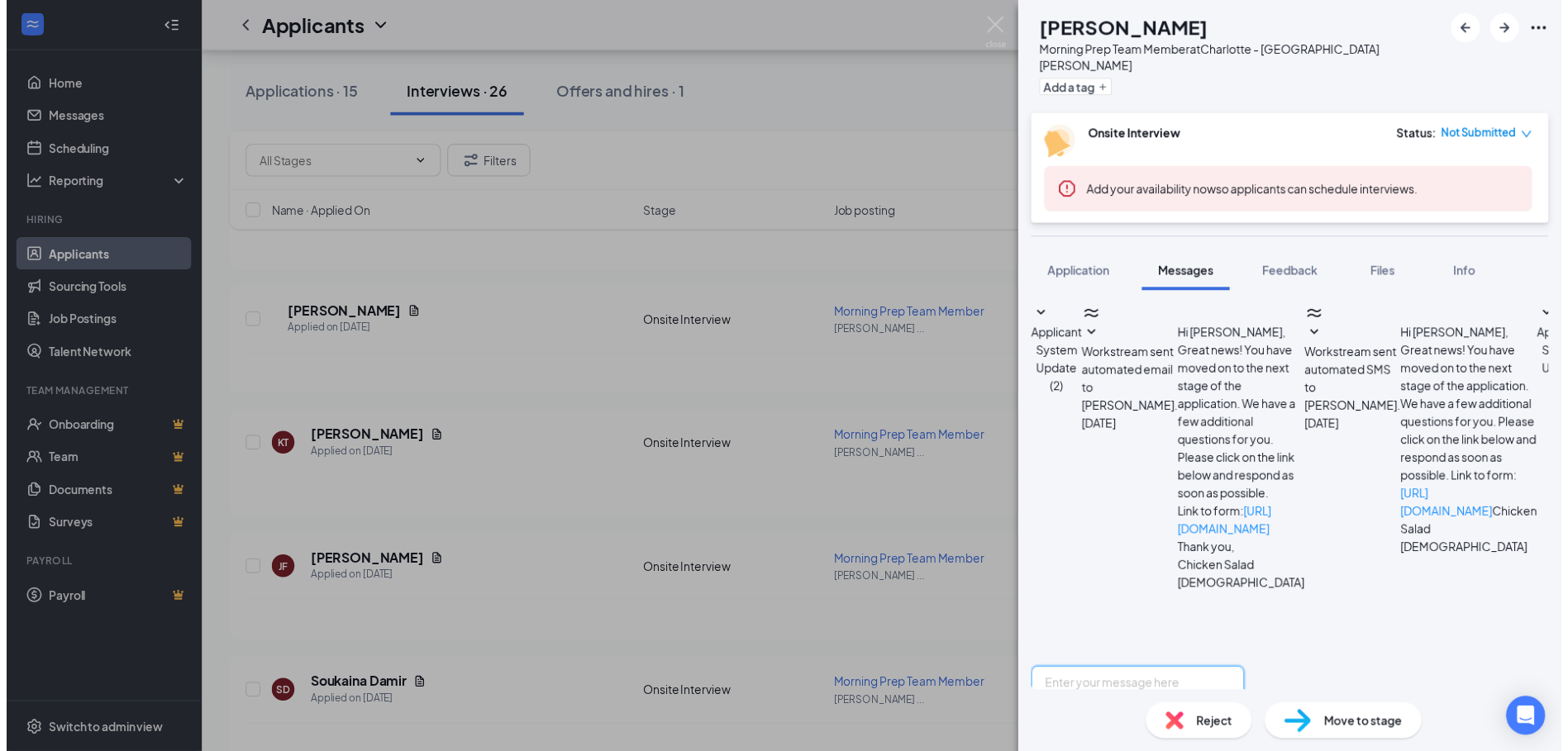
scroll to position [333, 0]
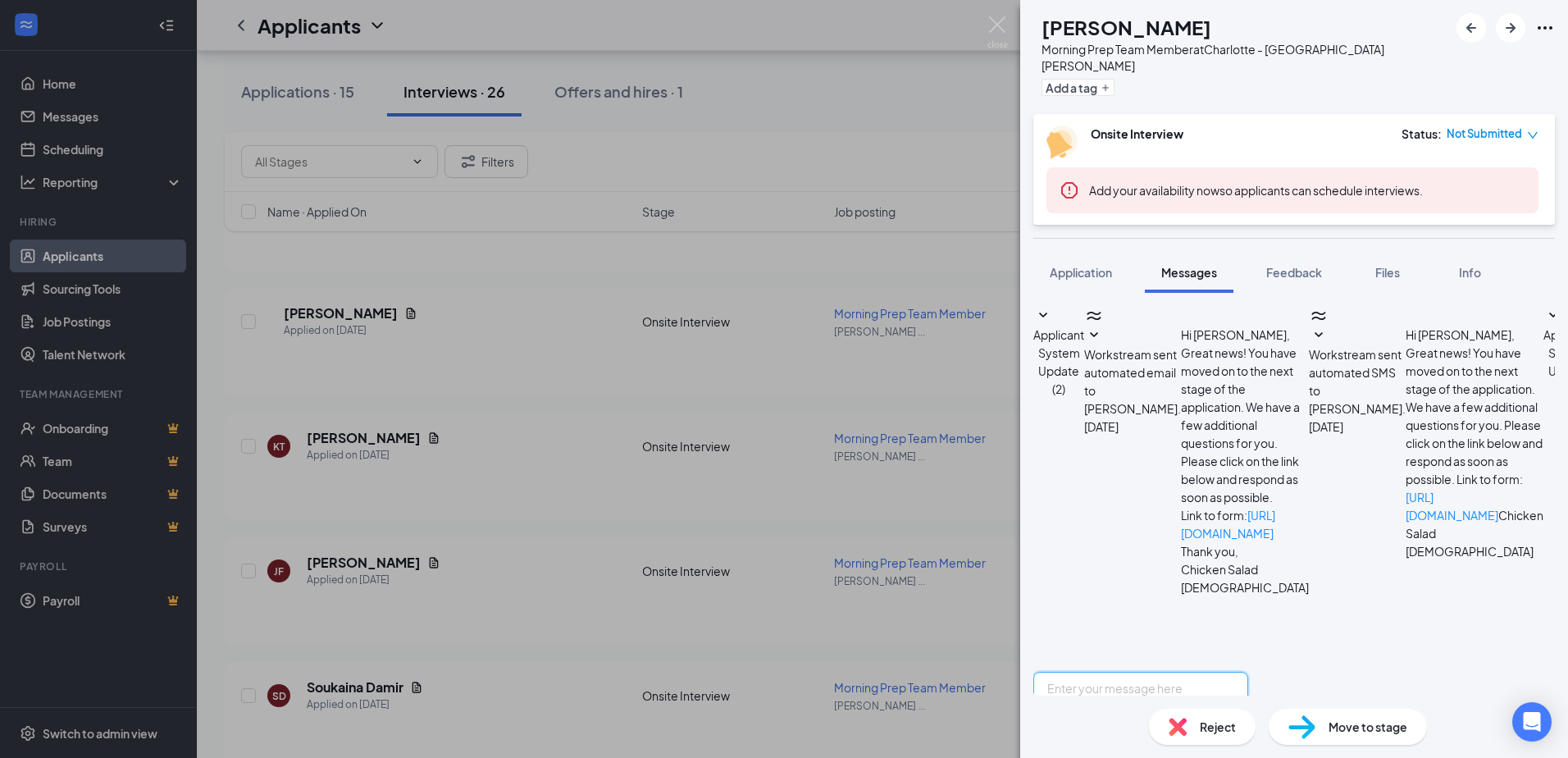
paste textarea "Hello, this is [PERSON_NAME] the GM here at Chicken Salad [DEMOGRAPHIC_DATA]. I…"
type textarea "Hello, this is [PERSON_NAME] the GM here at Chicken Salad [DEMOGRAPHIC_DATA]. I…"
click at [576, 406] on div "KT [PERSON_NAME] Morning Prep Team Member at [GEOGRAPHIC_DATA][PERSON_NAME] Add…" at bounding box center [784, 379] width 1568 height 758
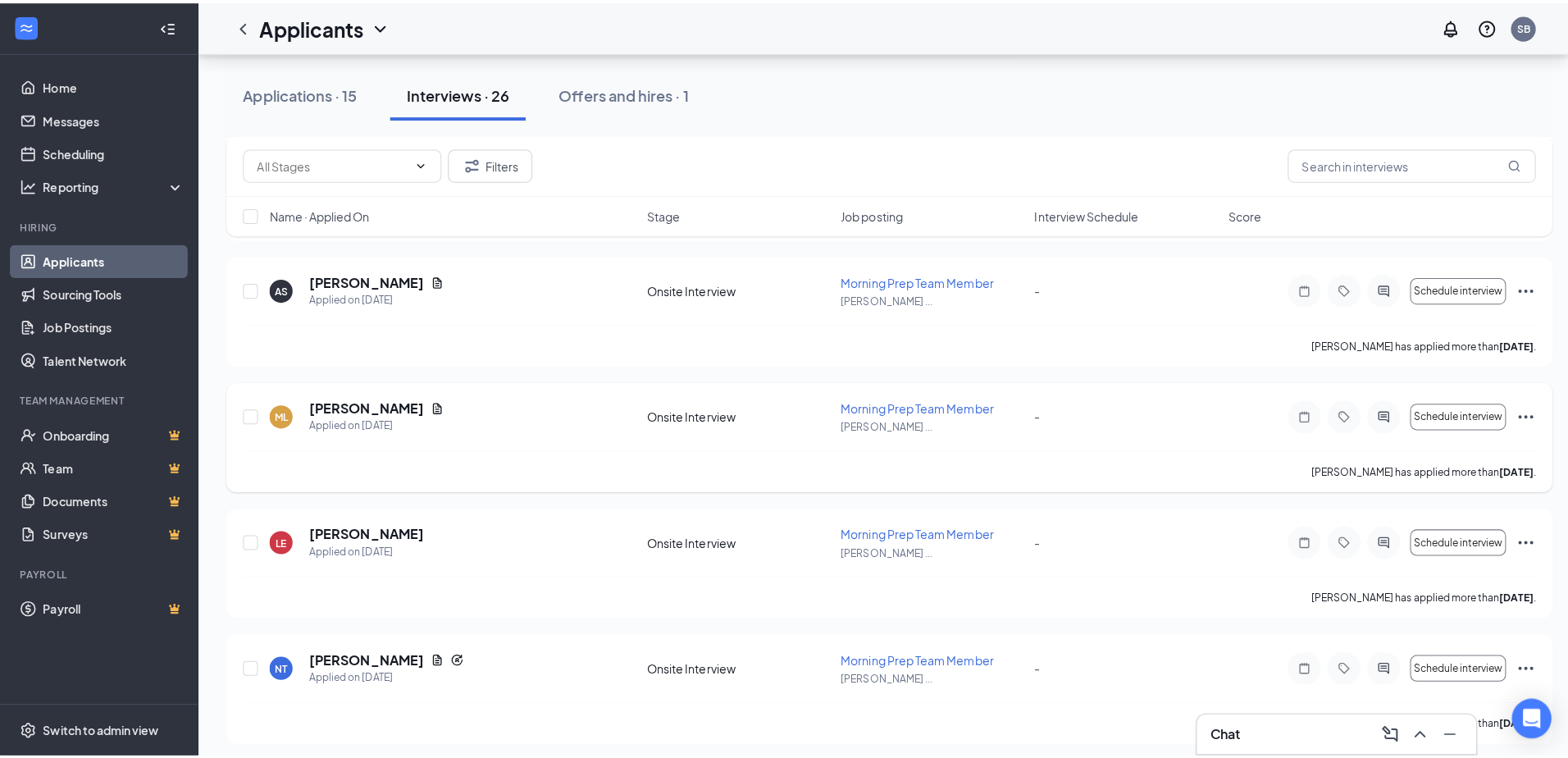
scroll to position [2461, 0]
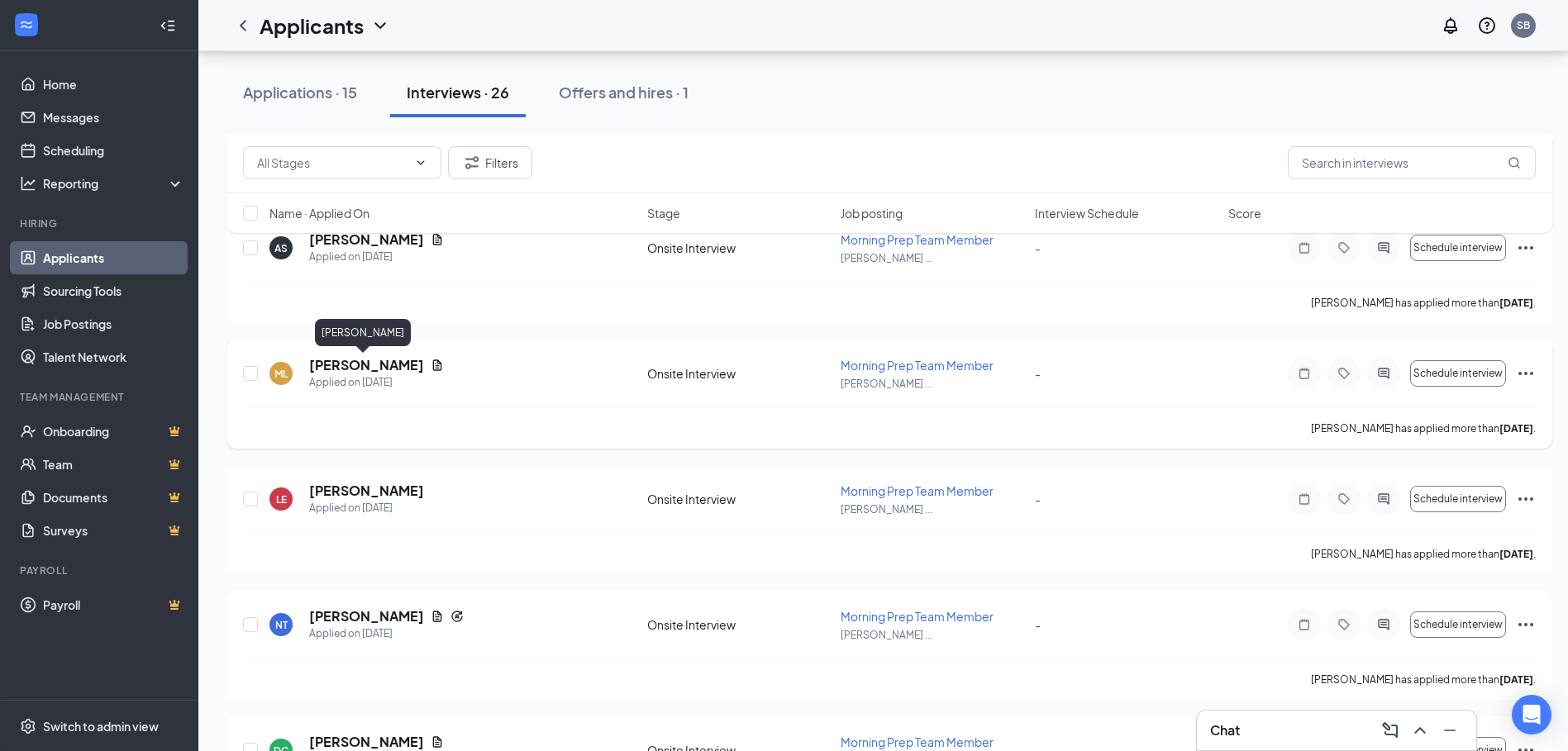
click at [381, 364] on h5 "[PERSON_NAME]" at bounding box center [366, 365] width 115 height 18
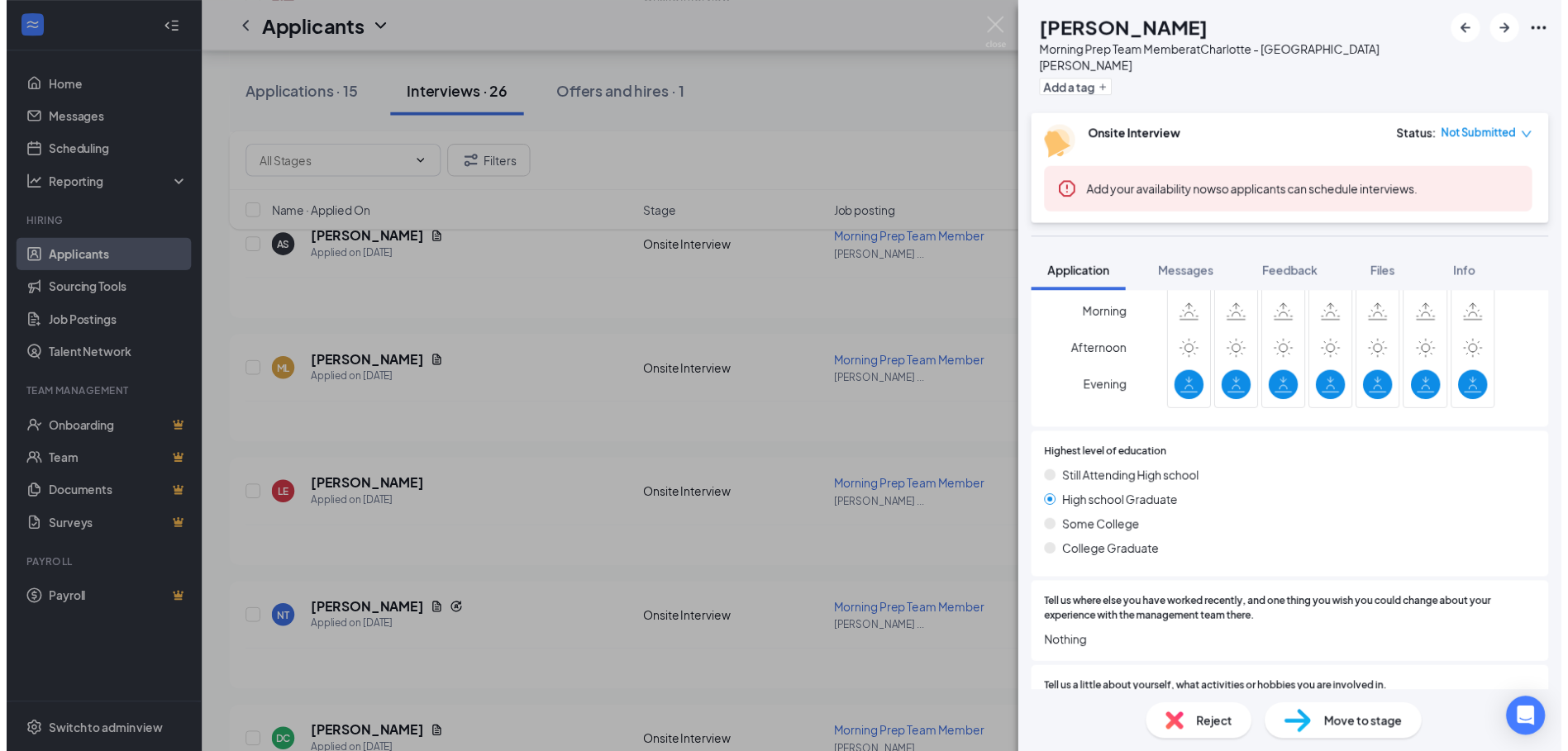
scroll to position [478, 0]
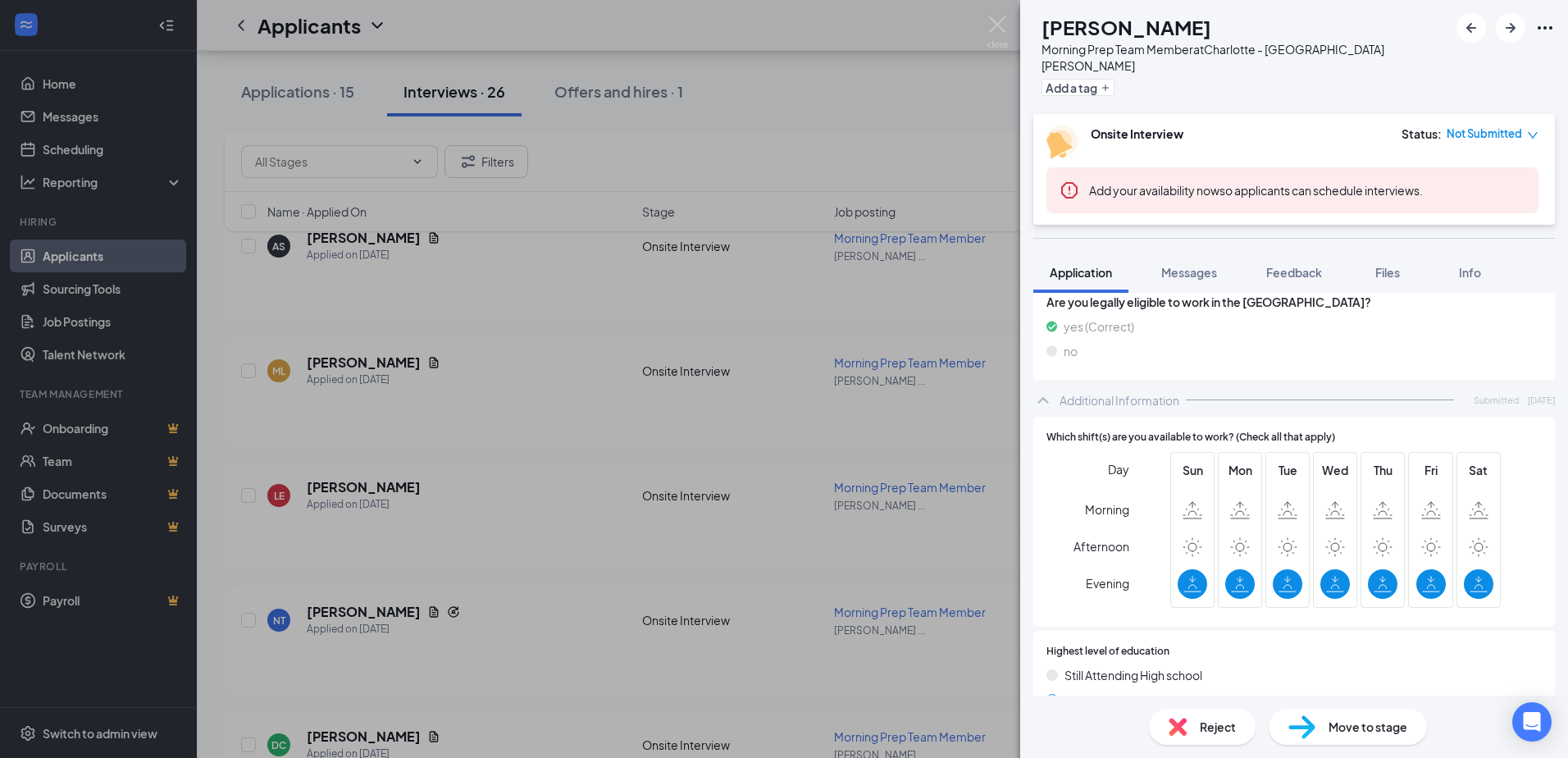
click at [533, 451] on div "ML [PERSON_NAME] Morning Prep Team Member at [GEOGRAPHIC_DATA][PERSON_NAME] Add…" at bounding box center [784, 379] width 1568 height 758
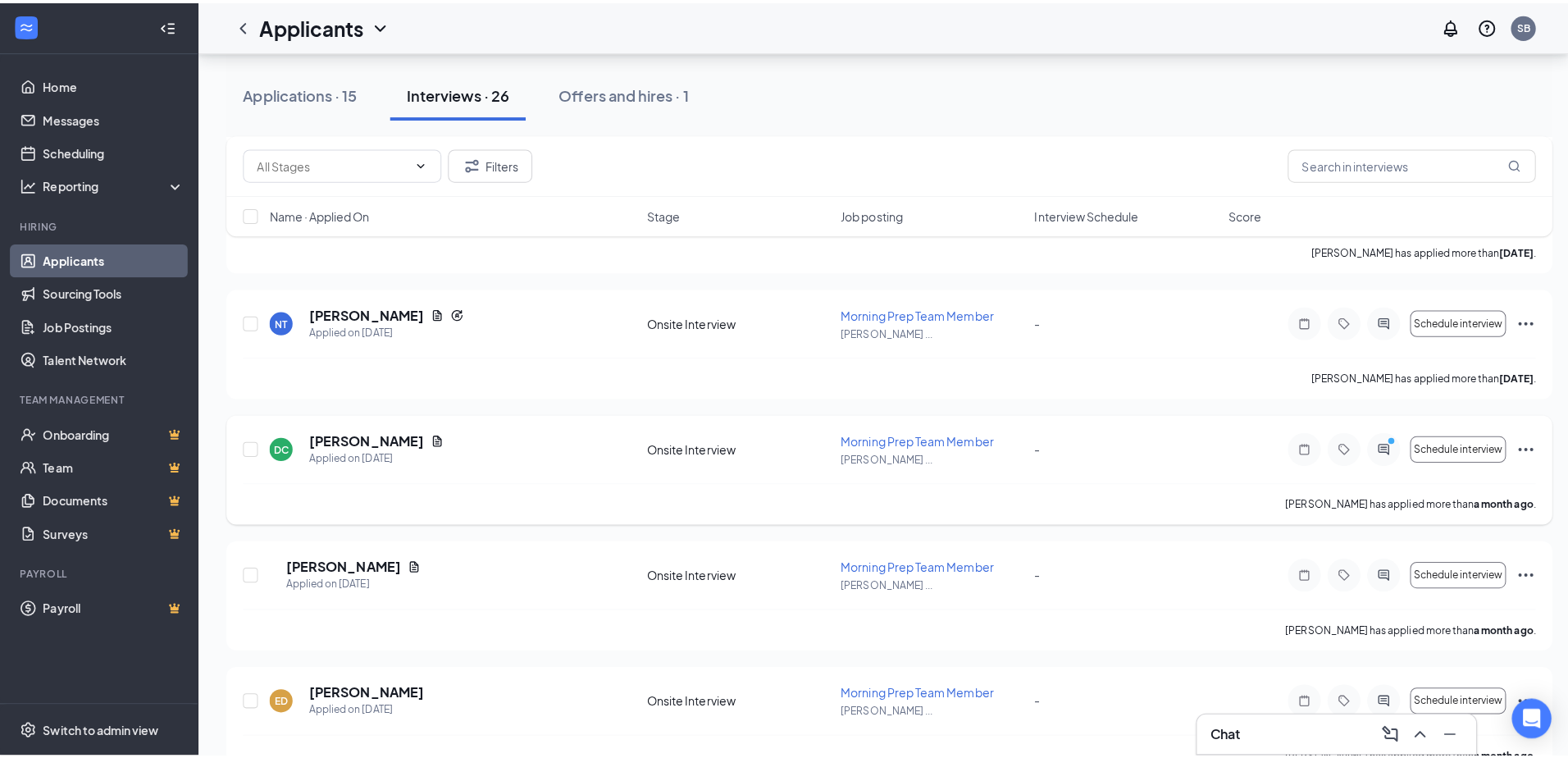
scroll to position [2870, 0]
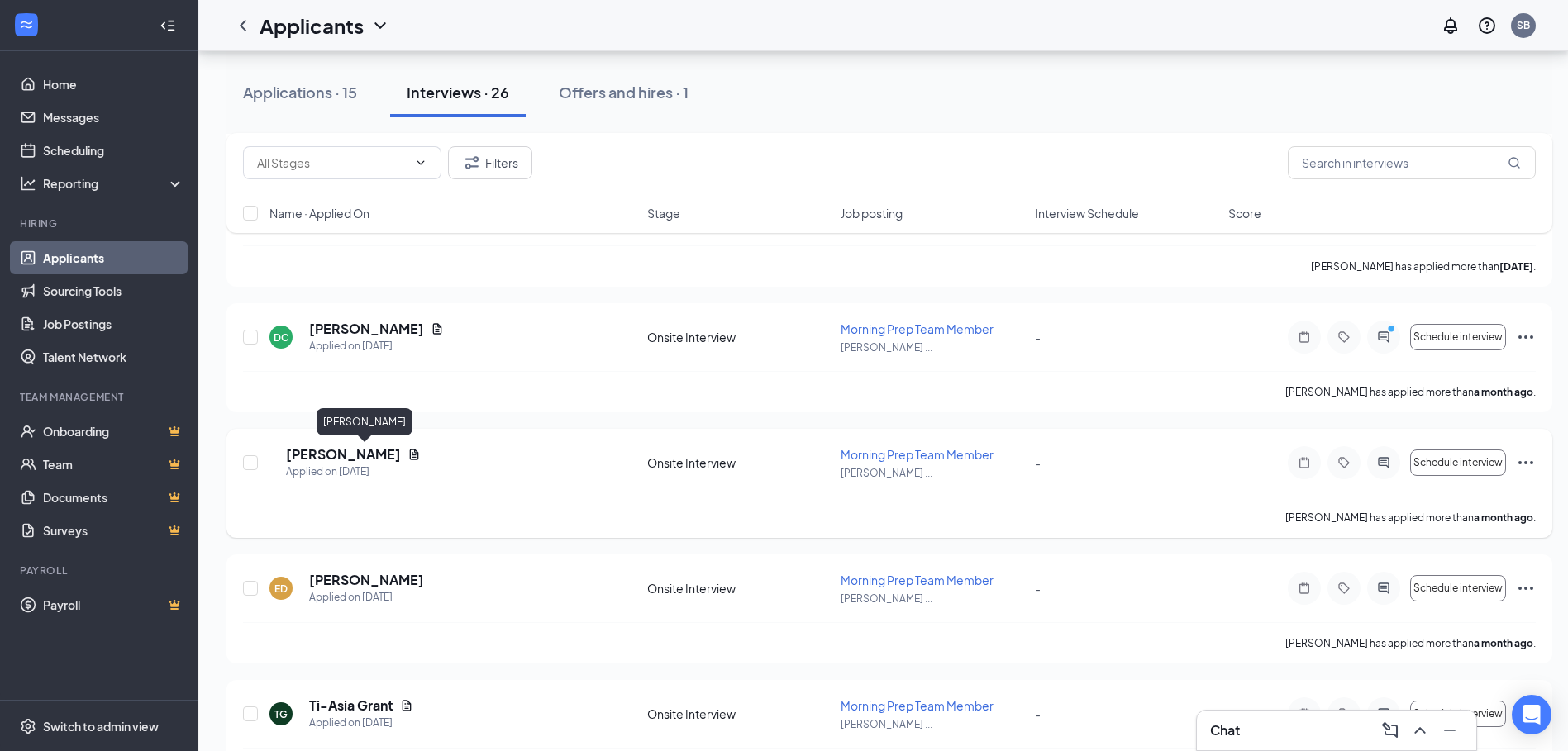
click at [391, 452] on h5 "[PERSON_NAME]" at bounding box center [343, 454] width 115 height 18
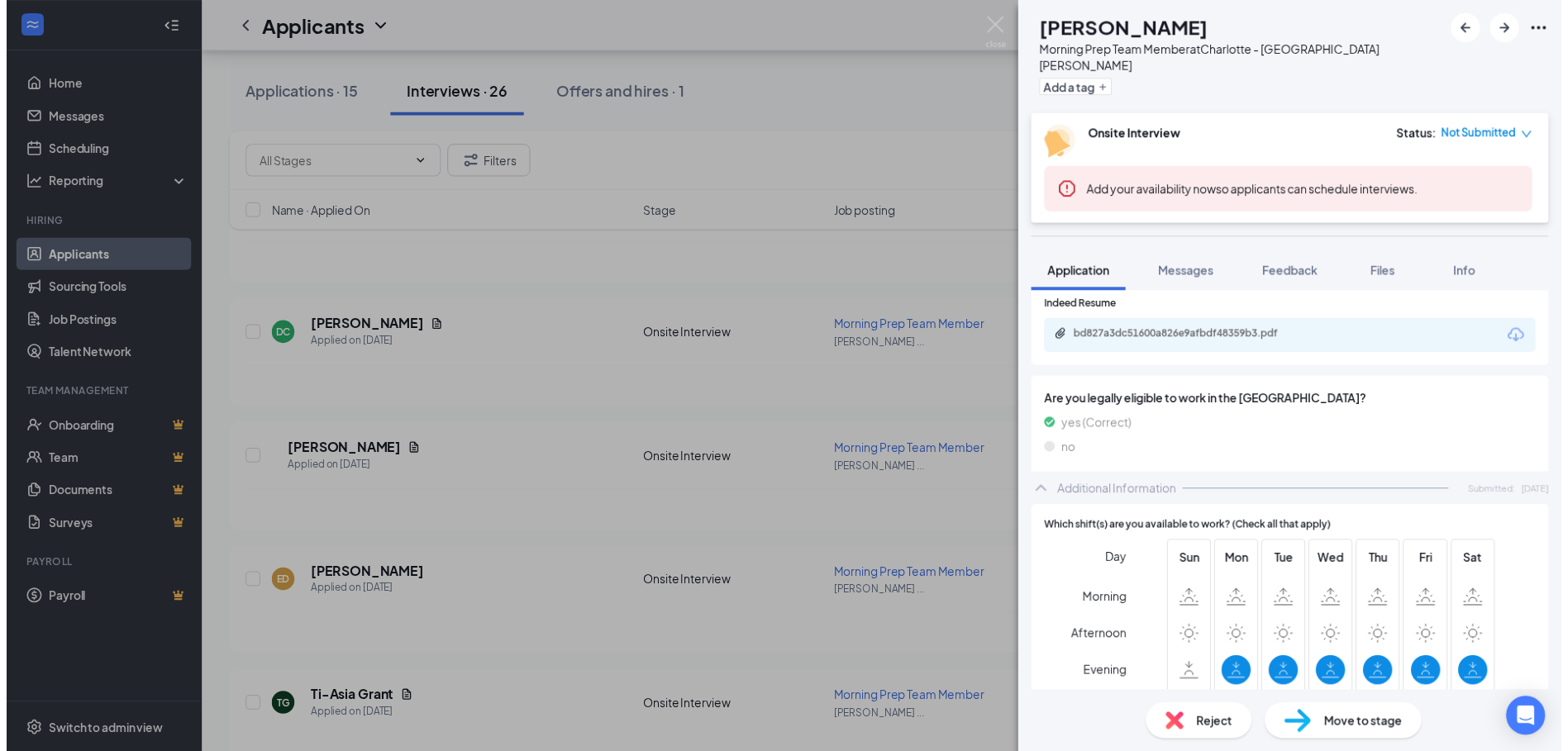
scroll to position [496, 0]
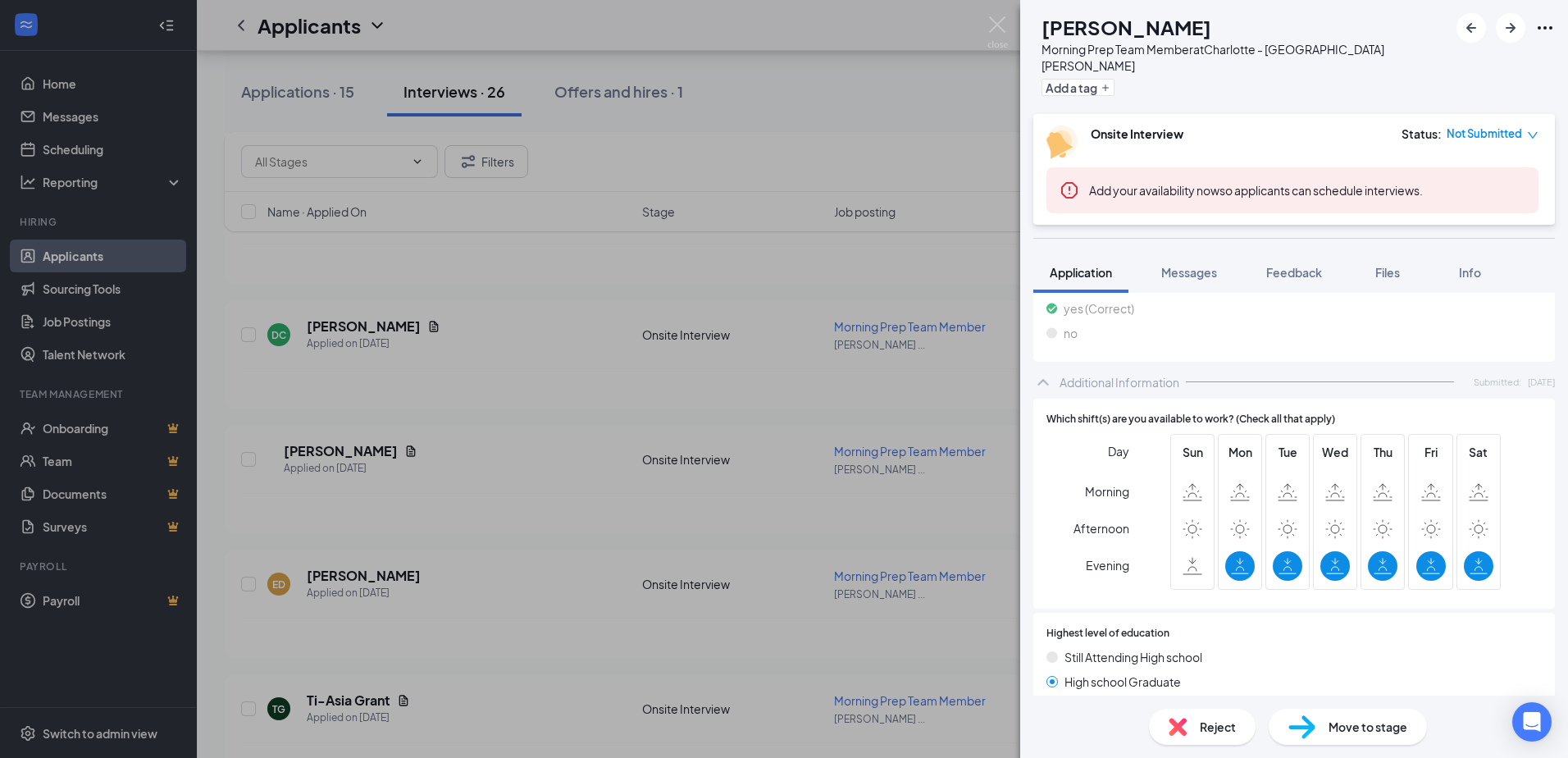
drag, startPoint x: 496, startPoint y: 540, endPoint x: 718, endPoint y: 510, distance: 224.0
click at [498, 540] on div "TW [PERSON_NAME] Morning Prep Team Member at [GEOGRAPHIC_DATA][PERSON_NAME] Add…" at bounding box center [784, 379] width 1568 height 758
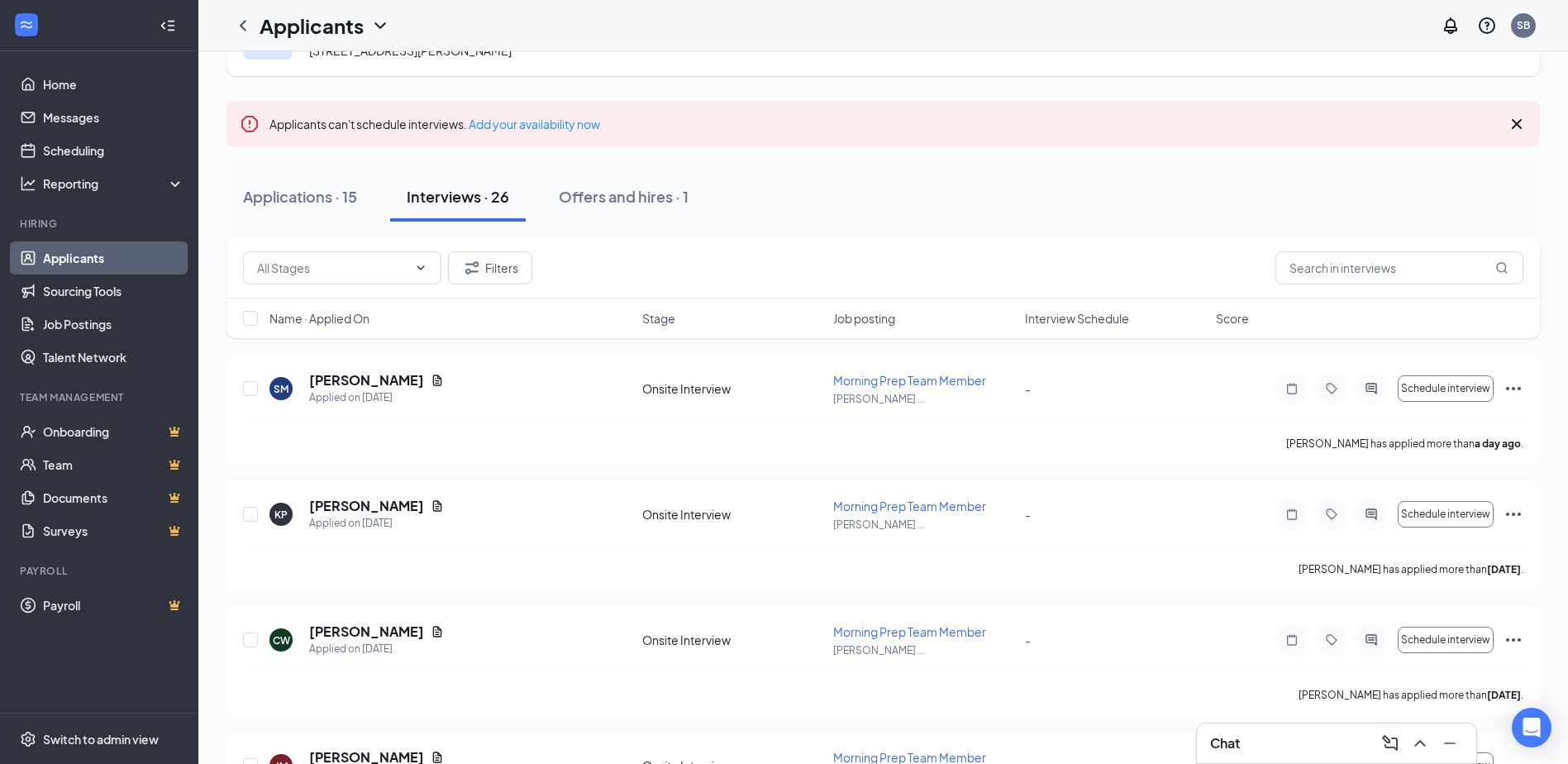
scroll to position [166, 0]
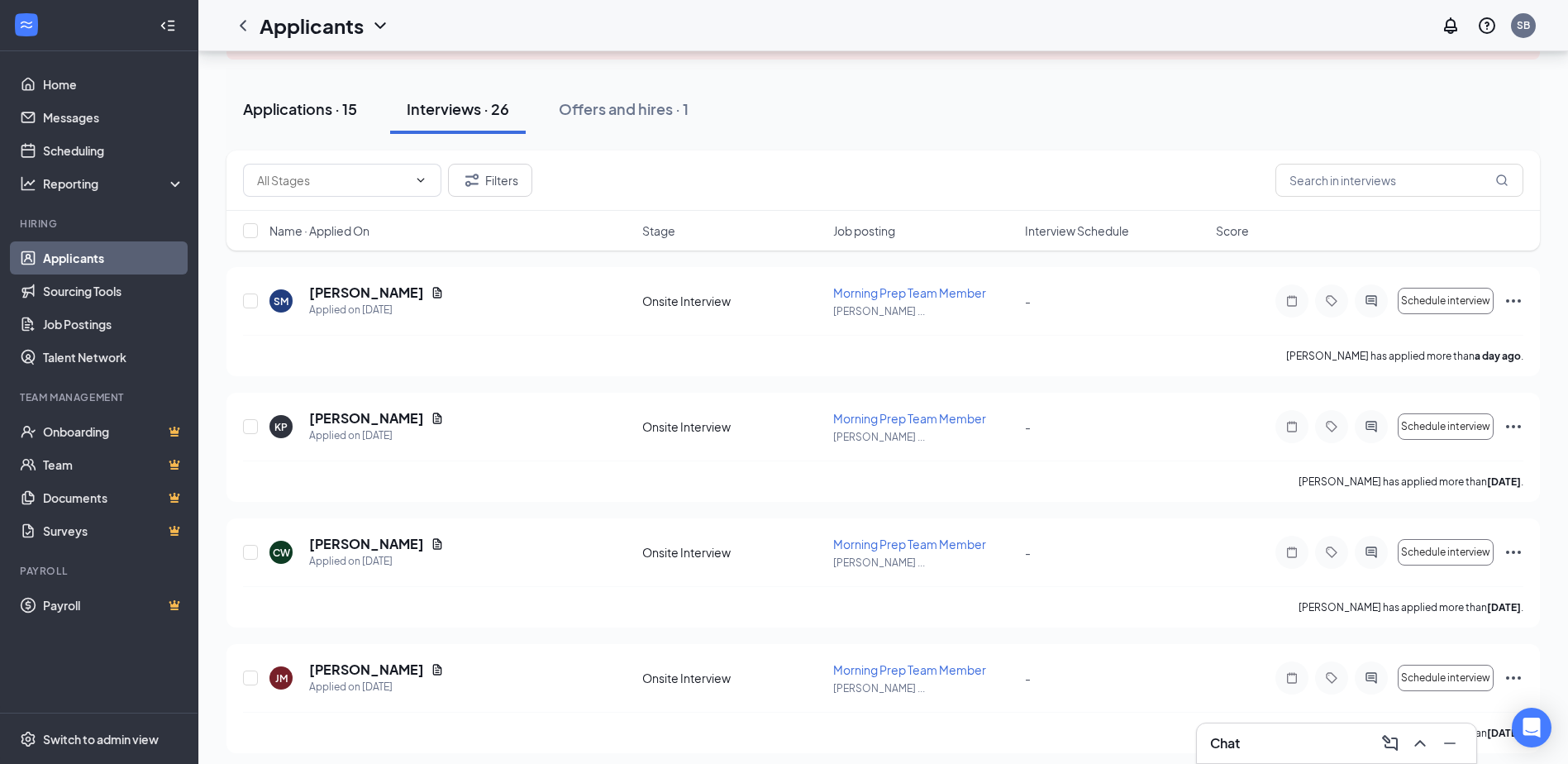
click at [321, 109] on div "Applications · 15" at bounding box center [300, 109] width 114 height 20
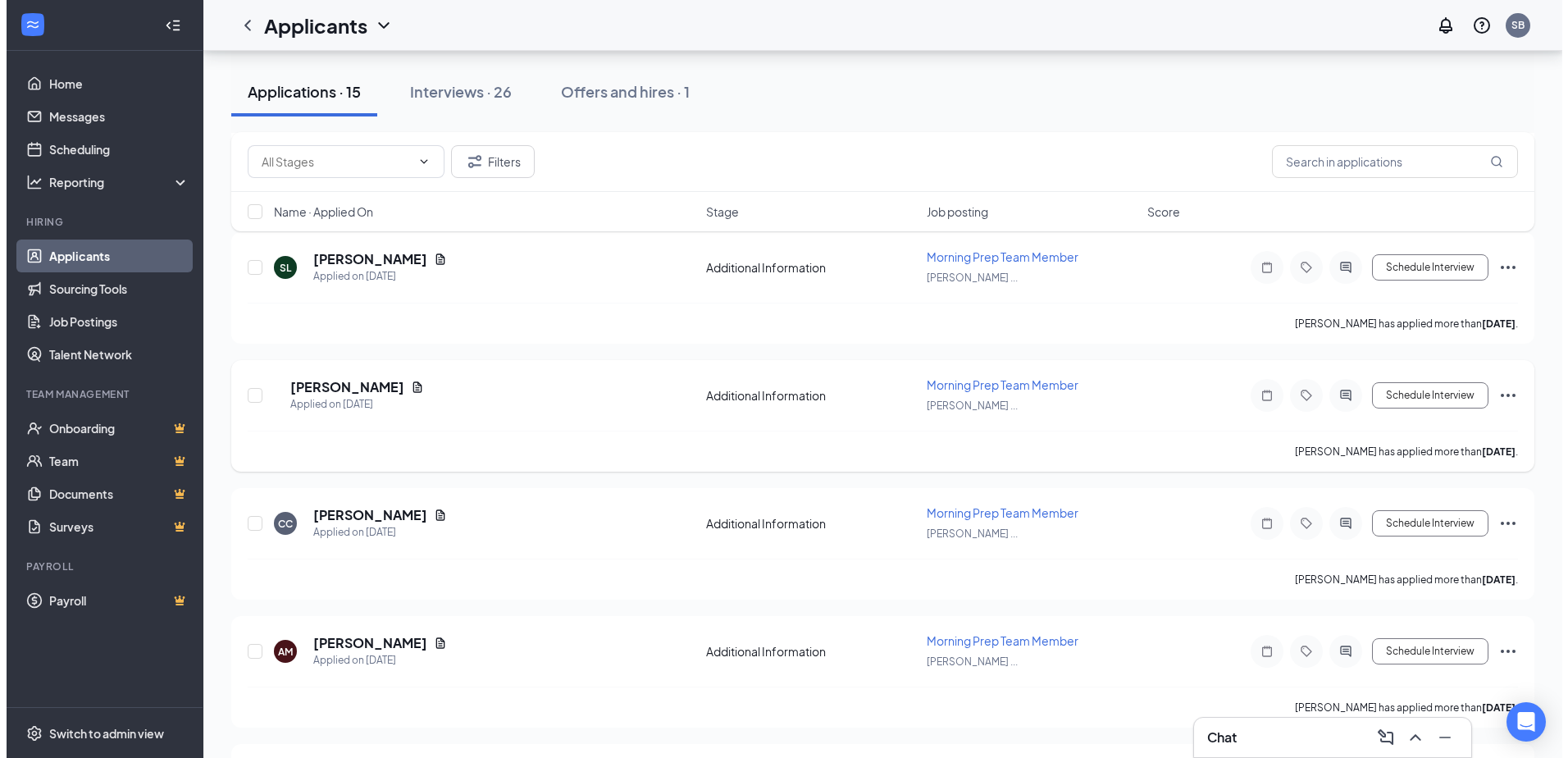
scroll to position [738, 0]
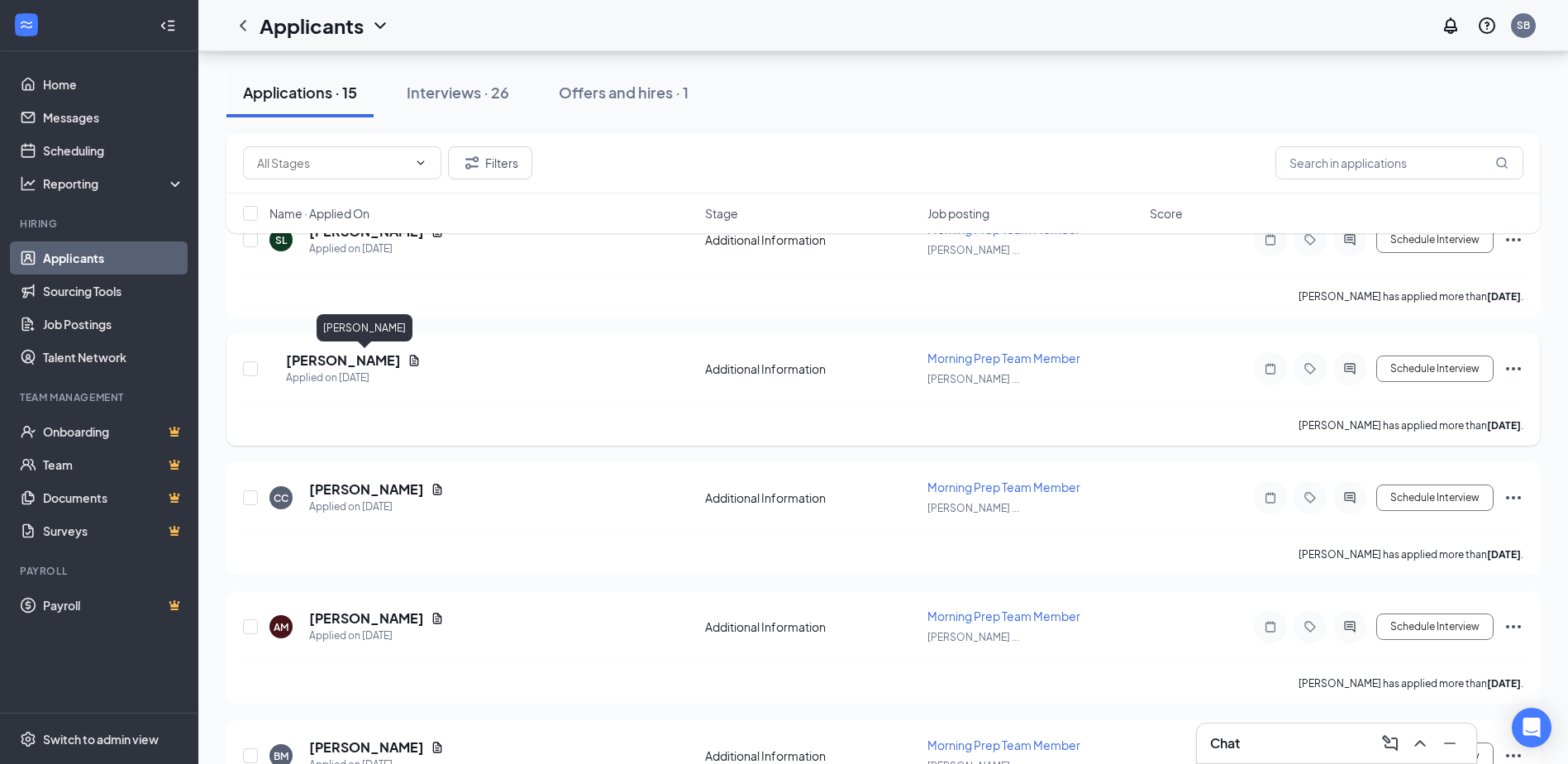
click at [371, 361] on h5 "[PERSON_NAME]" at bounding box center [343, 360] width 115 height 18
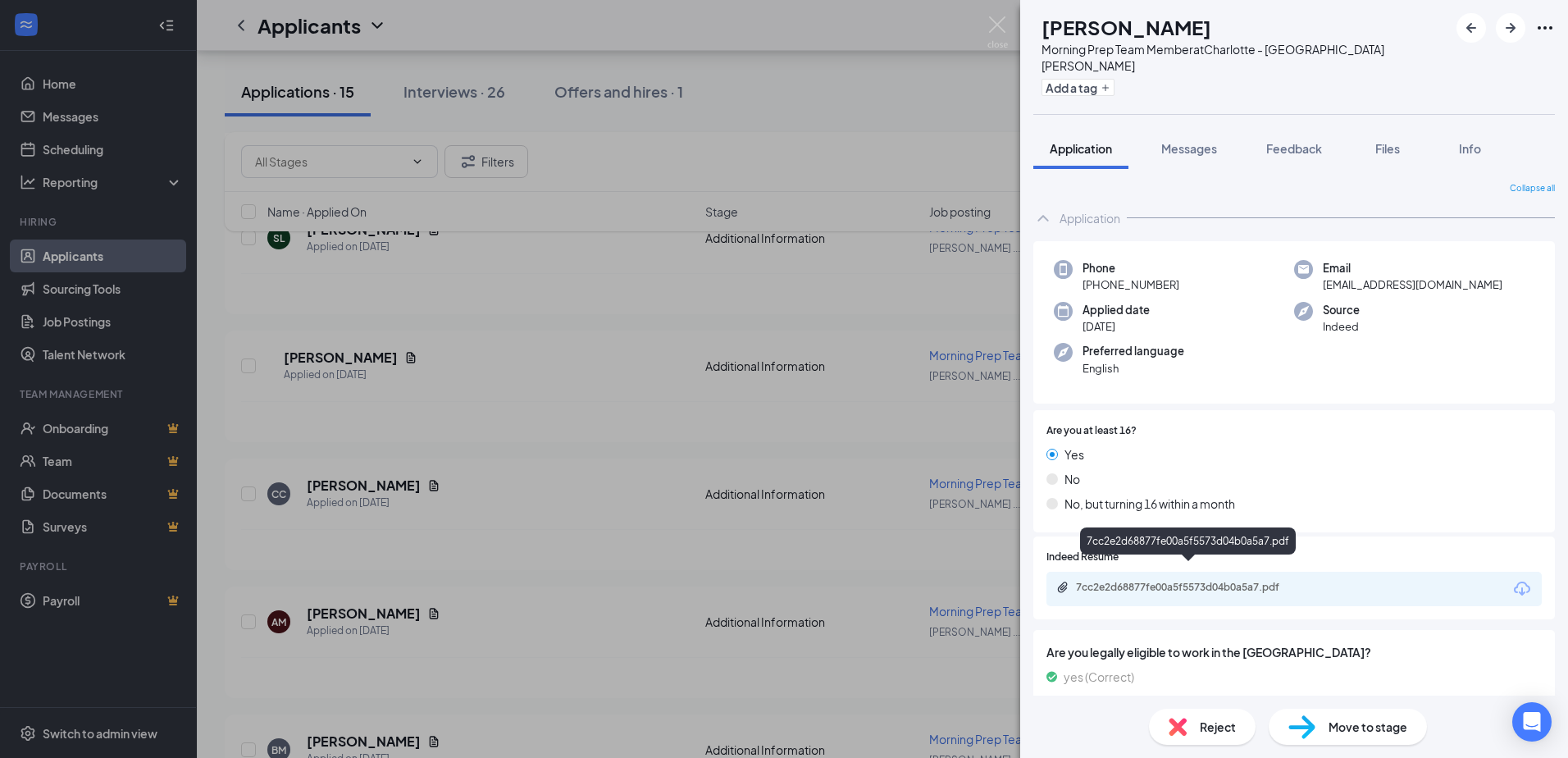
click at [1190, 580] on div "7cc2e2d68877fe00a5f5573d04b0a5a7.pdf" at bounding box center [1191, 587] width 230 height 13
click at [552, 417] on div "DM [PERSON_NAME] Morning Prep Team Member at [GEOGRAPHIC_DATA][PERSON_NAME] Add…" at bounding box center [784, 379] width 1568 height 758
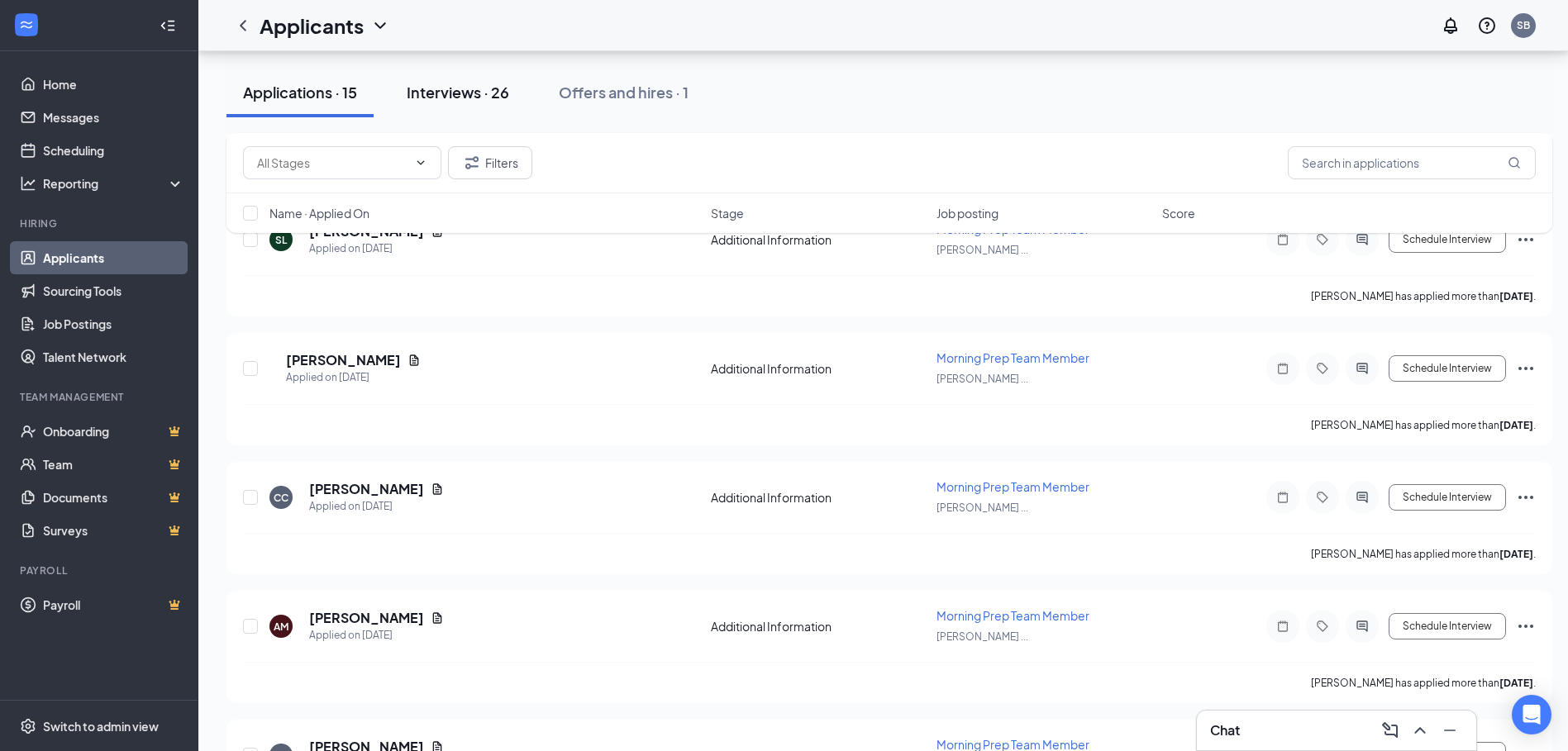
click at [488, 88] on div "Interviews · 26" at bounding box center [458, 92] width 103 height 20
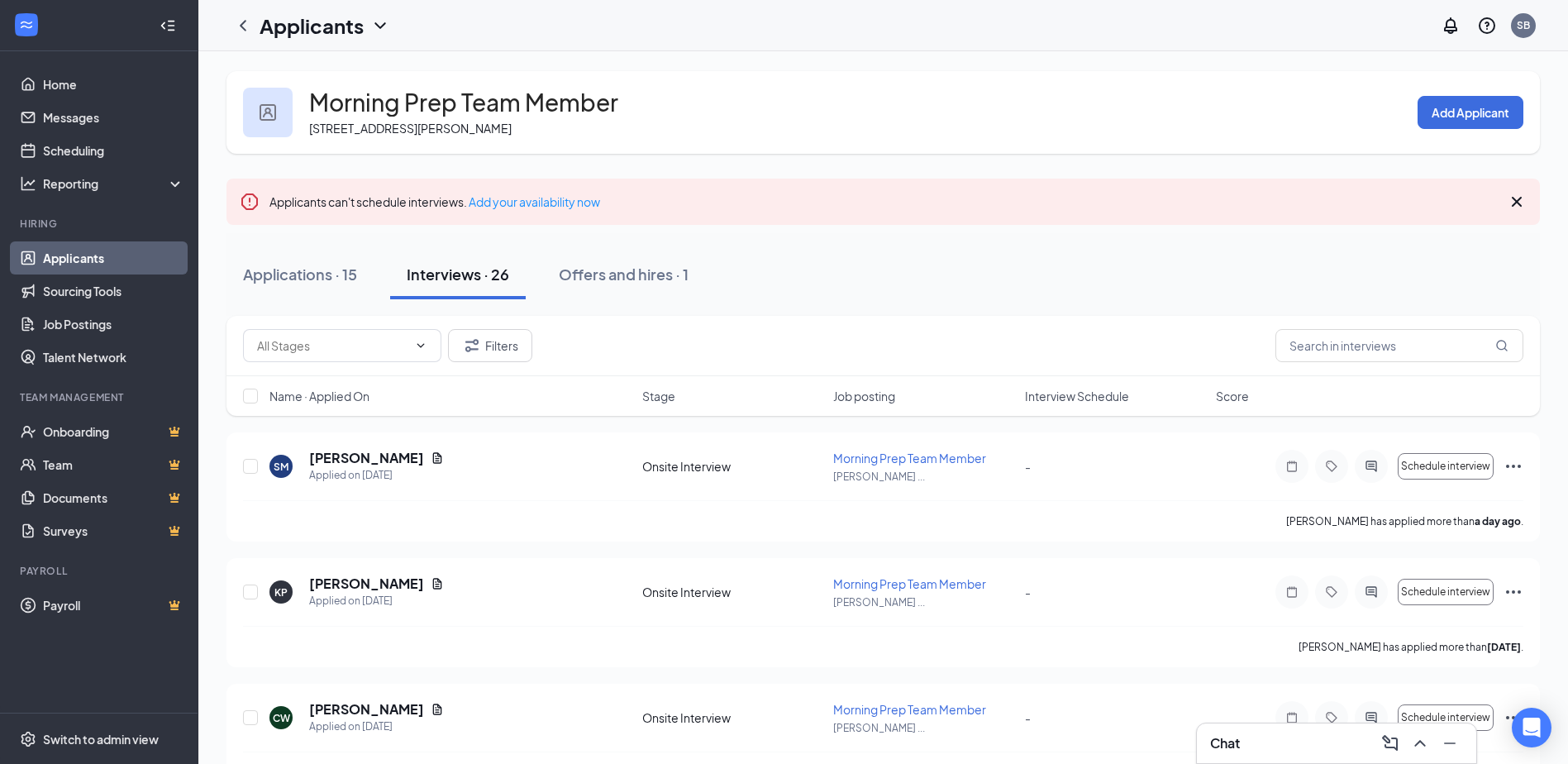
click at [1518, 200] on icon "Cross" at bounding box center [1517, 202] width 10 height 10
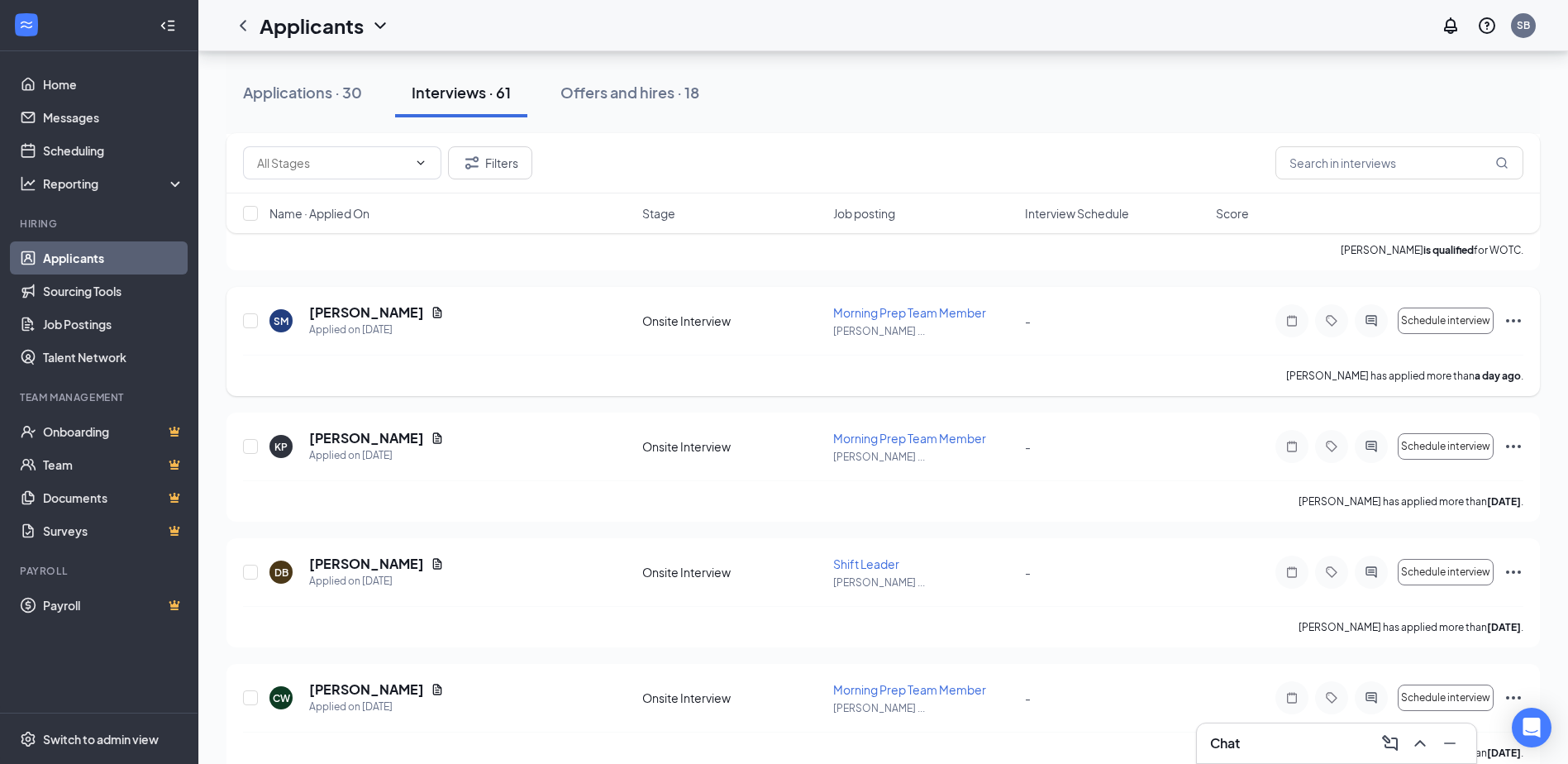
scroll to position [496, 0]
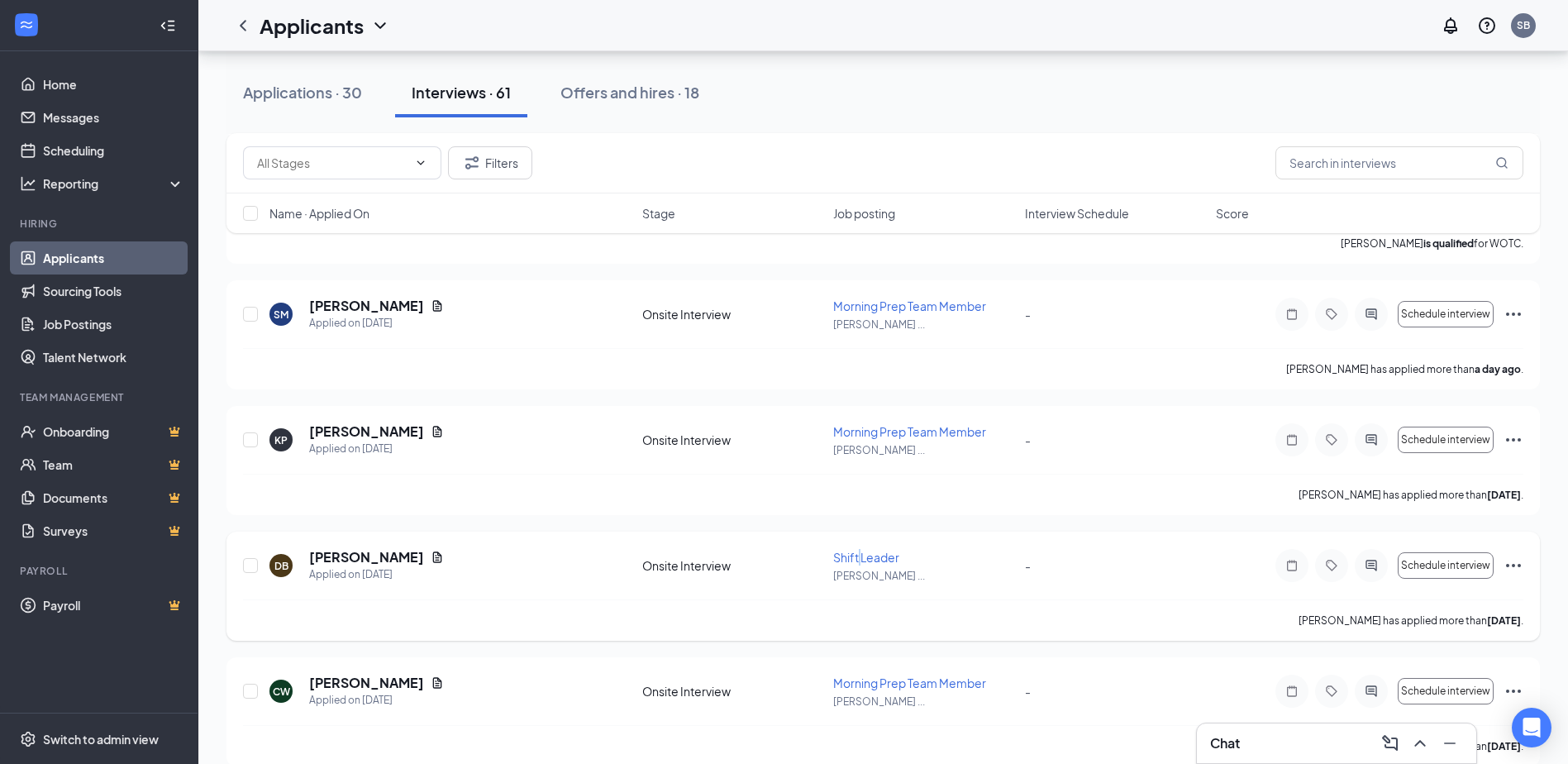
drag, startPoint x: 860, startPoint y: 553, endPoint x: 845, endPoint y: 548, distance: 15.8
click at [861, 553] on span "Shift Leader" at bounding box center [867, 558] width 66 height 15
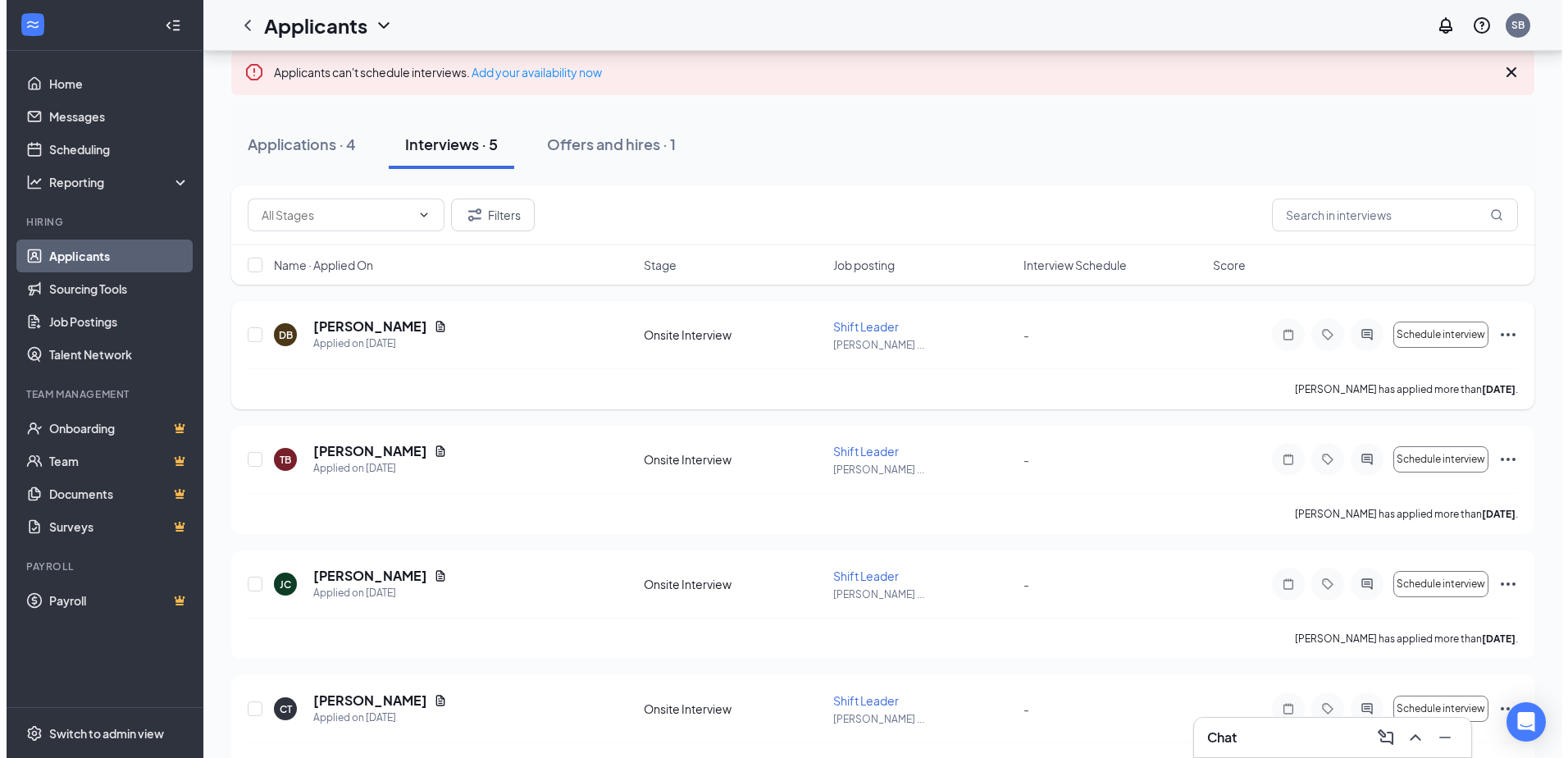
scroll to position [164, 0]
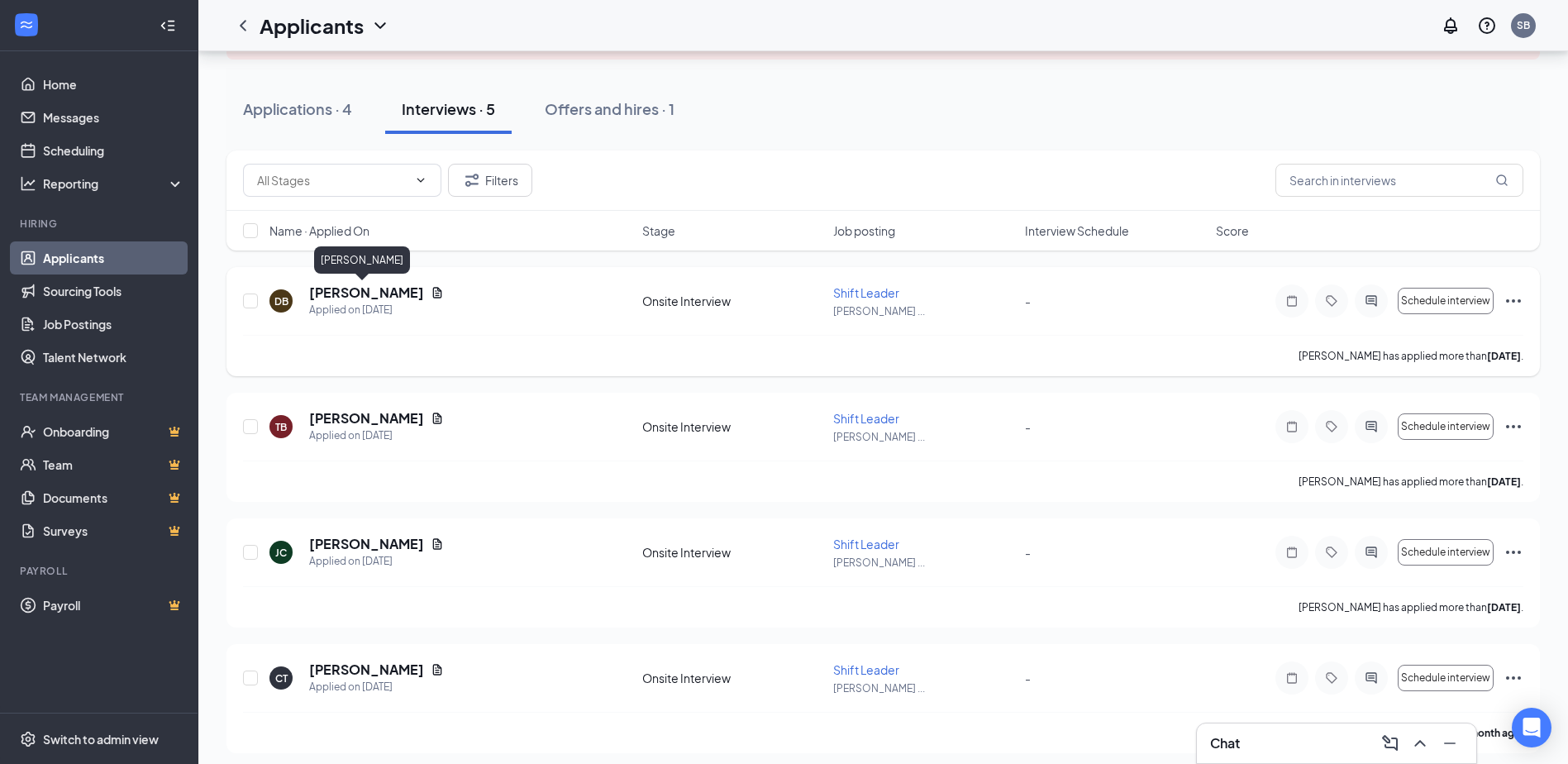
click at [362, 292] on h5 "[PERSON_NAME]" at bounding box center [366, 292] width 115 height 18
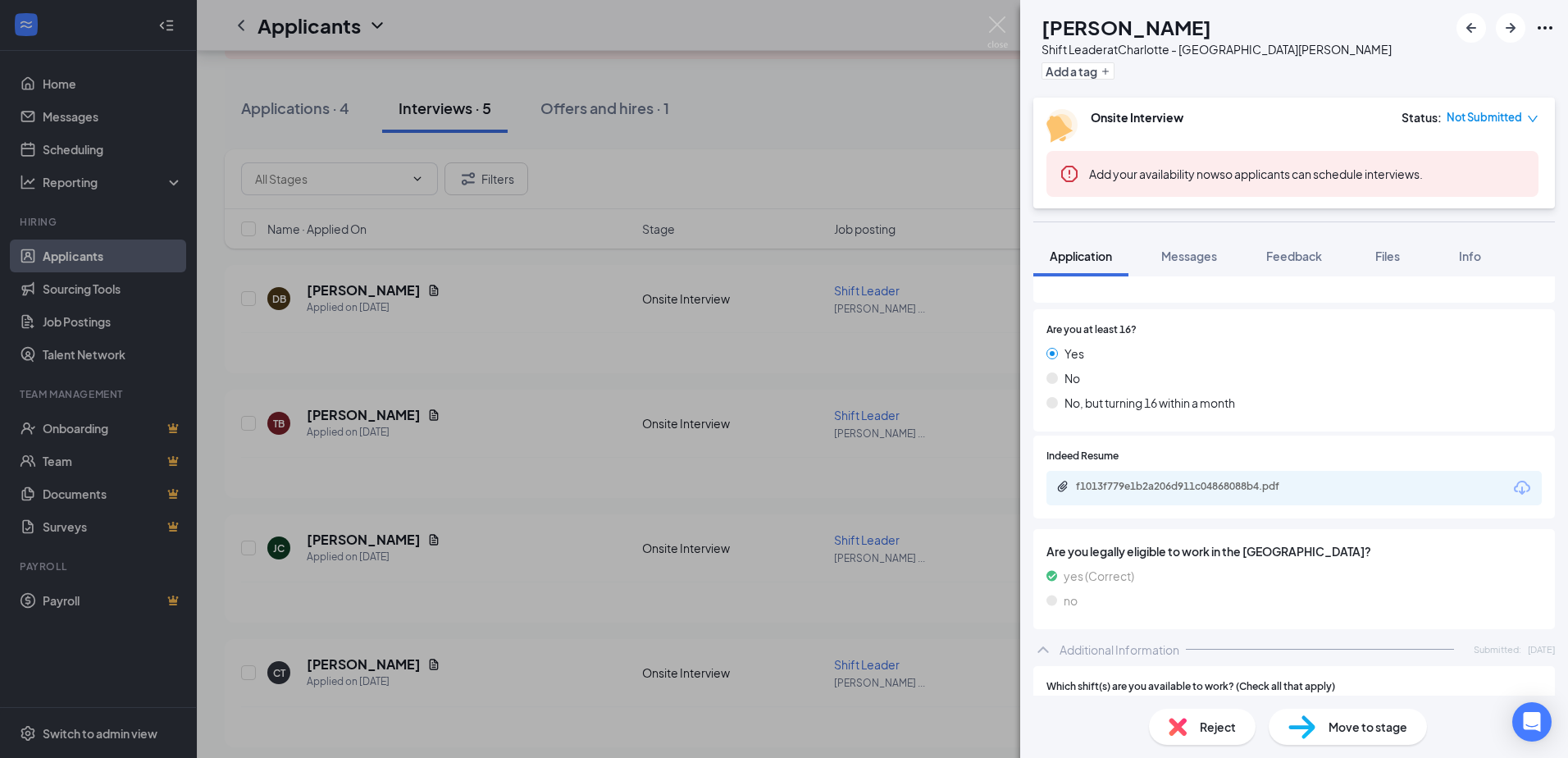
scroll to position [246, 0]
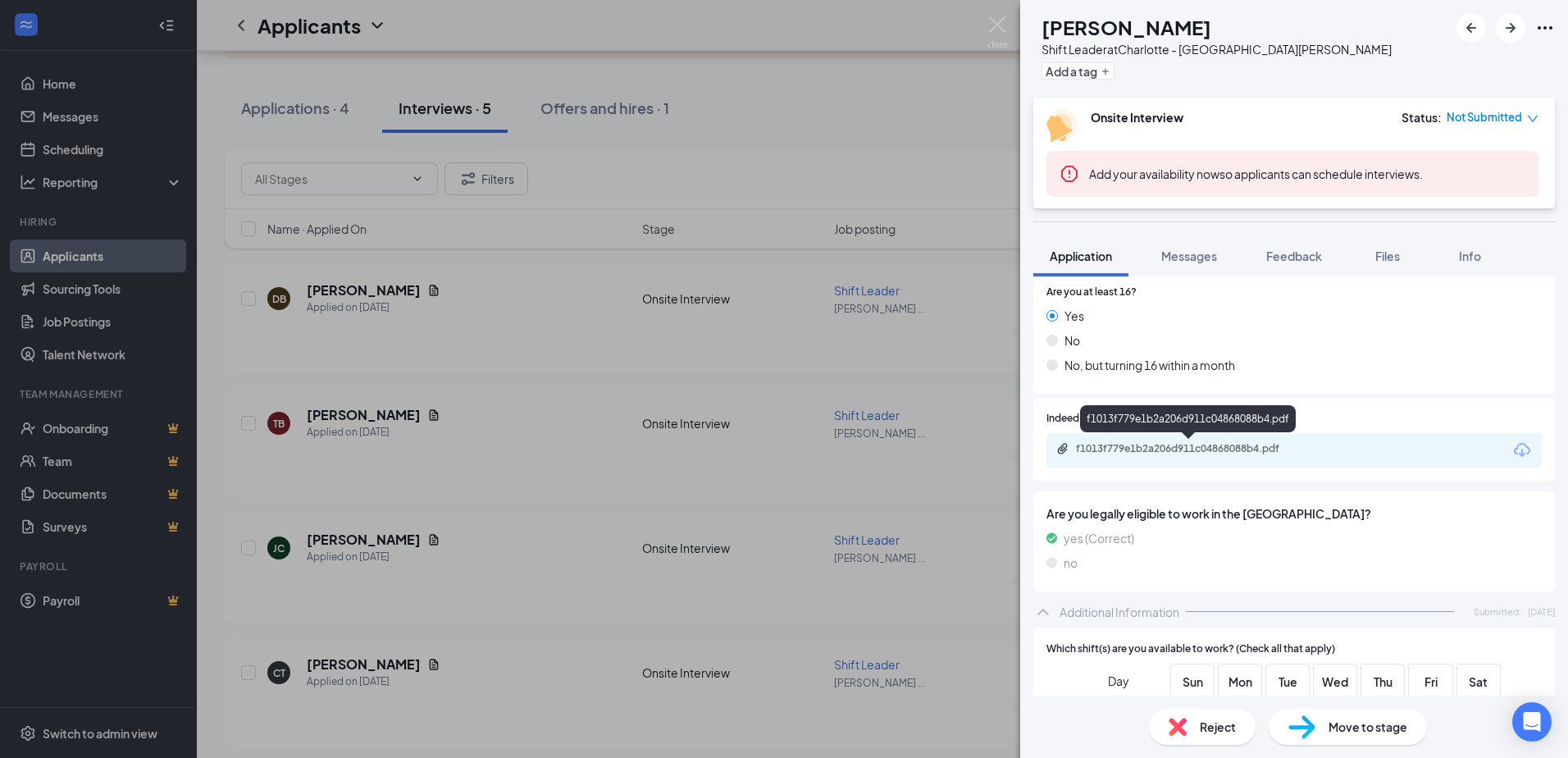
click at [1168, 445] on div "f1013f779e1b2a206d911c04868088b4.pdf" at bounding box center [1191, 449] width 230 height 13
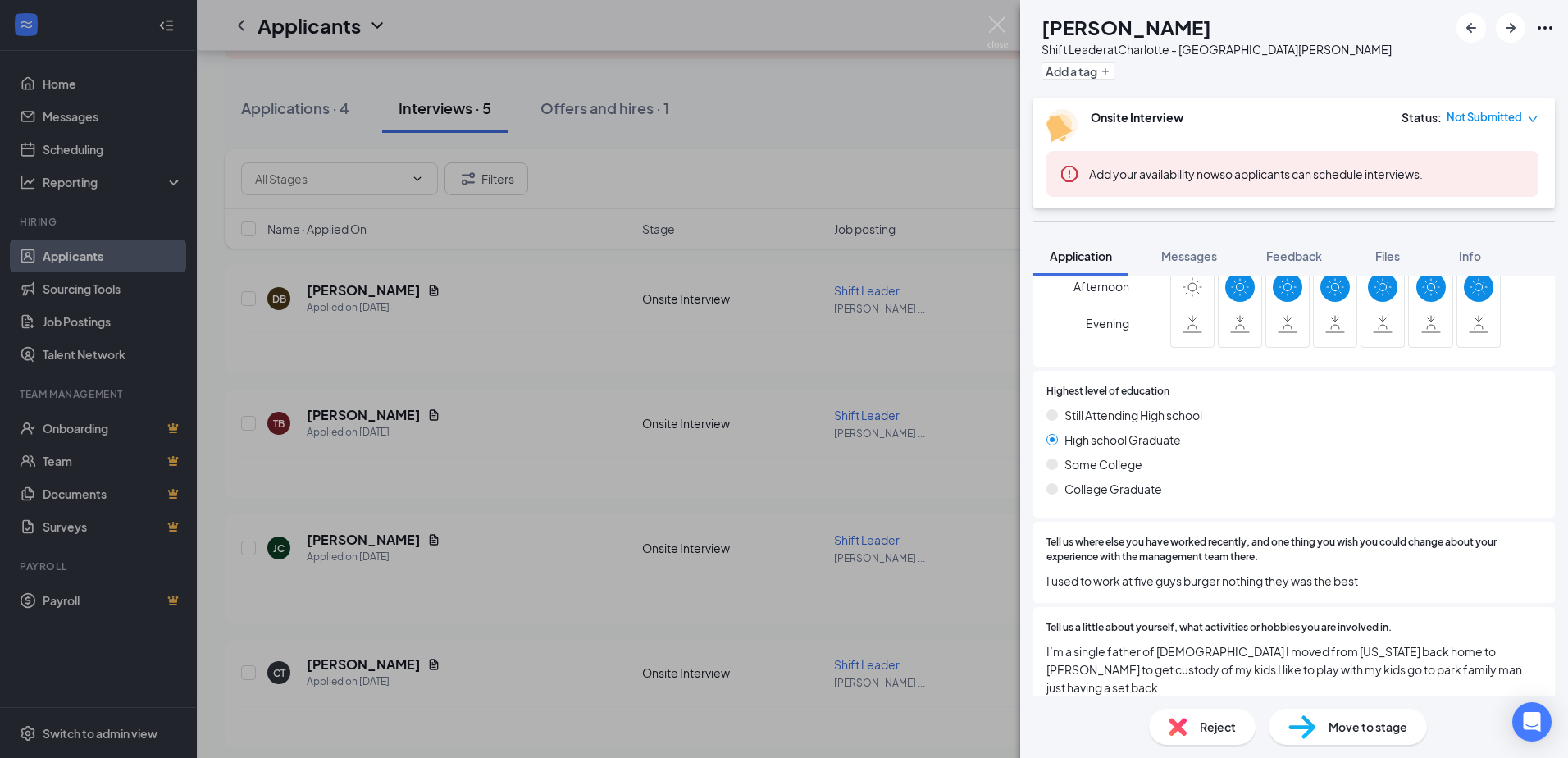
scroll to position [711, 0]
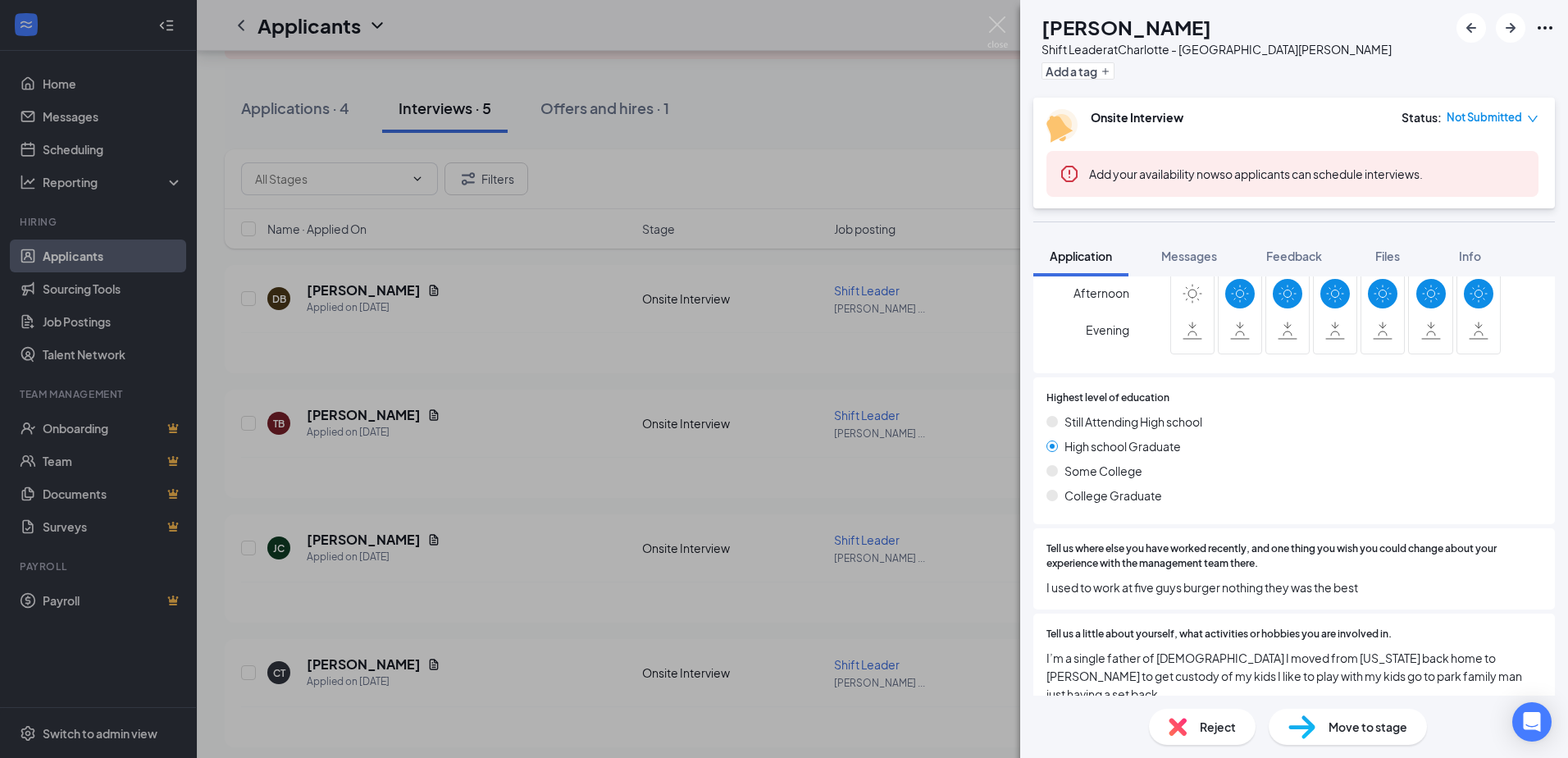
click at [524, 379] on div "DB [PERSON_NAME] Shift Leader at [GEOGRAPHIC_DATA][PERSON_NAME] Add a tag Onsit…" at bounding box center [784, 379] width 1568 height 758
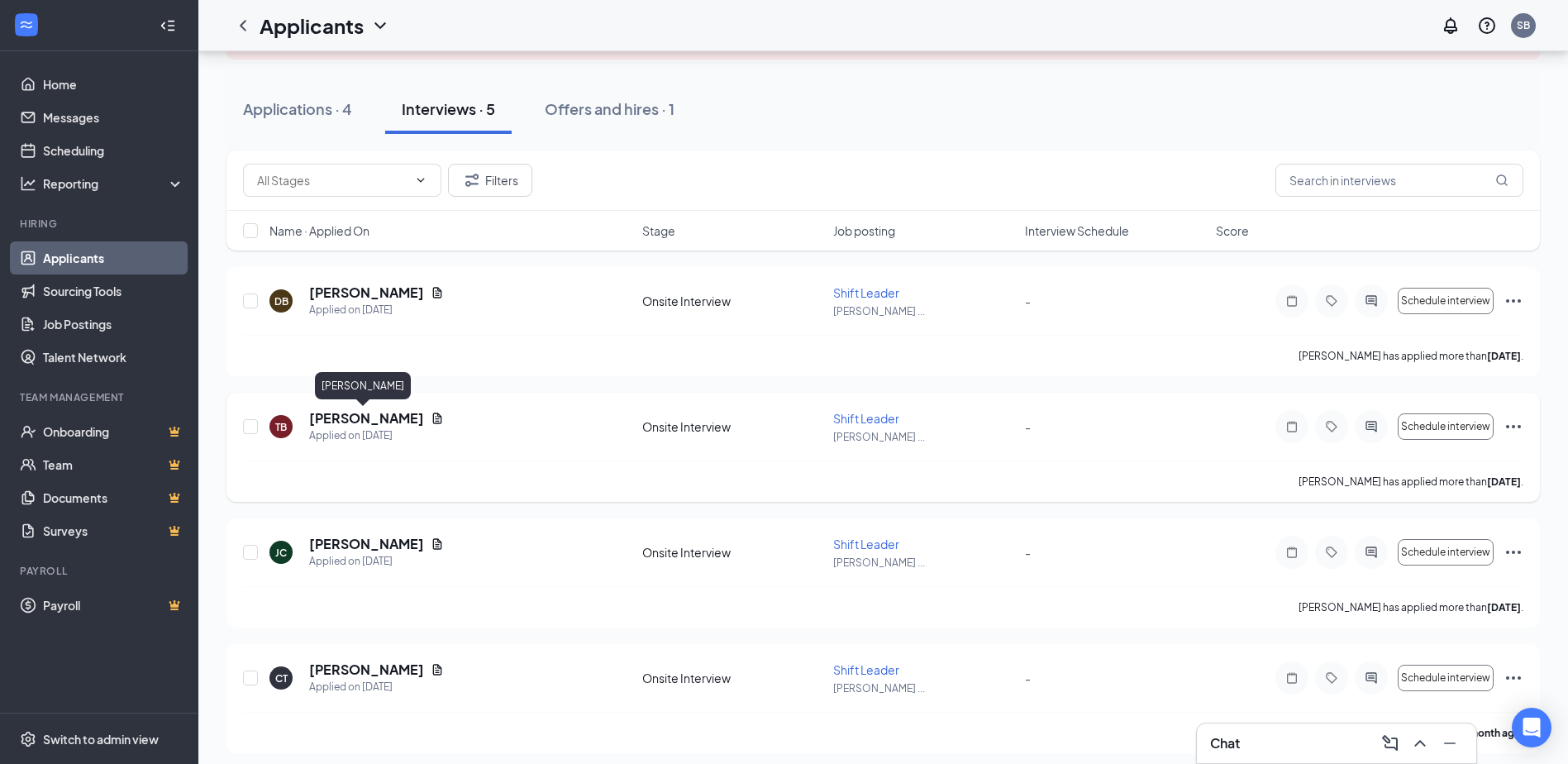
click at [351, 418] on h5 "[PERSON_NAME]" at bounding box center [366, 418] width 115 height 18
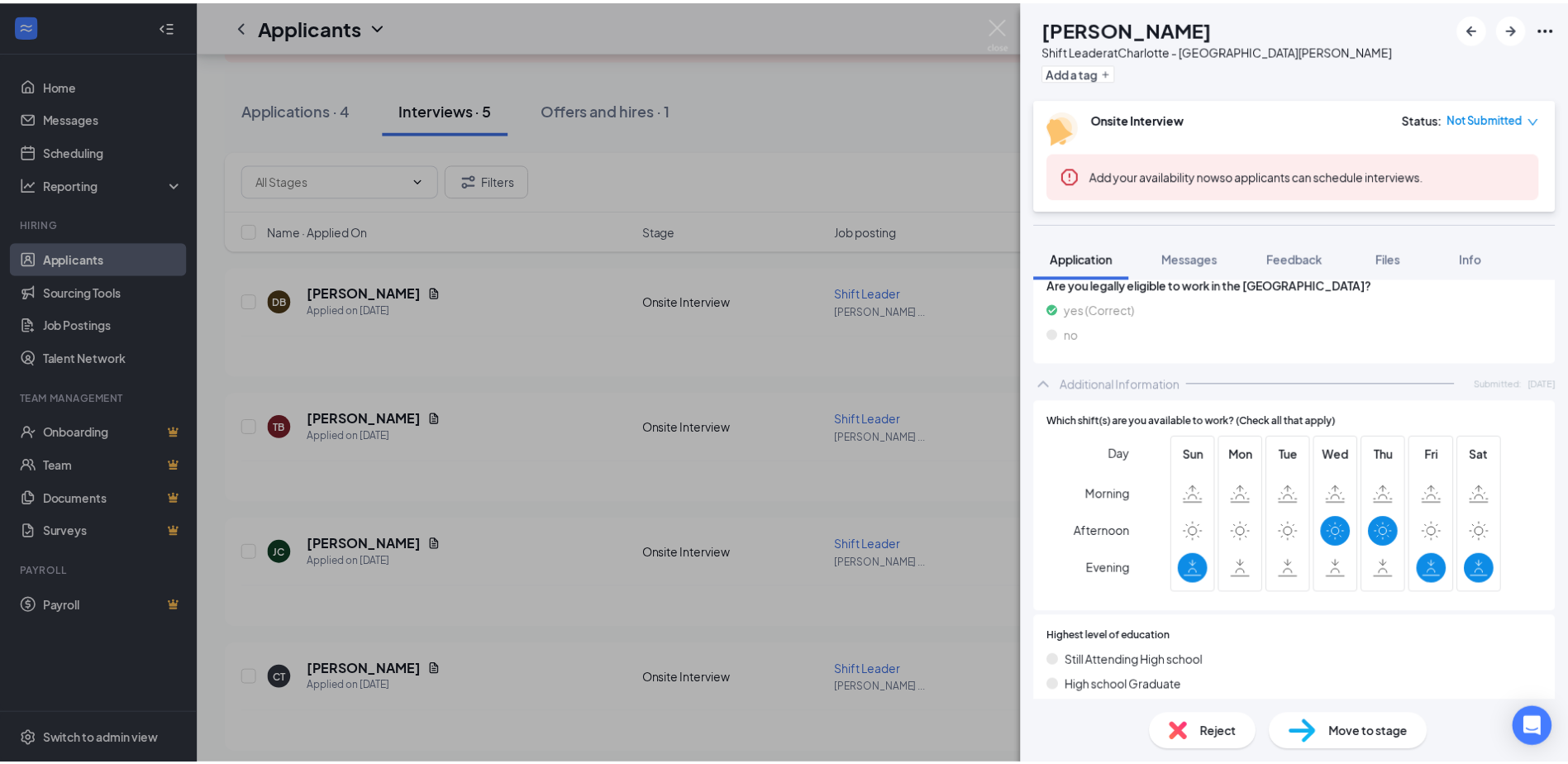
scroll to position [496, 0]
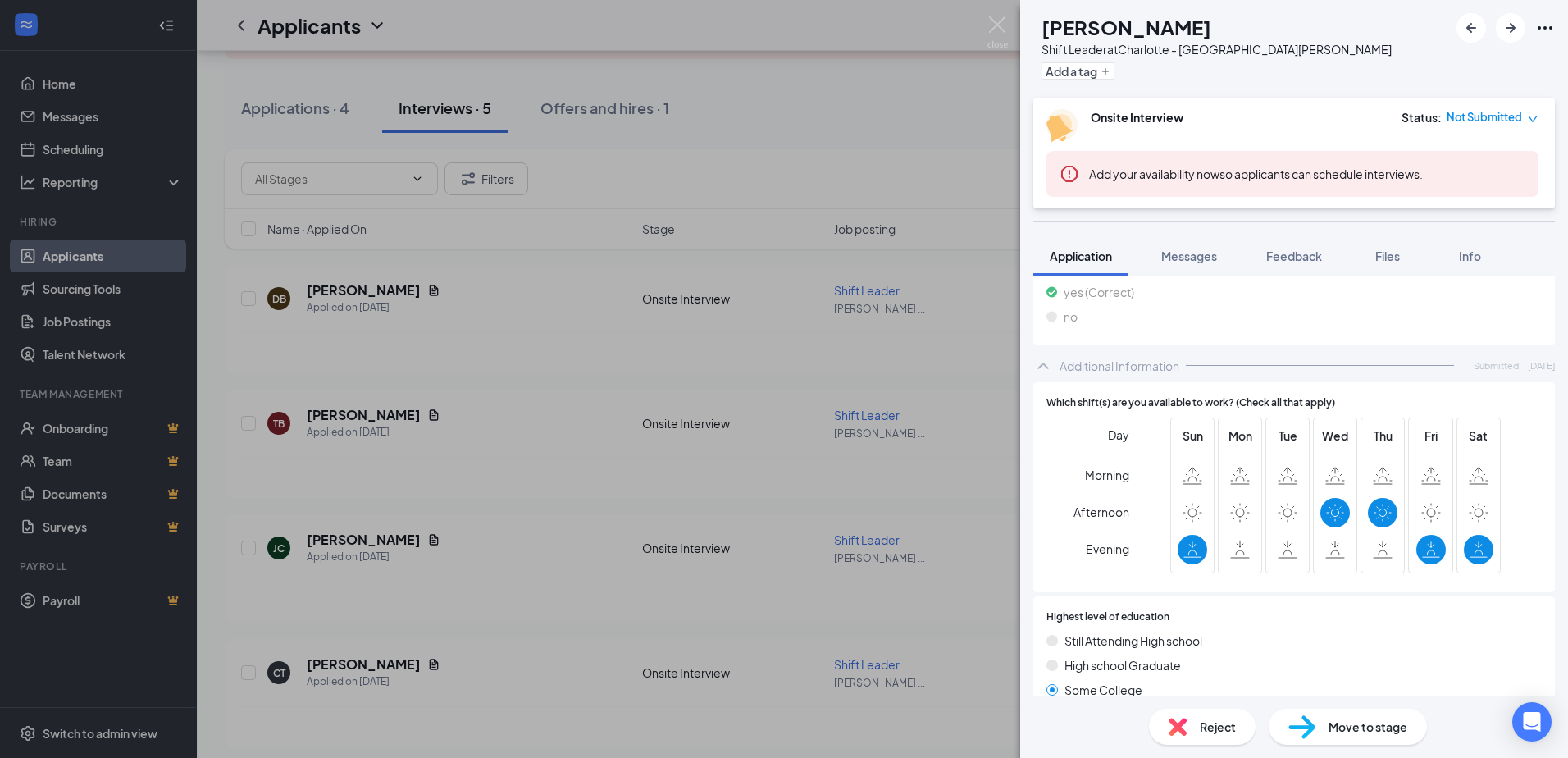
click at [632, 419] on div "TB [PERSON_NAME] Shift Leader at [GEOGRAPHIC_DATA][PERSON_NAME] Add a tag Onsit…" at bounding box center [784, 379] width 1568 height 758
